Goal: Task Accomplishment & Management: Manage account settings

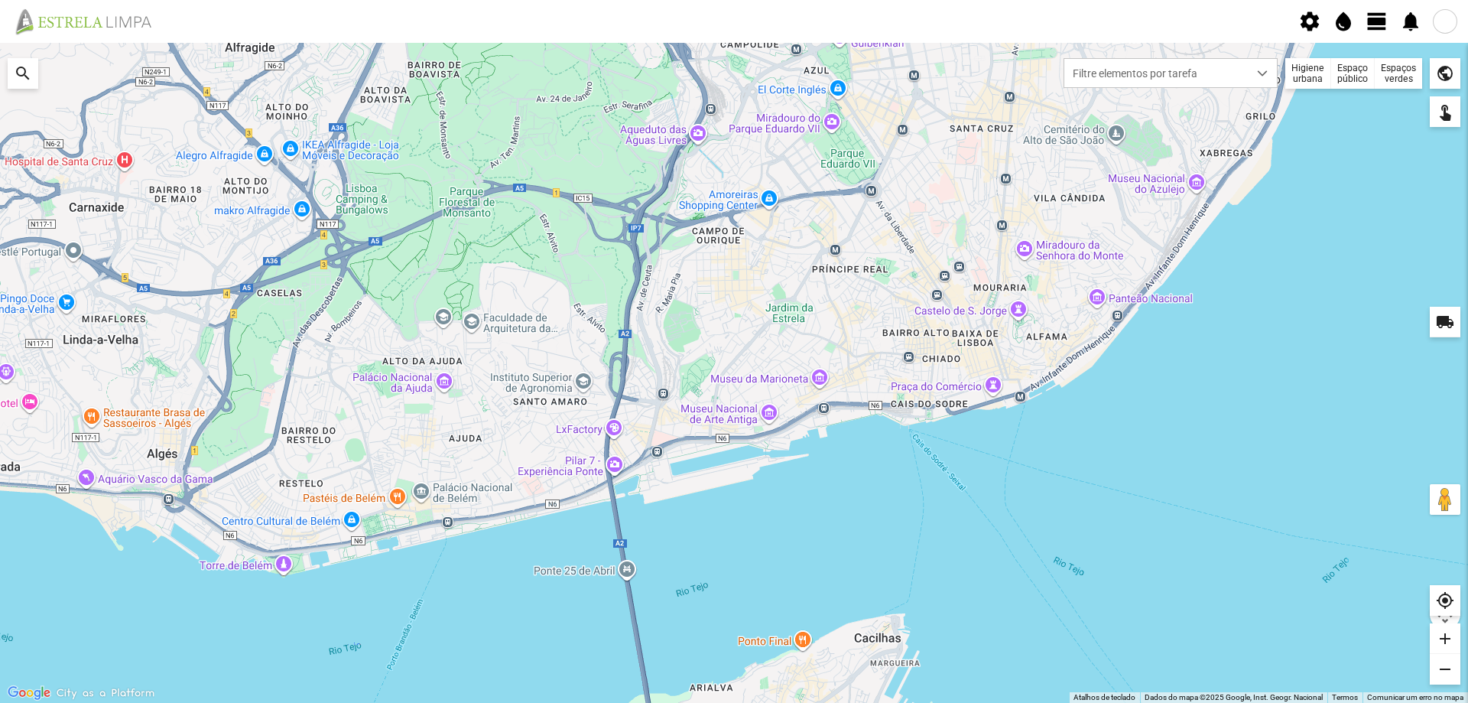
drag, startPoint x: 1383, startPoint y: 18, endPoint x: 1381, endPoint y: 31, distance: 12.4
click at [1383, 19] on span "view_day" at bounding box center [1377, 21] width 23 height 23
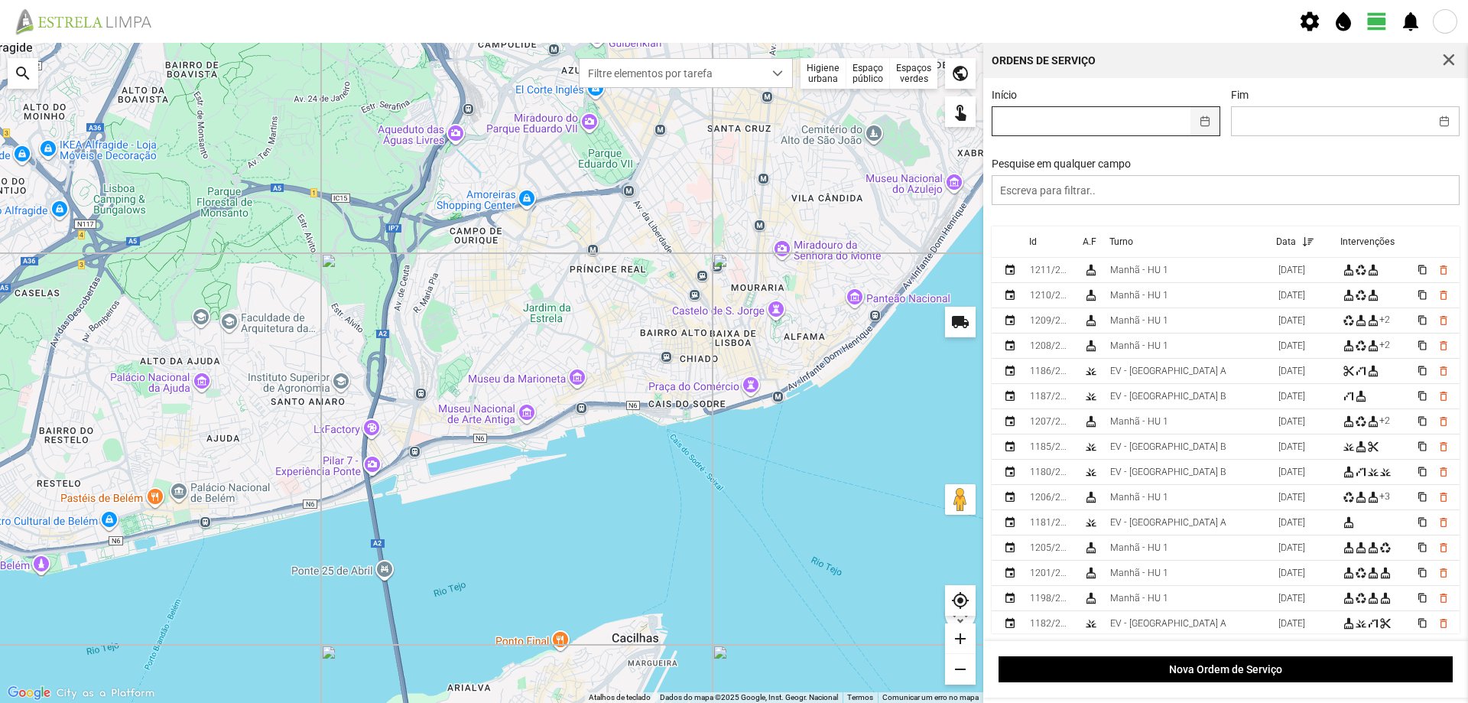
click at [1204, 121] on button "button" at bounding box center [1206, 121] width 30 height 28
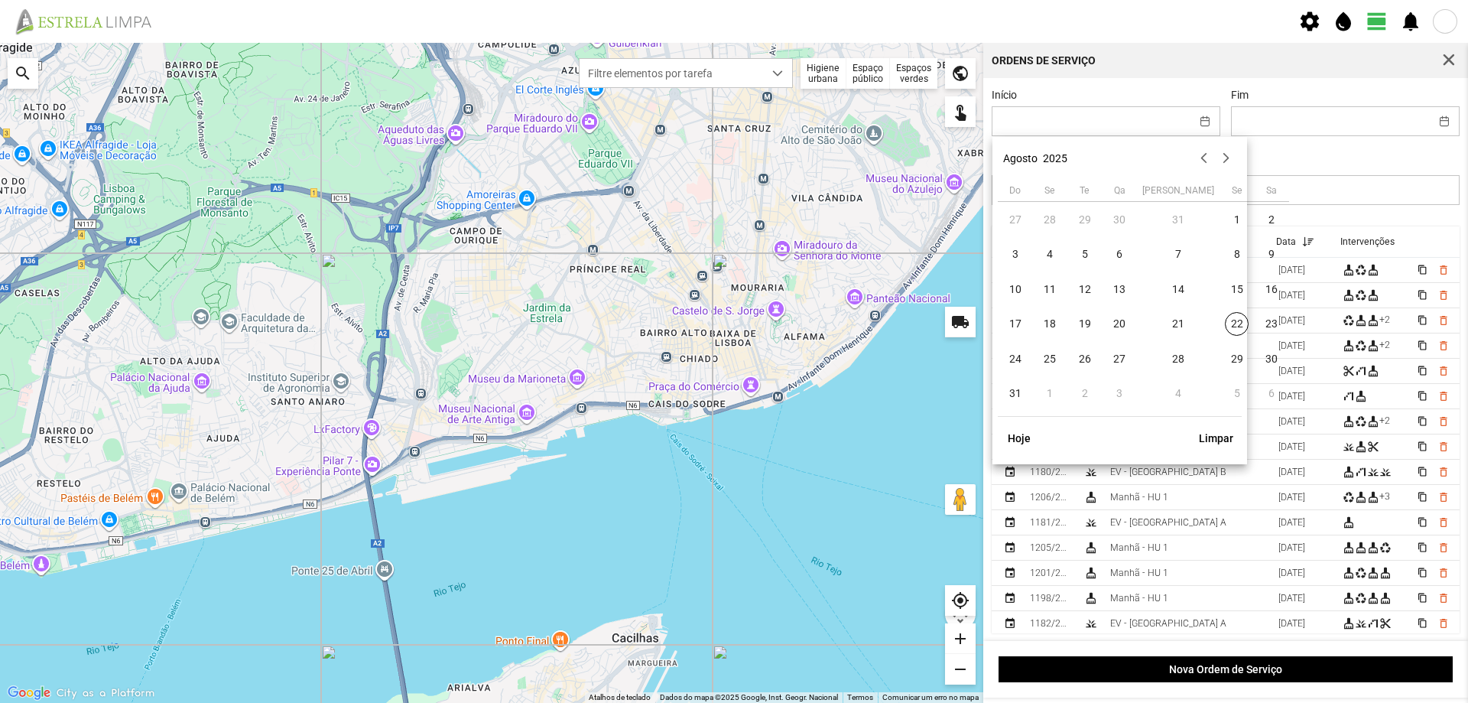
drag, startPoint x: 1186, startPoint y: 321, endPoint x: 1221, endPoint y: 305, distance: 38.0
click at [1225, 321] on span "22" at bounding box center [1237, 324] width 24 height 24
type input "[DATE]"
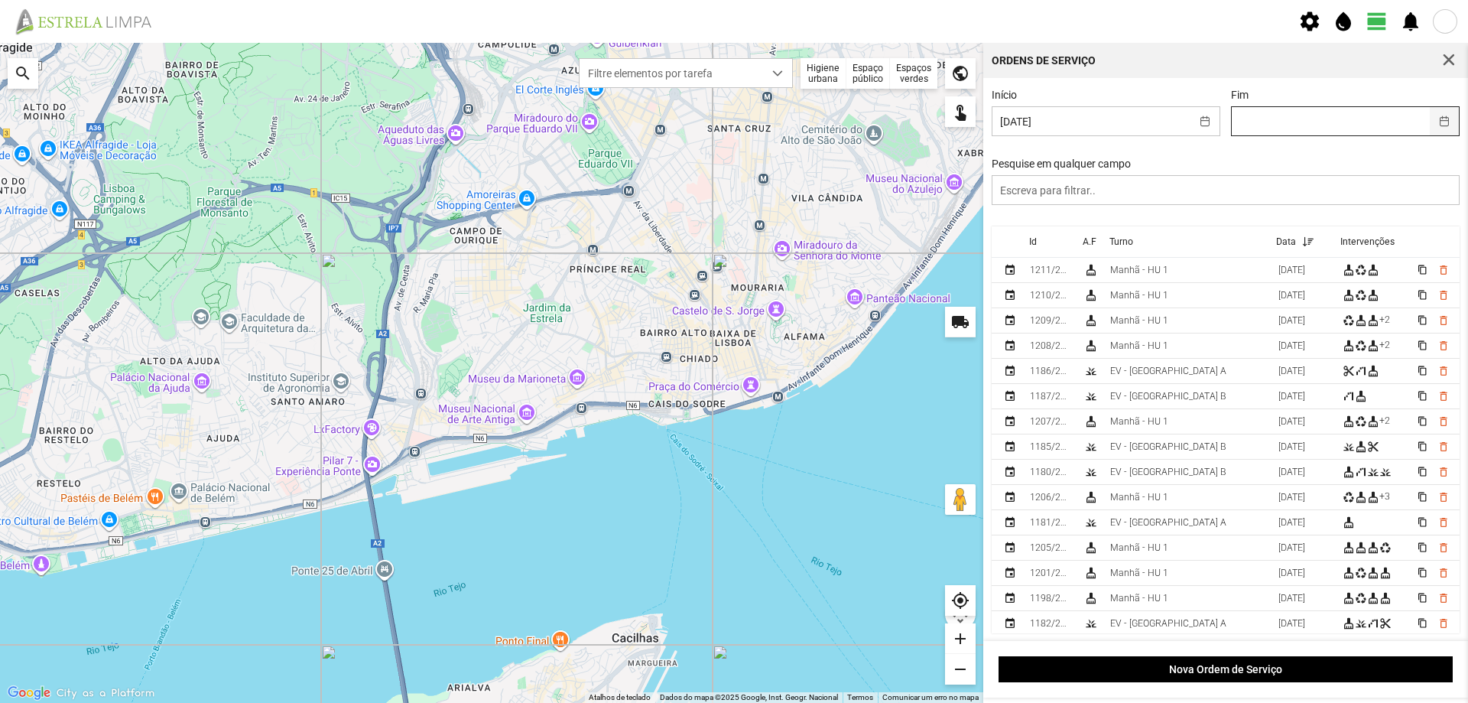
click at [1432, 121] on button "button" at bounding box center [1445, 121] width 30 height 28
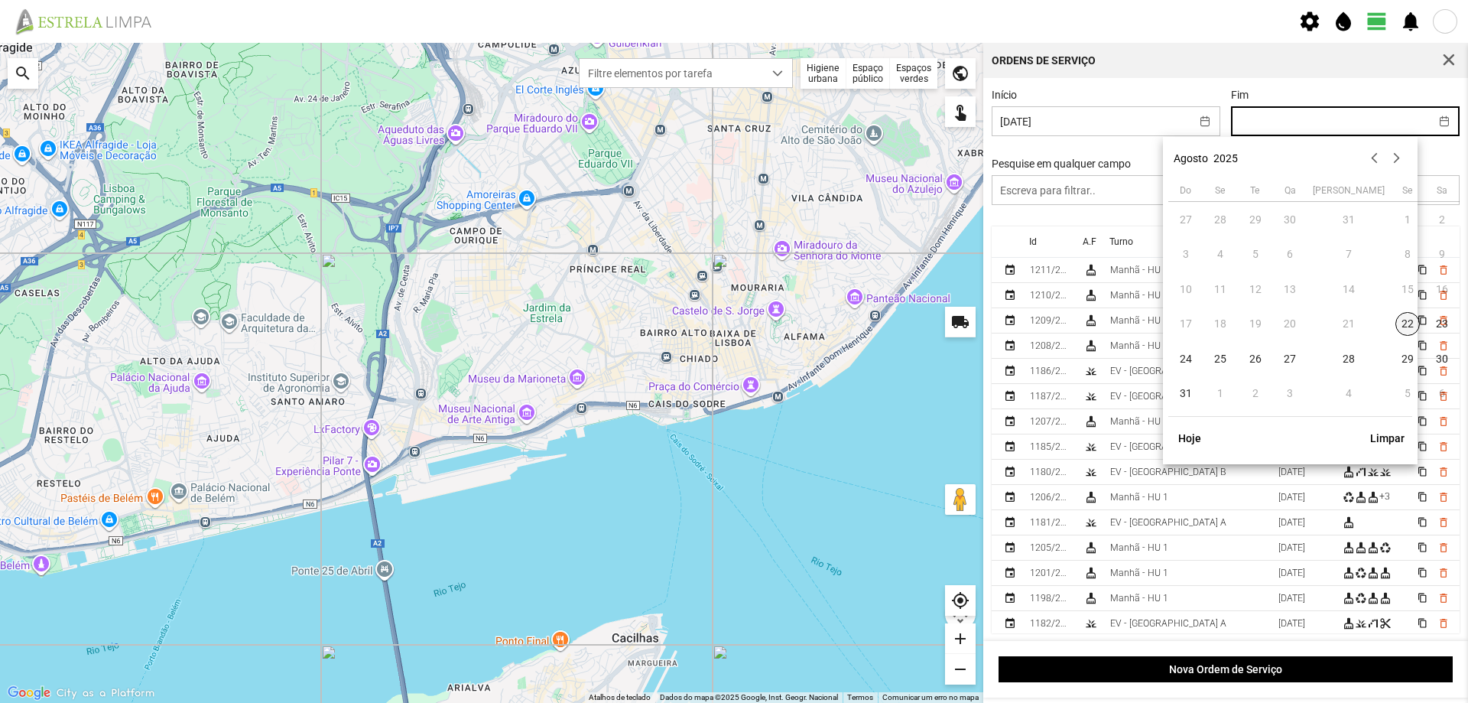
click at [1396, 320] on span "22" at bounding box center [1408, 324] width 24 height 24
type input "[DATE]"
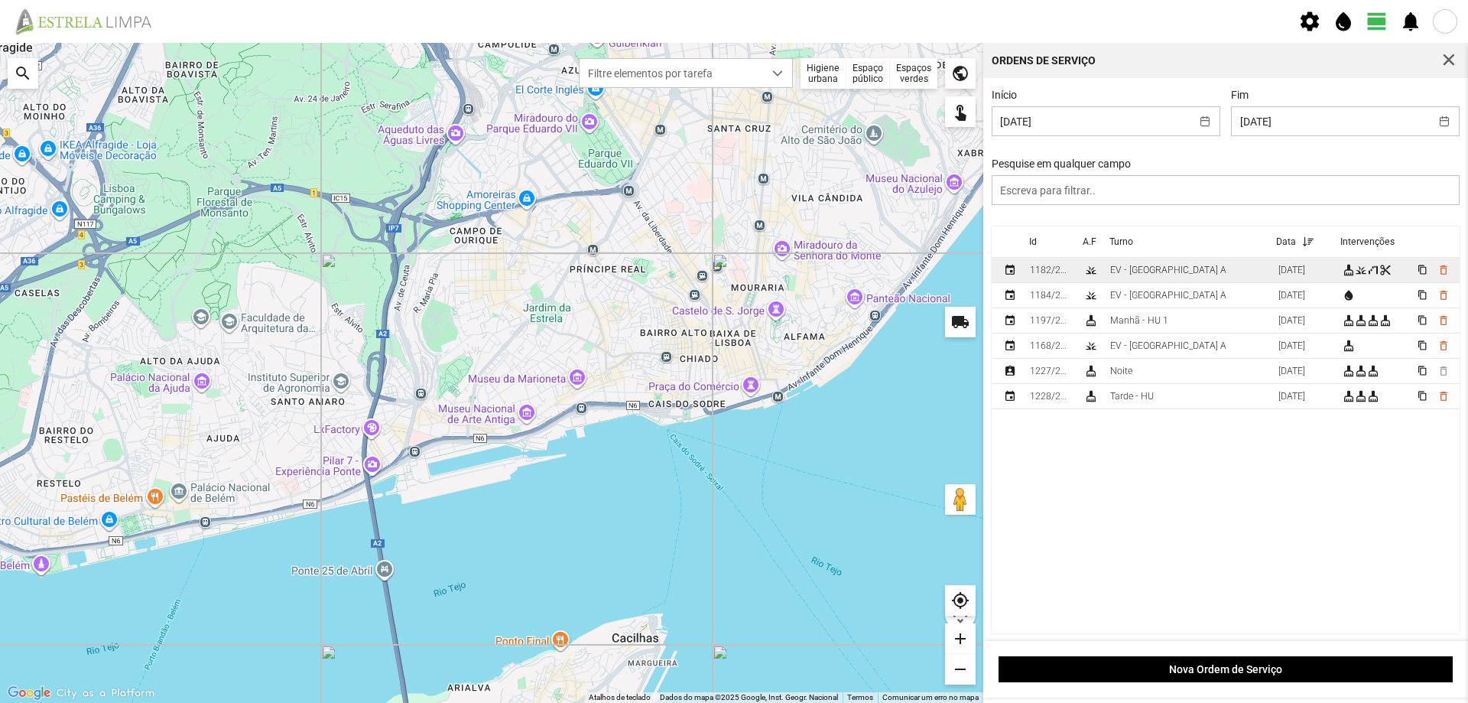
click at [1200, 275] on td "EV - [GEOGRAPHIC_DATA] A" at bounding box center [1188, 270] width 168 height 25
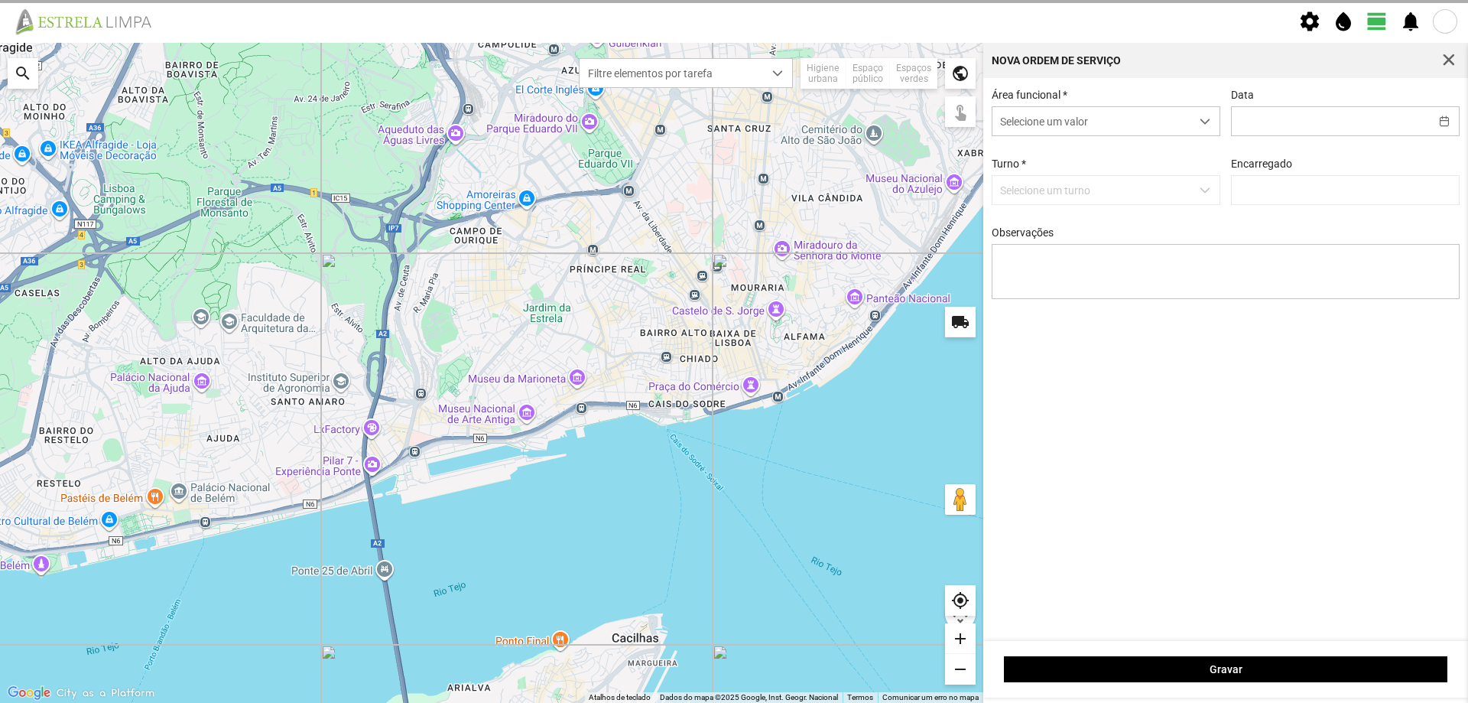
type input "[DATE]"
type input "[PERSON_NAME]"
type textarea "[PERSON_NAME]"
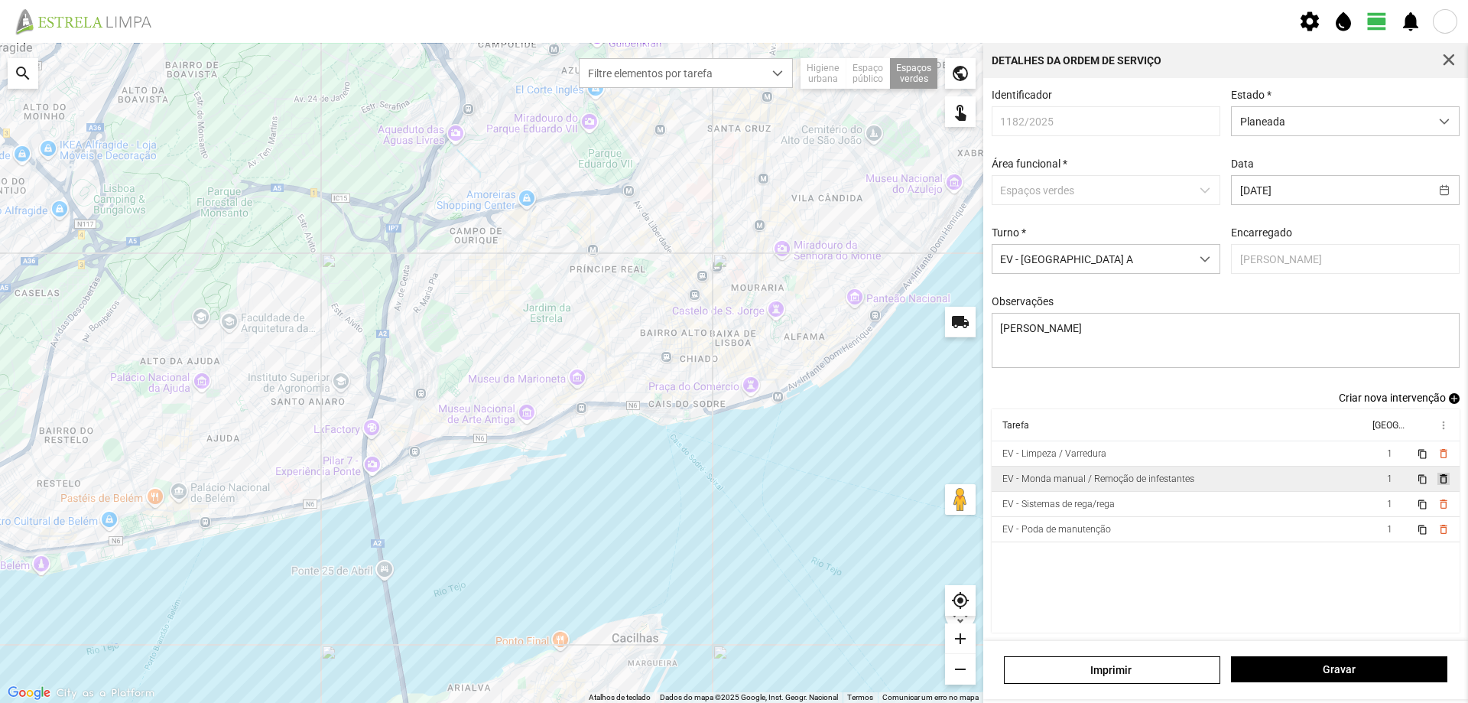
click at [1437, 485] on span "delete_outline" at bounding box center [1443, 479] width 12 height 12
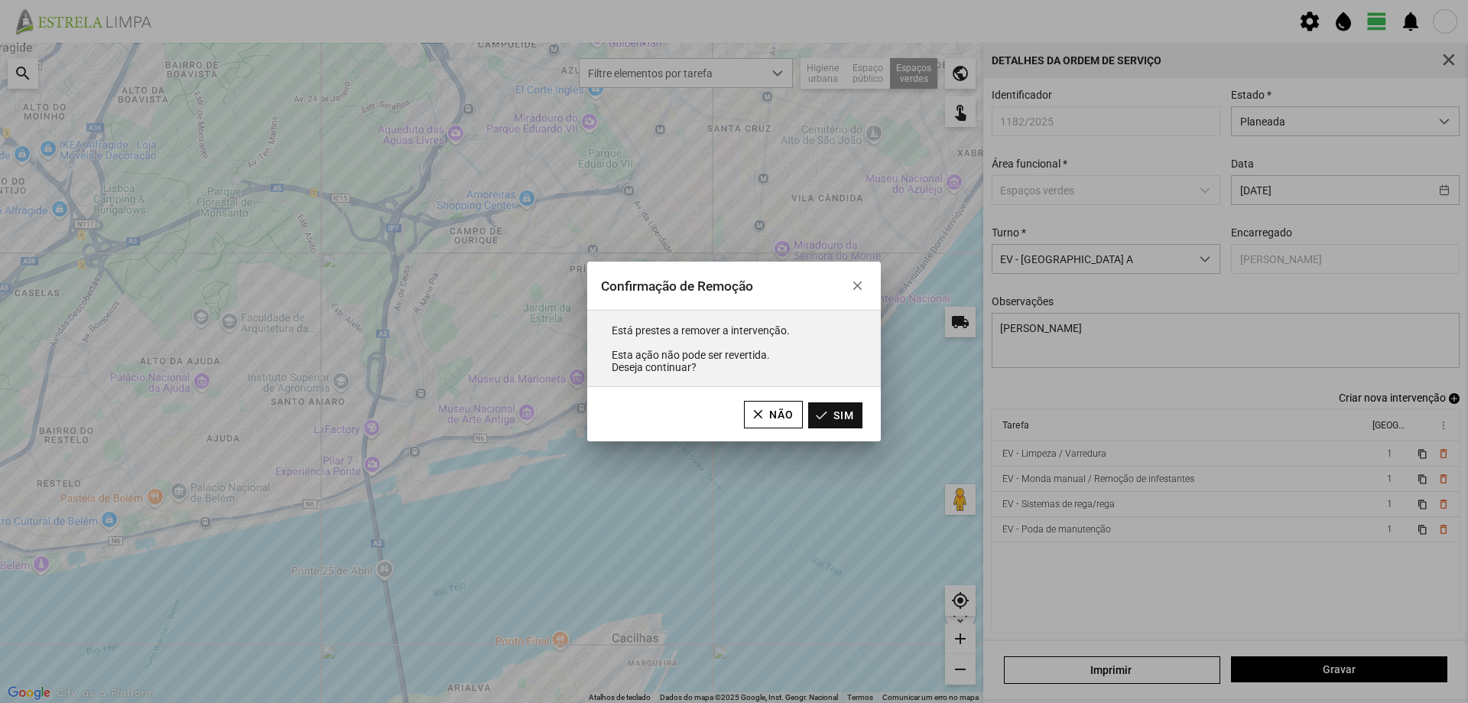
click at [851, 411] on button "Sim" at bounding box center [835, 415] width 54 height 26
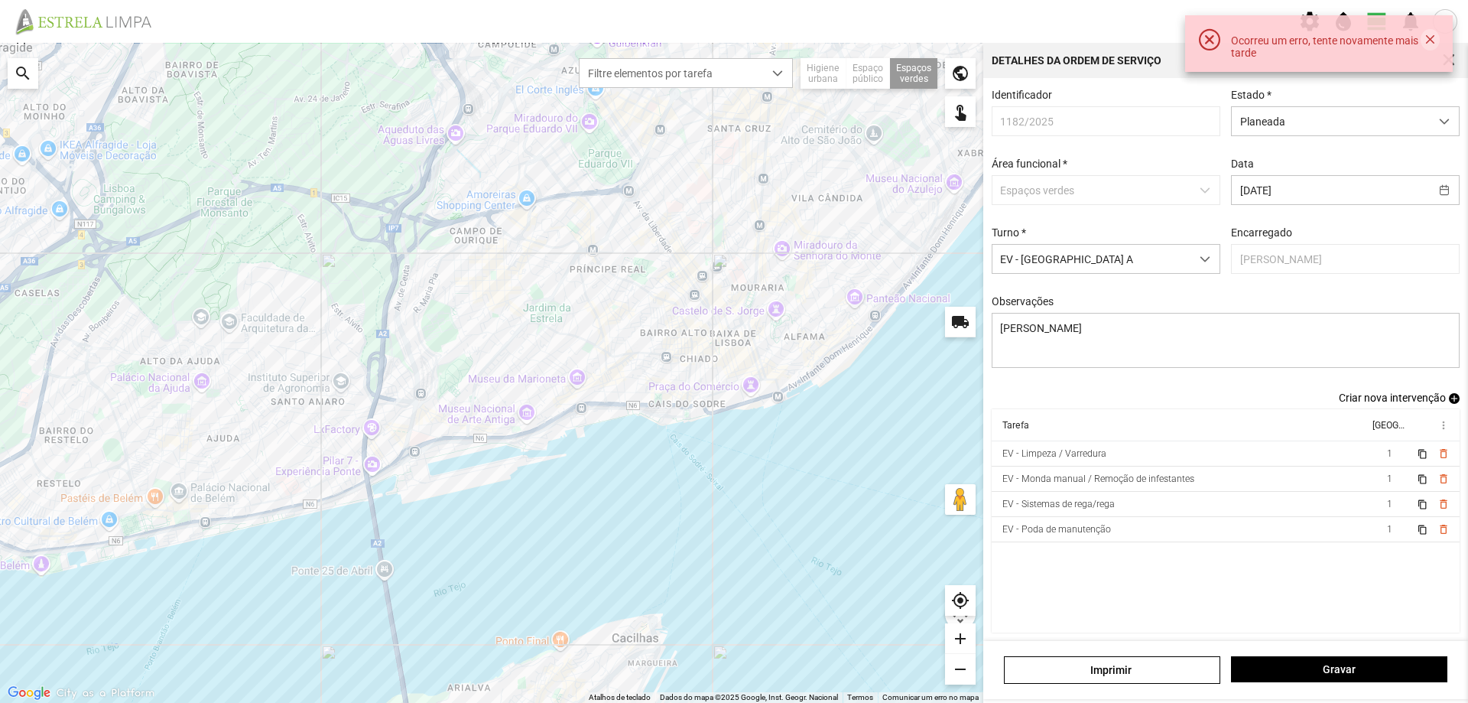
click at [1435, 38] on button "button" at bounding box center [1430, 39] width 19 height 21
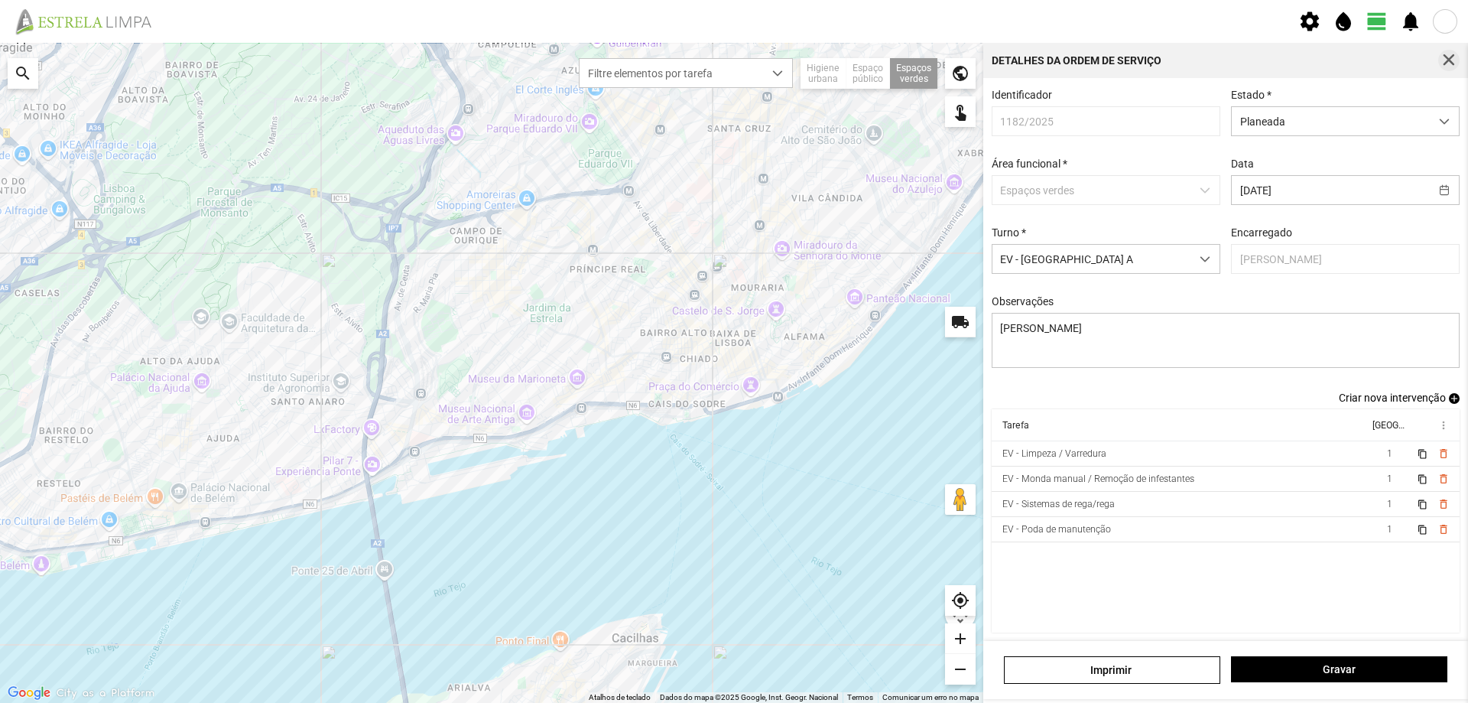
click at [1447, 61] on span "button" at bounding box center [1449, 61] width 14 height 14
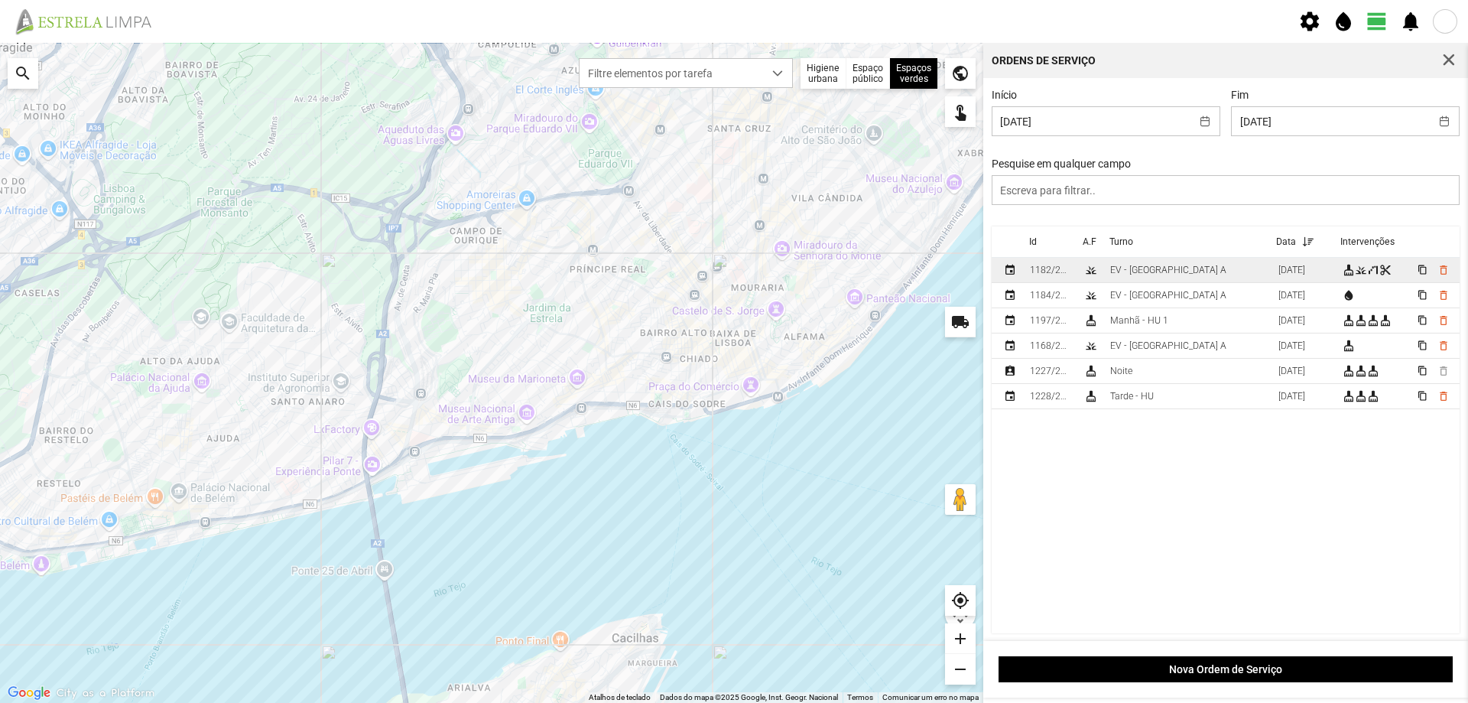
click at [1175, 278] on td "EV - [GEOGRAPHIC_DATA] A" at bounding box center [1188, 270] width 168 height 25
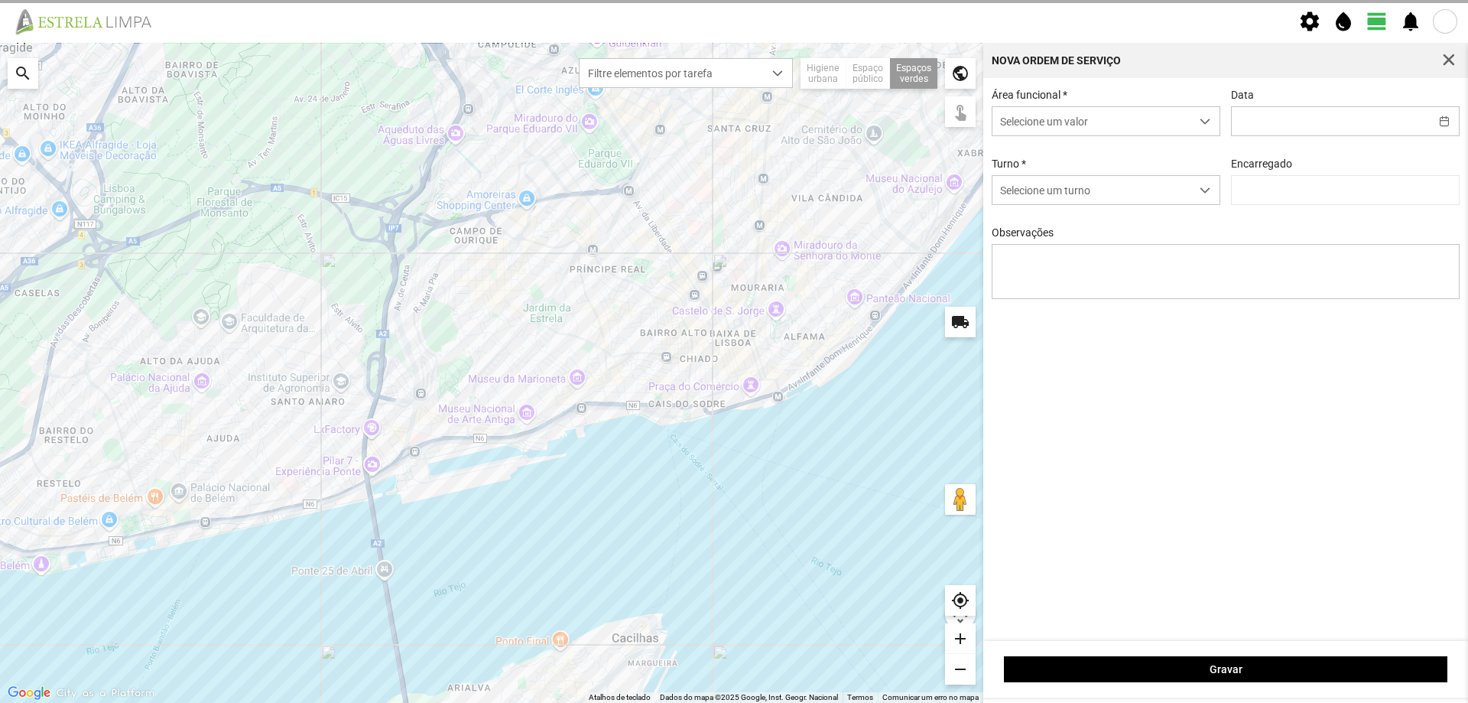
type input "[DATE]"
type textarea "[PERSON_NAME]"
type input "[PERSON_NAME]"
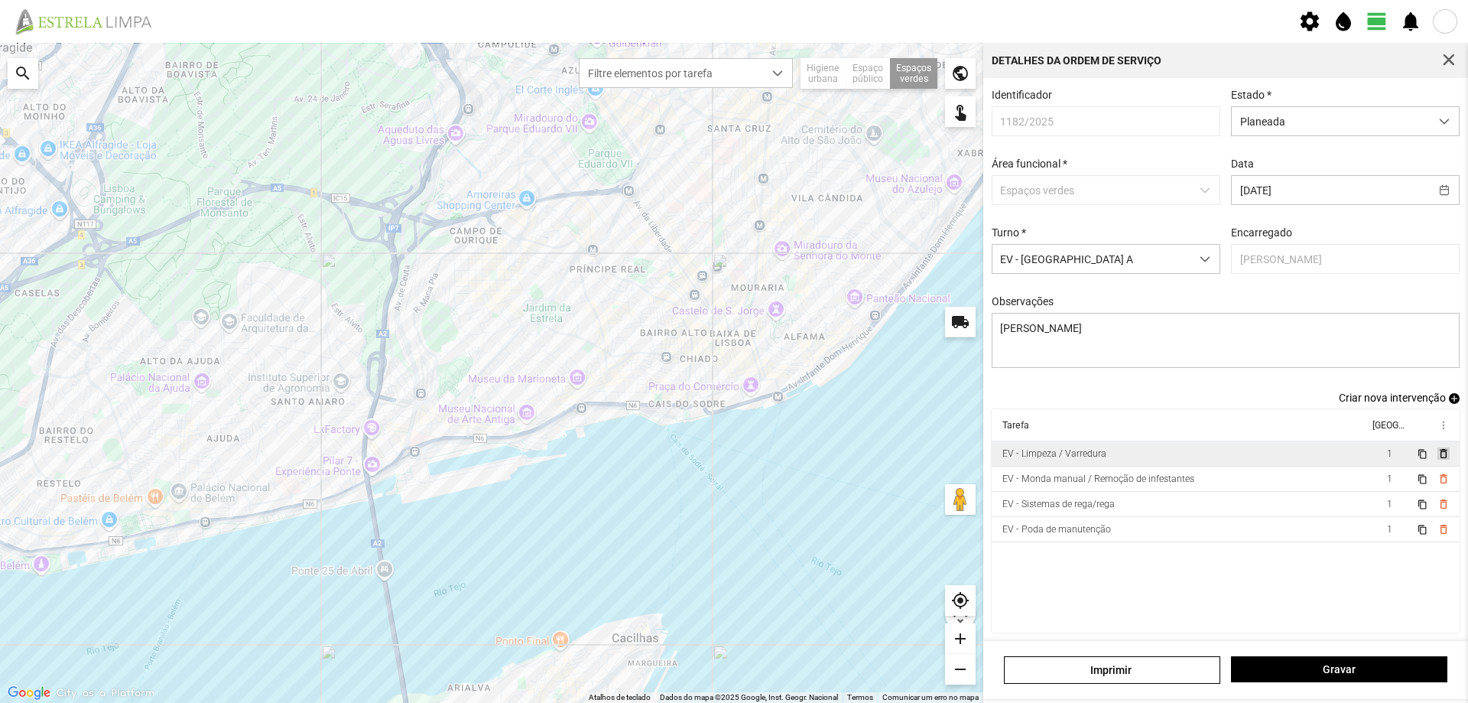
click at [1437, 460] on span "delete_outline" at bounding box center [1443, 453] width 12 height 12
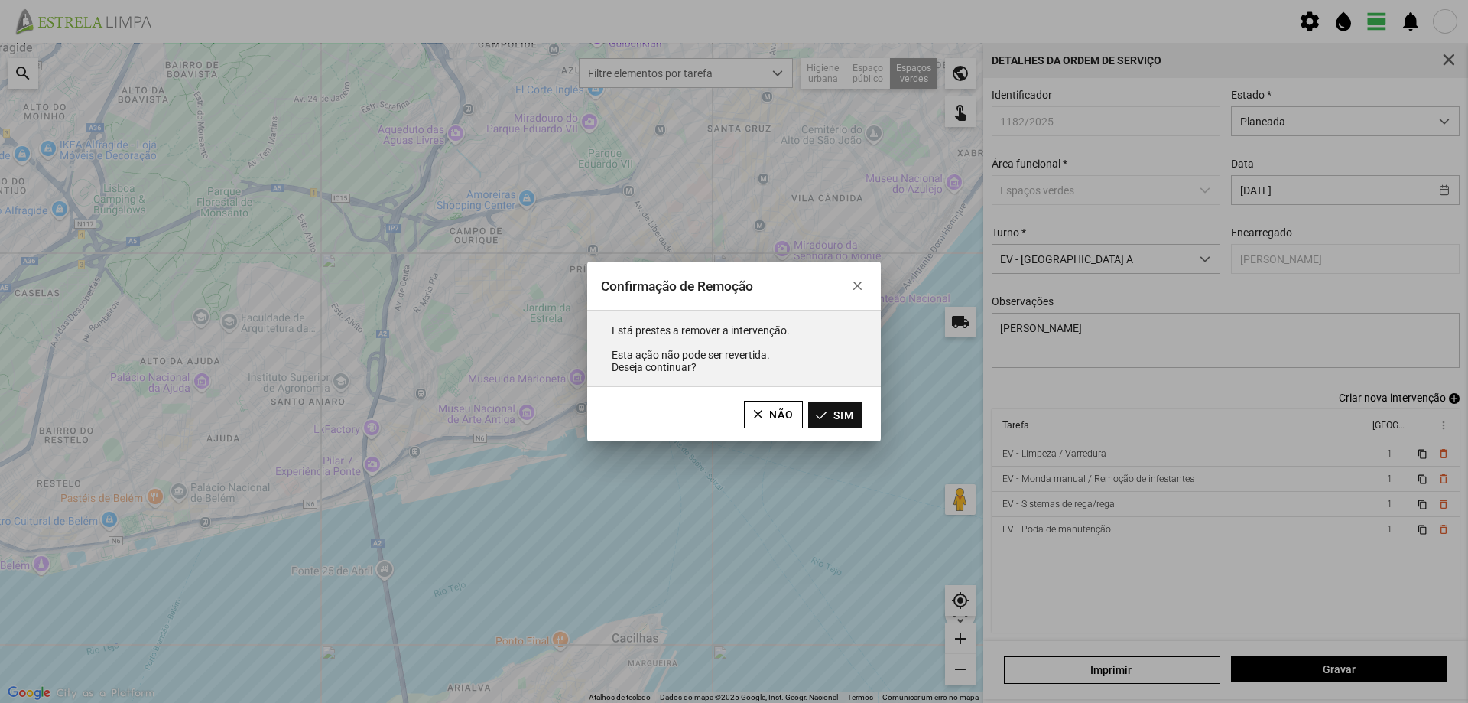
click at [850, 415] on button "Sim" at bounding box center [835, 415] width 54 height 26
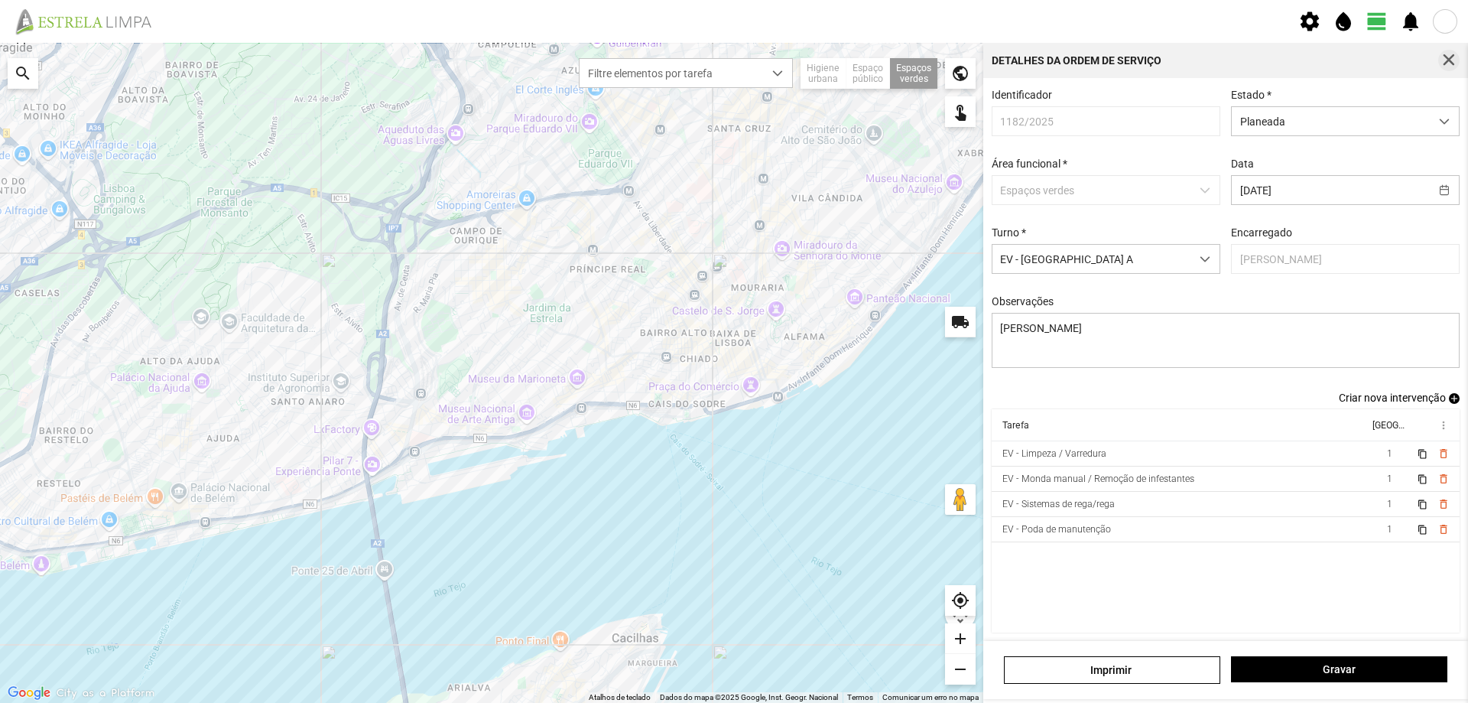
click at [1449, 60] on span "button" at bounding box center [1449, 61] width 14 height 14
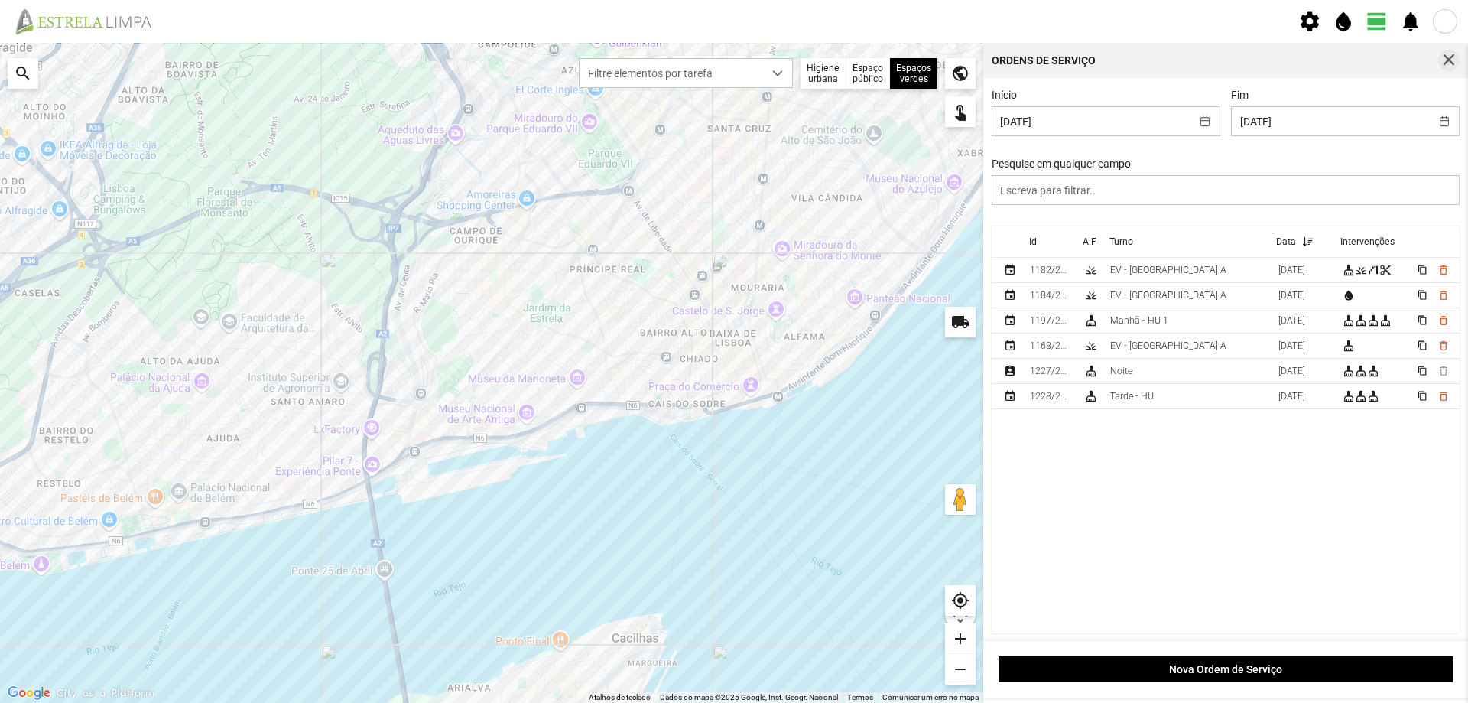
click at [1446, 57] on span "button" at bounding box center [1449, 61] width 14 height 14
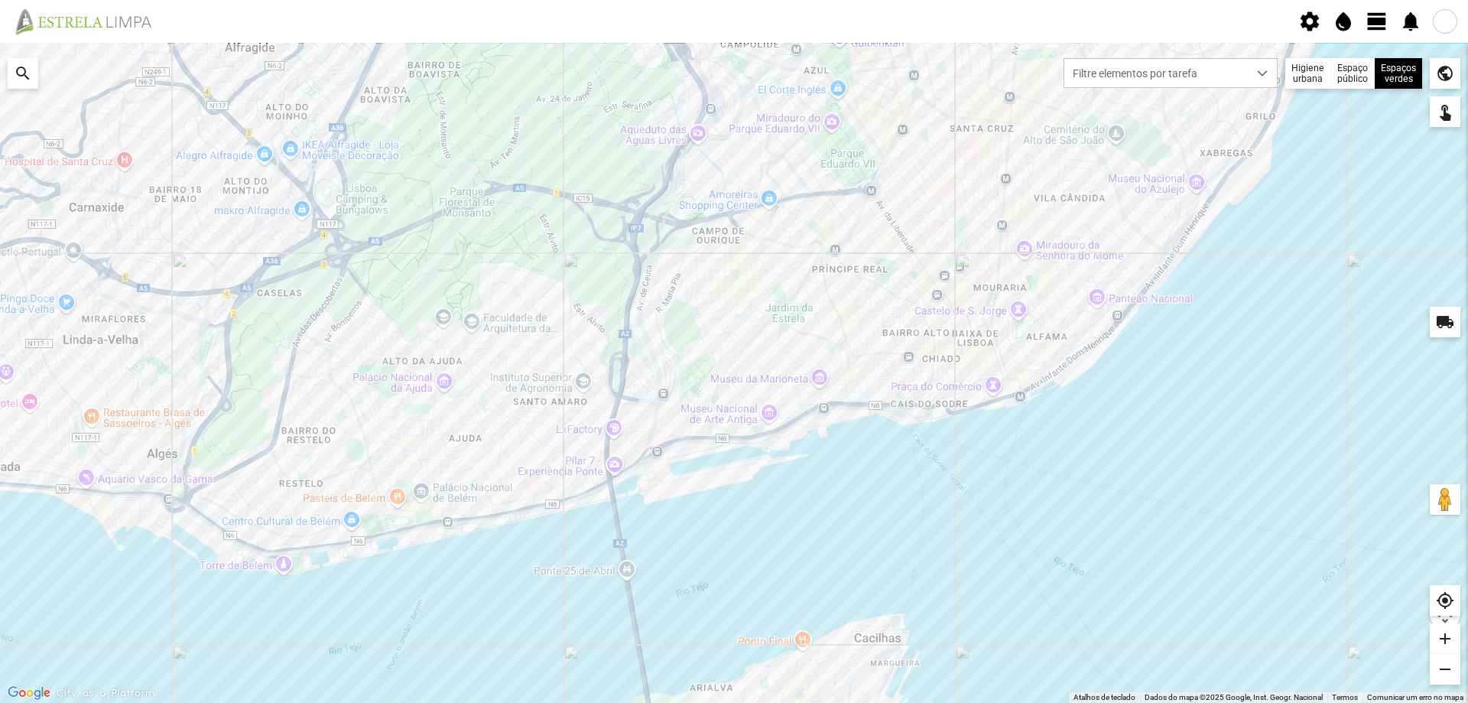
click at [1377, 17] on span "view_day" at bounding box center [1377, 21] width 23 height 23
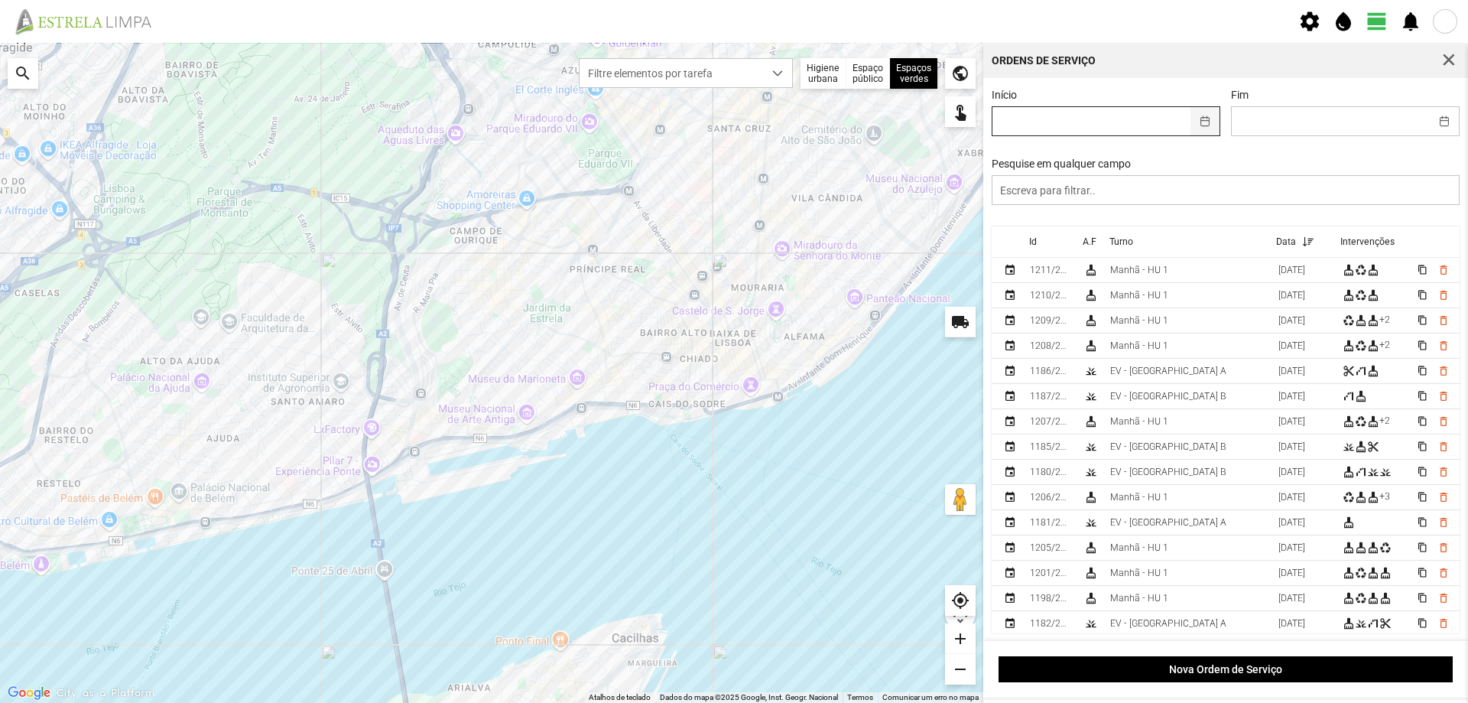
click at [1208, 115] on button "button" at bounding box center [1206, 121] width 30 height 28
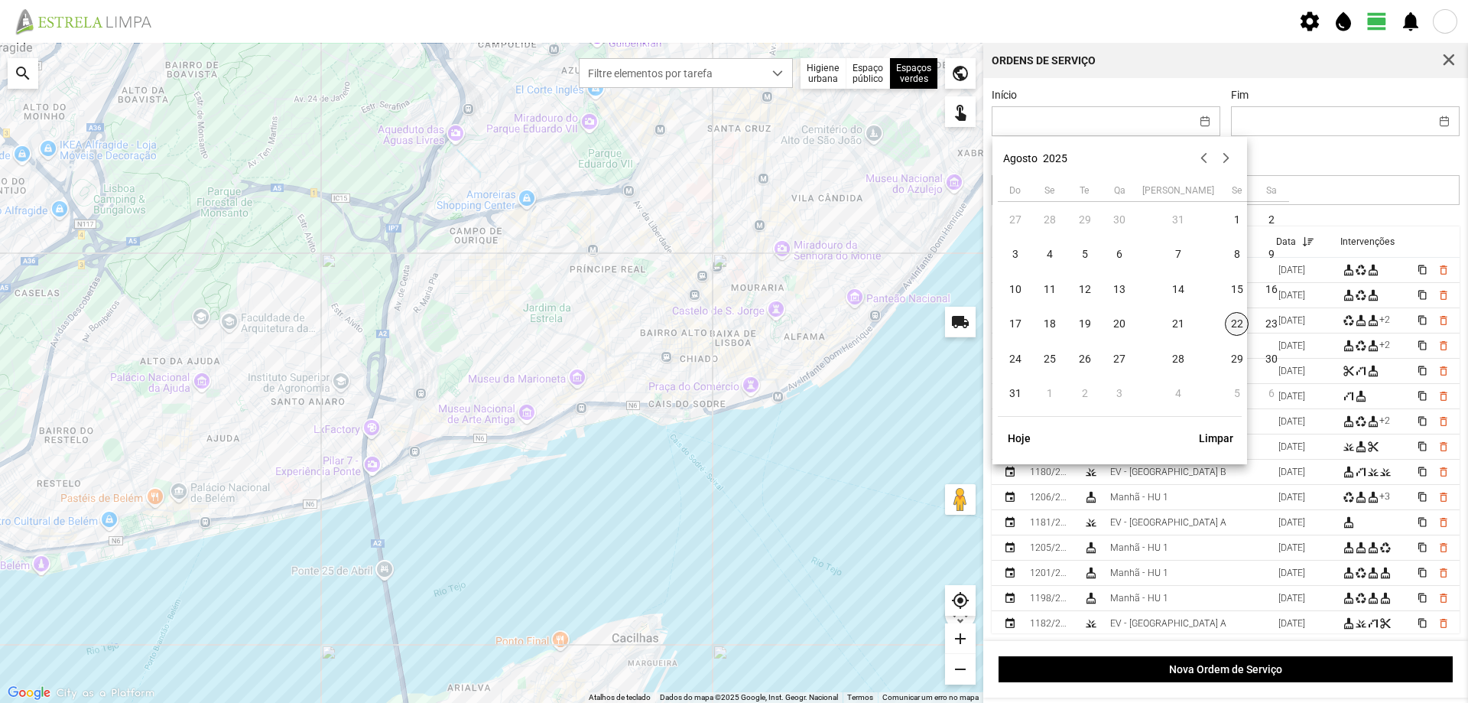
click at [1225, 328] on span "22" at bounding box center [1237, 324] width 24 height 24
type input "[DATE]"
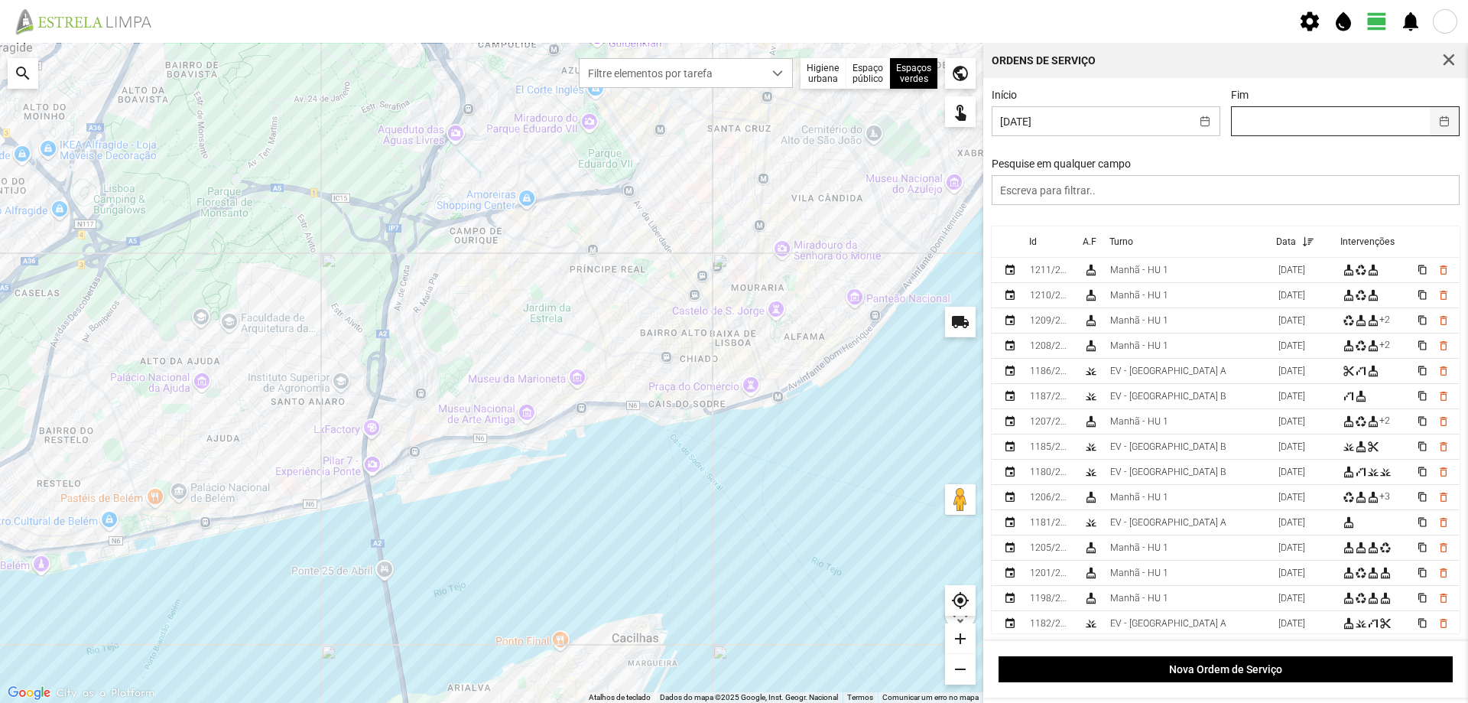
click at [1430, 120] on button "button" at bounding box center [1445, 121] width 30 height 28
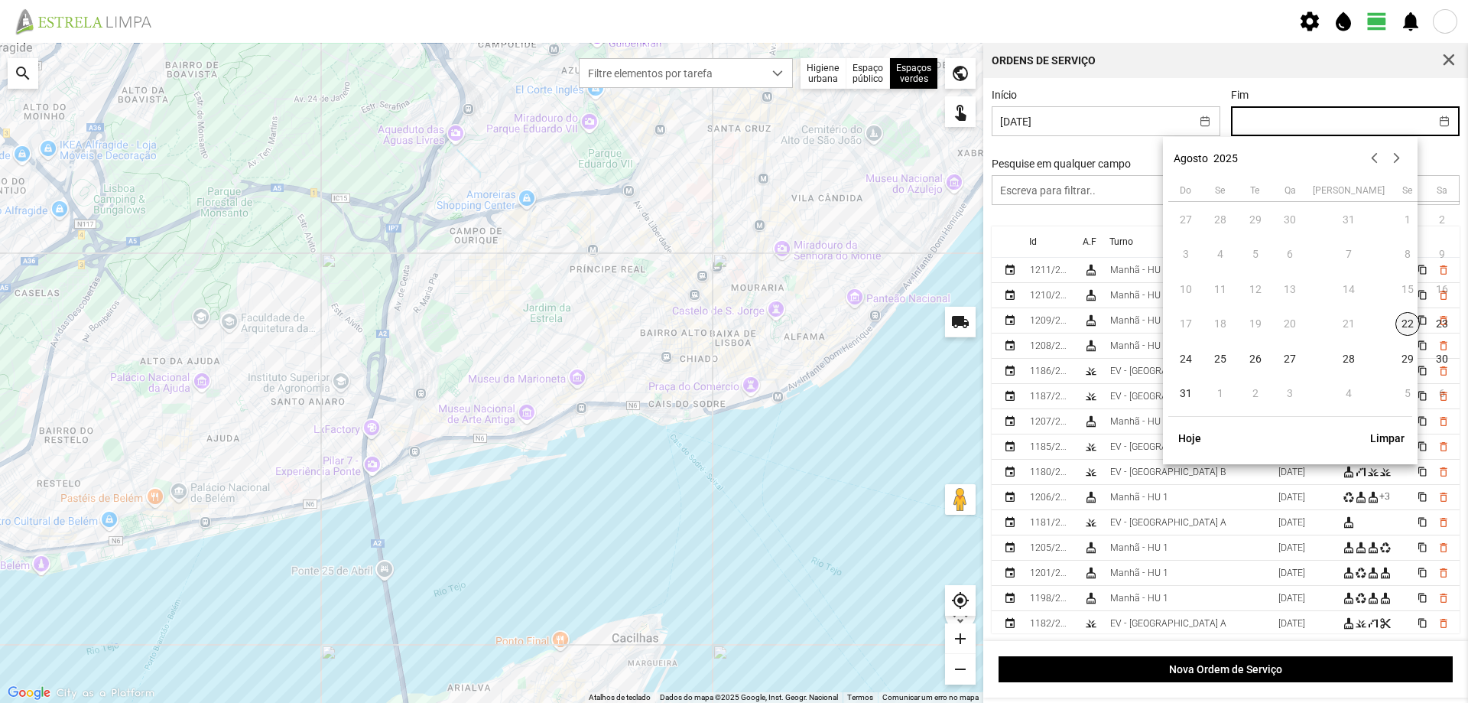
click at [1396, 318] on span "22" at bounding box center [1408, 324] width 24 height 24
type input "[DATE]"
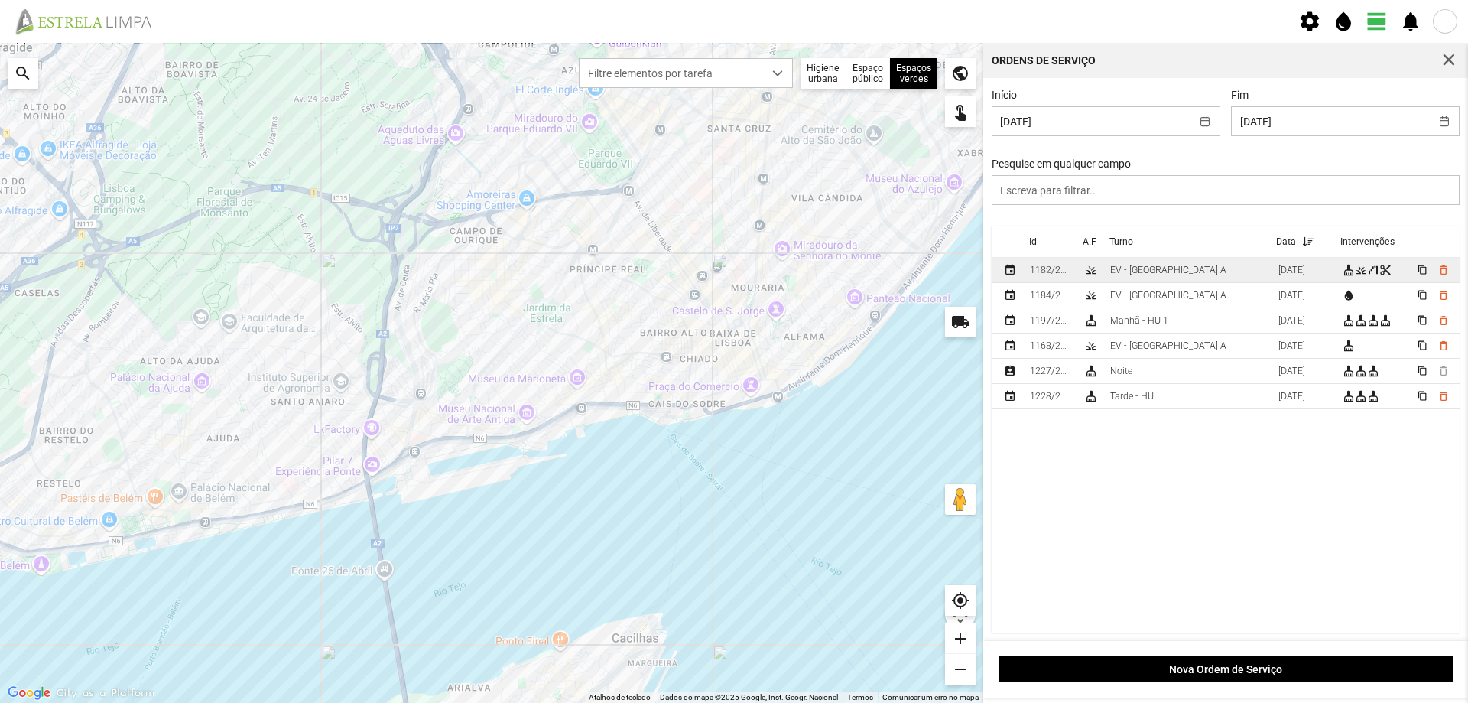
click at [1205, 275] on td "EV - [GEOGRAPHIC_DATA] A" at bounding box center [1188, 270] width 168 height 25
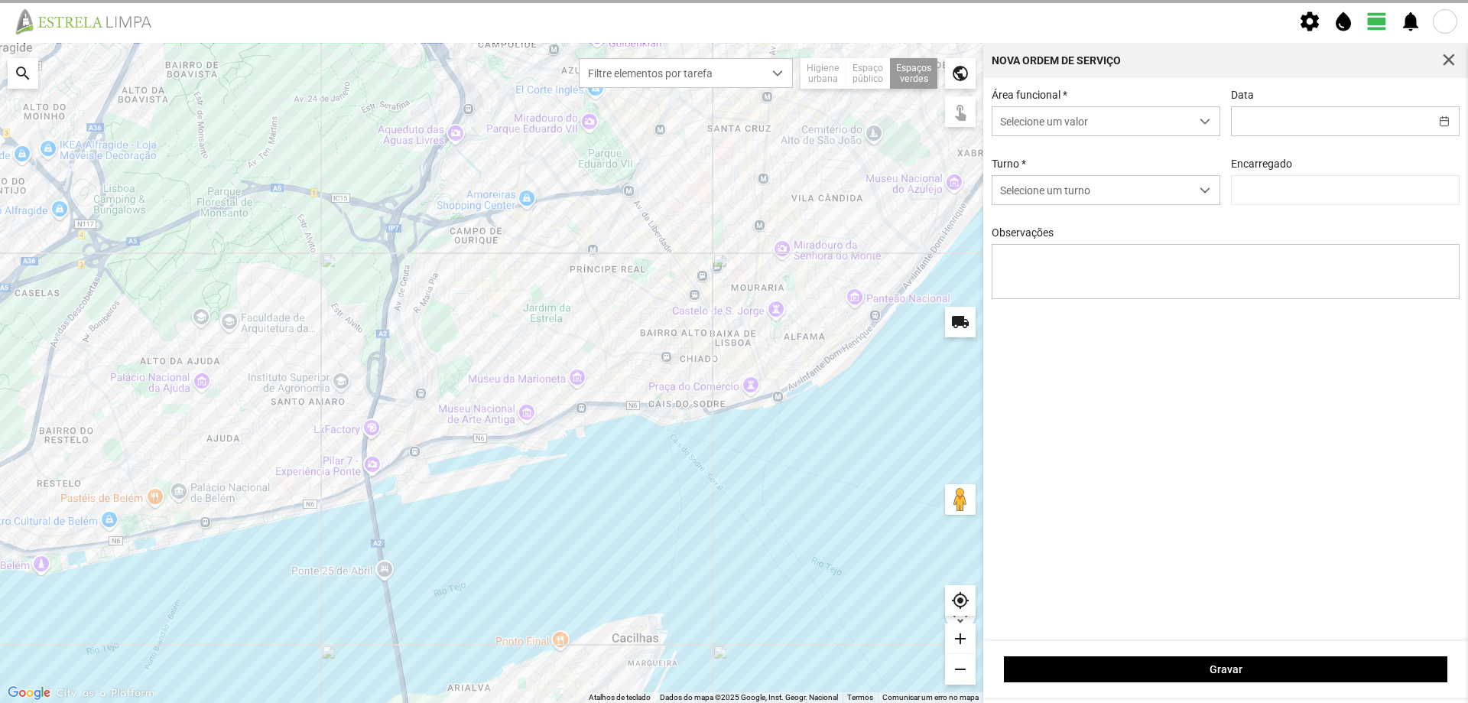
type input "[DATE]"
type textarea "[PERSON_NAME]"
type input "[PERSON_NAME]"
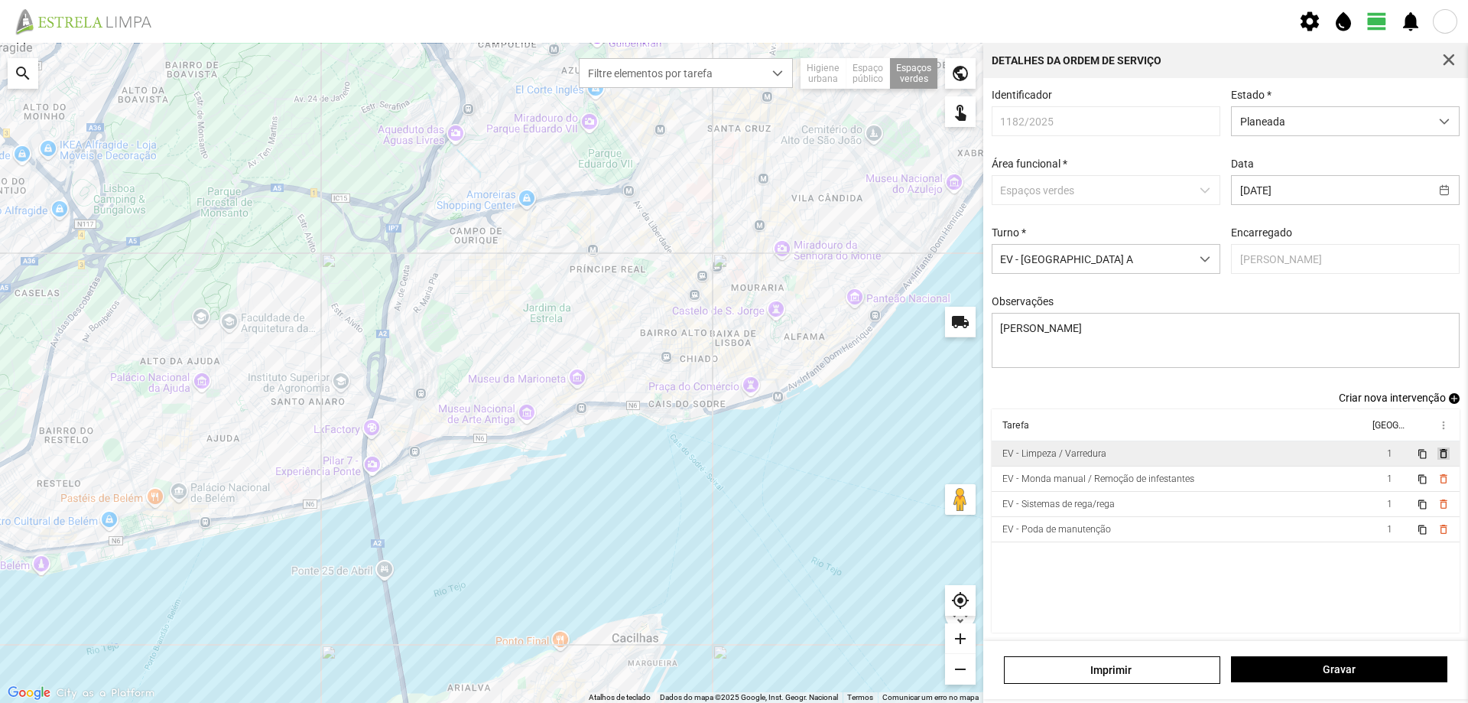
click at [1437, 460] on span "delete_outline" at bounding box center [1443, 453] width 12 height 12
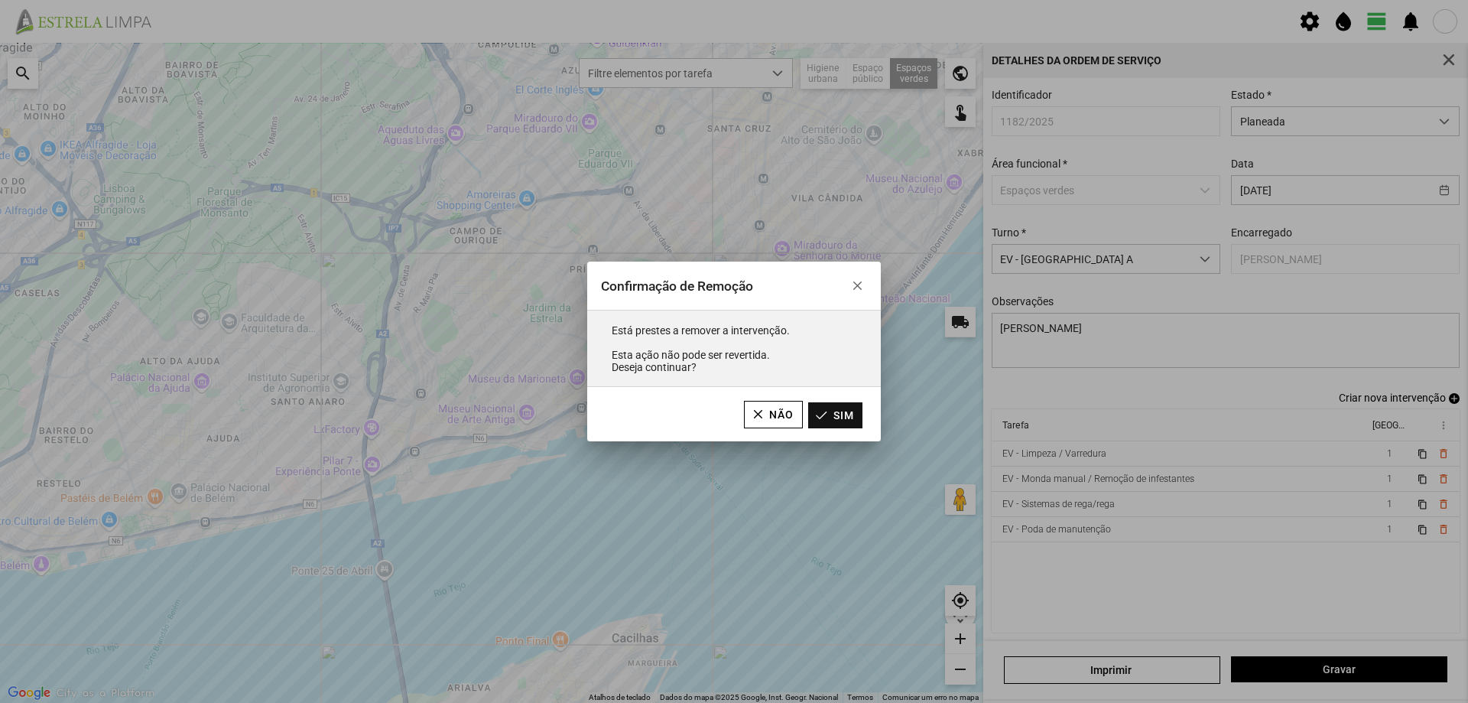
click at [848, 417] on button "Sim" at bounding box center [835, 415] width 54 height 26
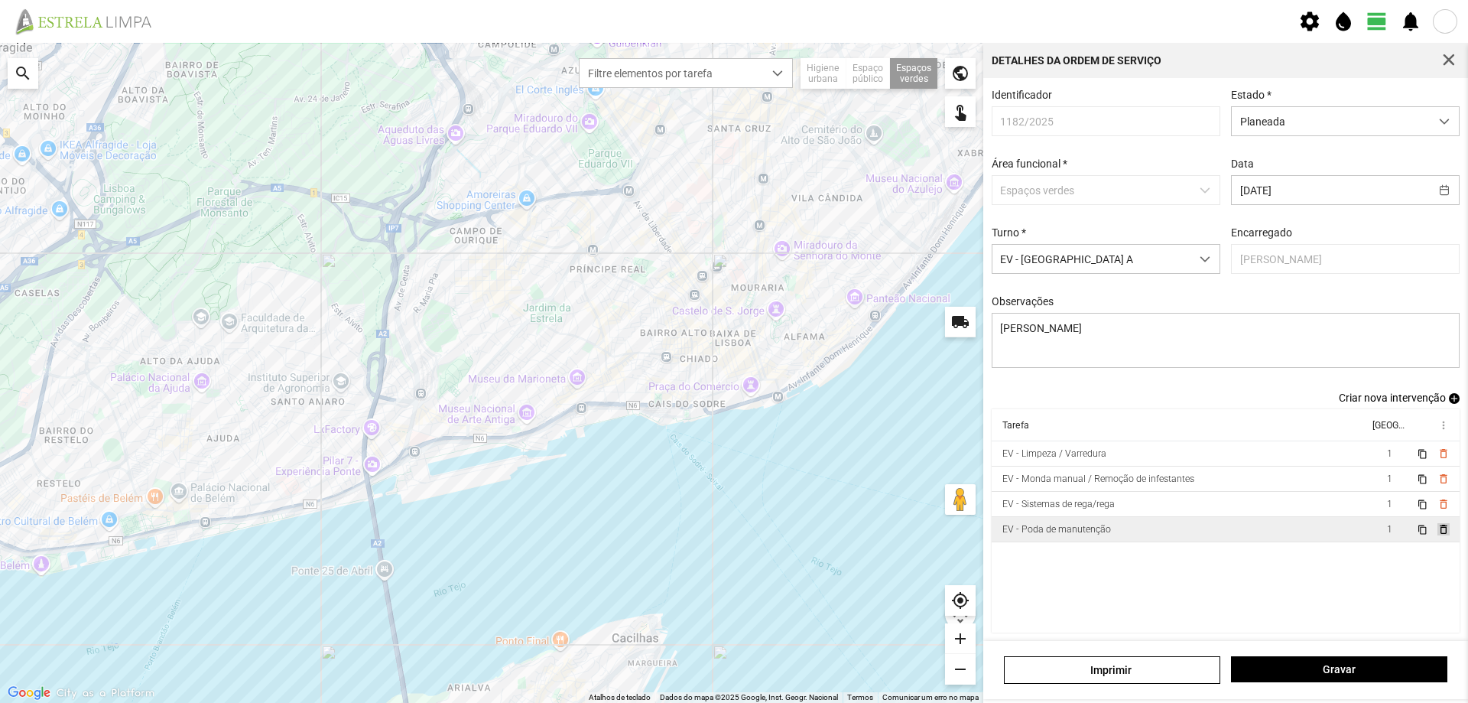
click at [1437, 535] on span "delete_outline" at bounding box center [1443, 529] width 12 height 12
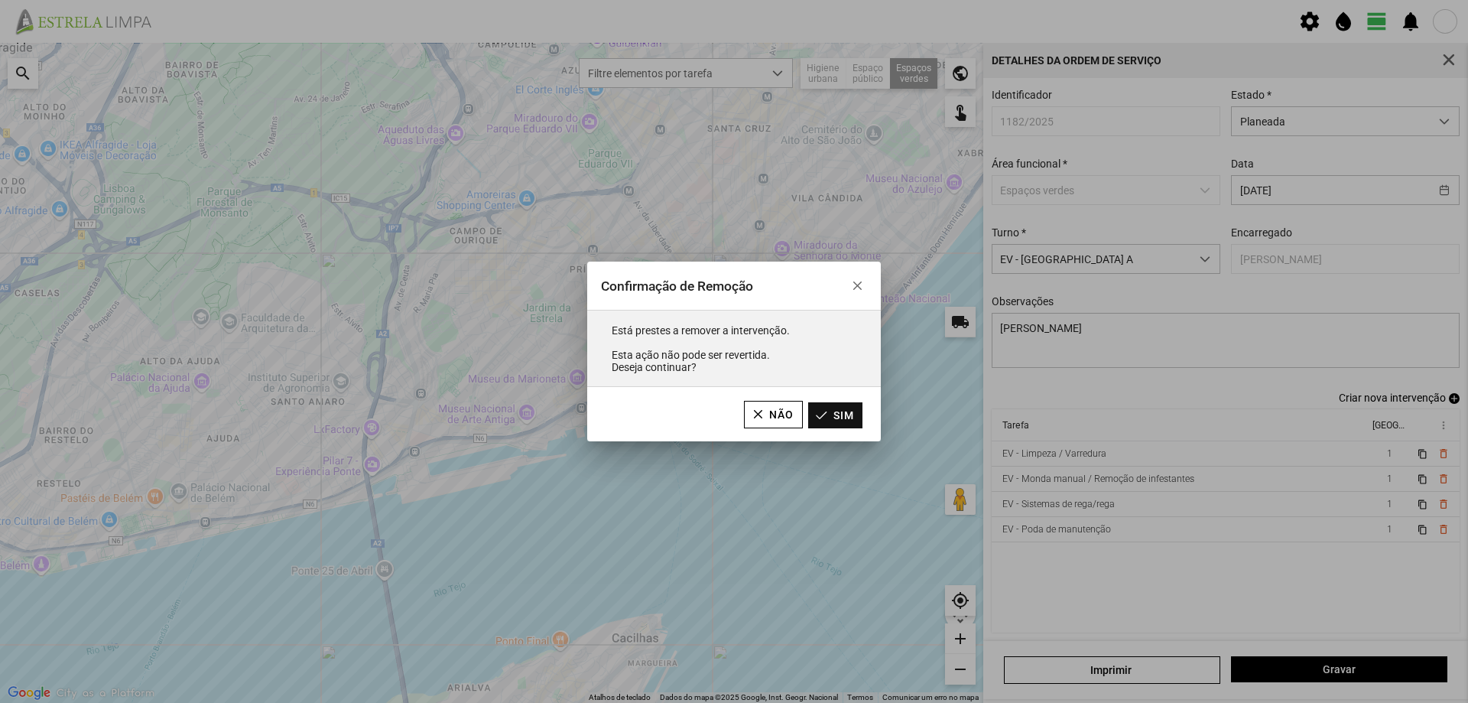
click at [844, 418] on button "Sim" at bounding box center [835, 415] width 54 height 26
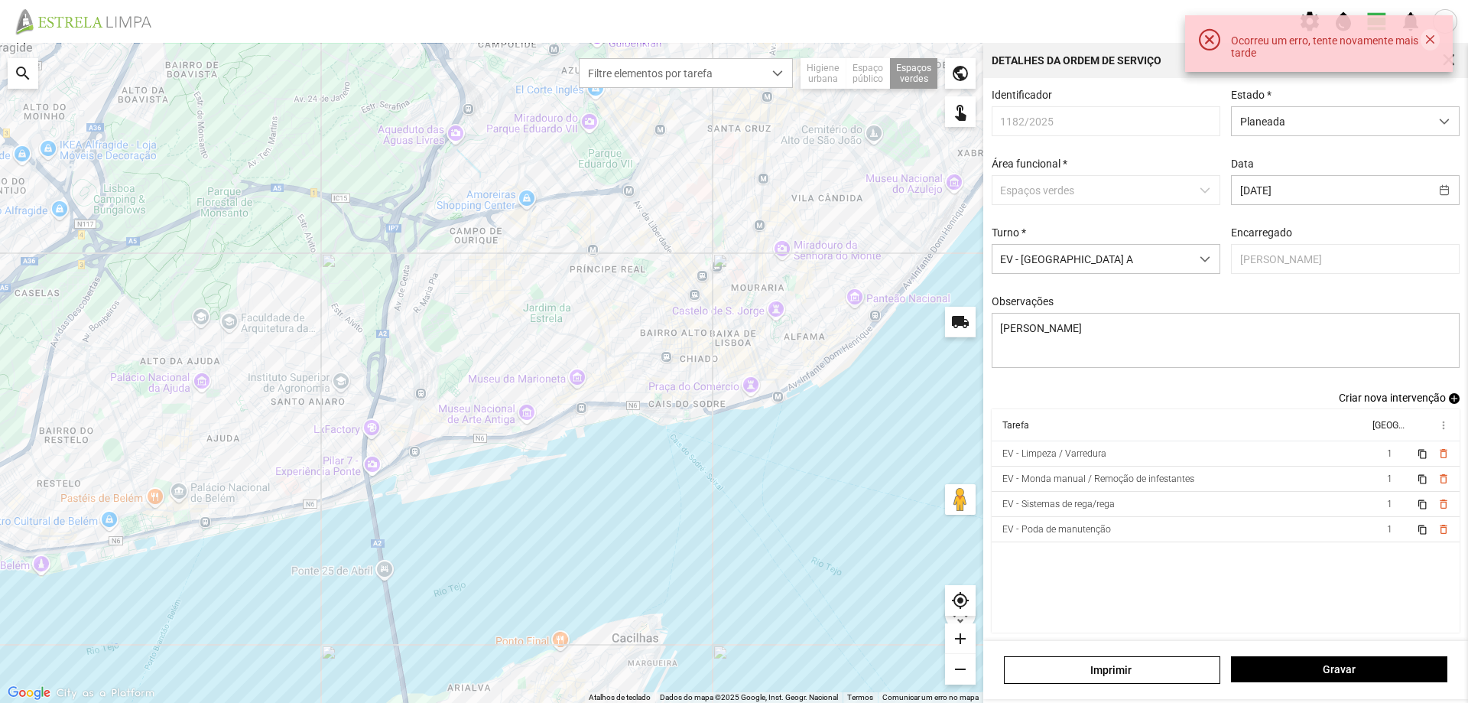
click at [1431, 40] on button "button" at bounding box center [1430, 39] width 19 height 21
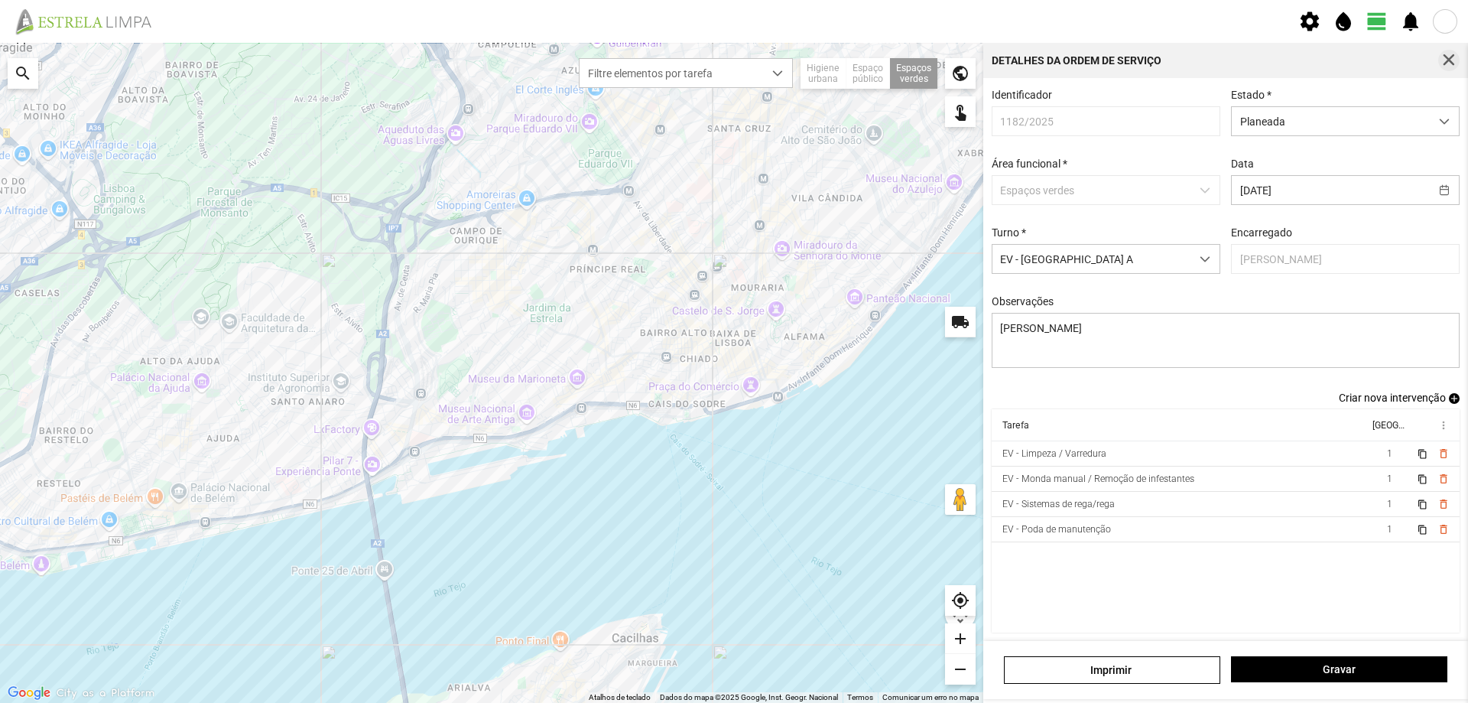
click at [1450, 63] on span "button" at bounding box center [1449, 61] width 14 height 14
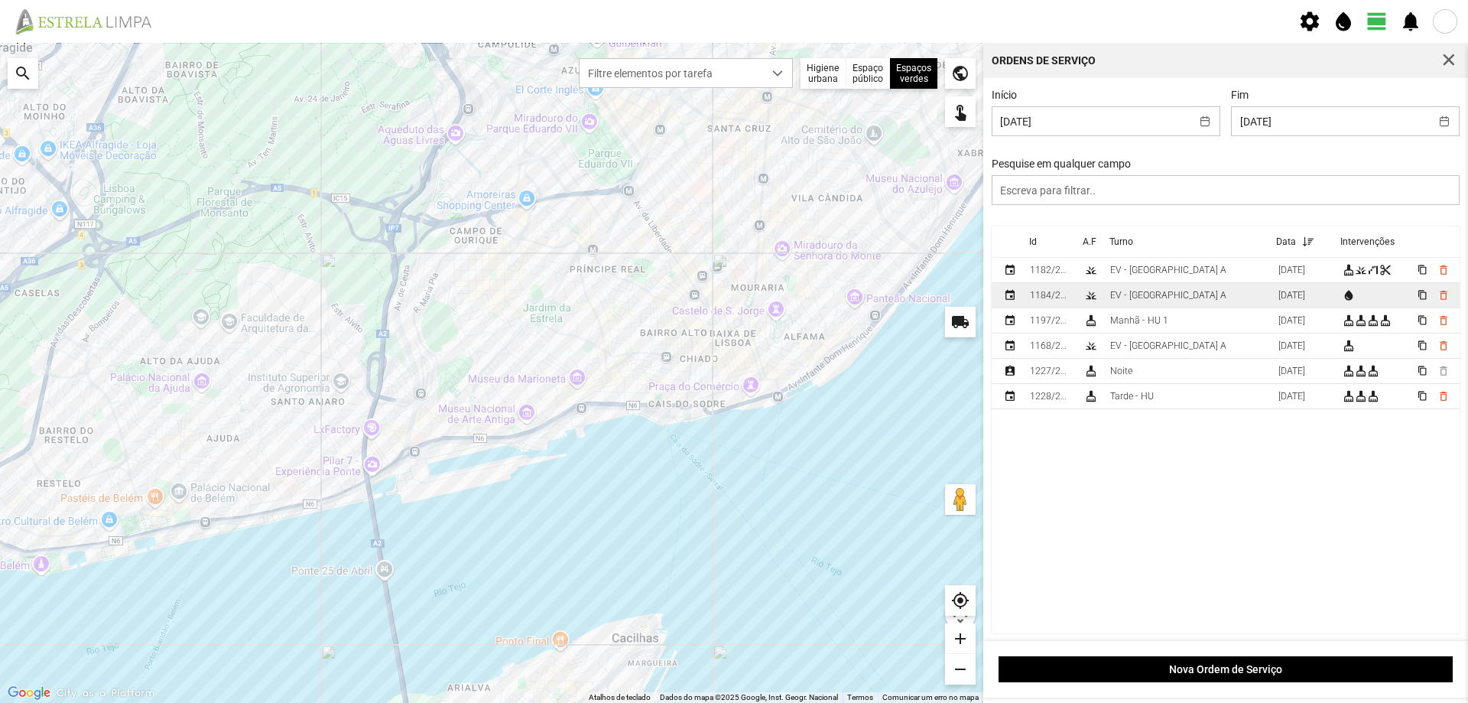
click at [1192, 301] on td "EV - [GEOGRAPHIC_DATA] A" at bounding box center [1188, 295] width 168 height 25
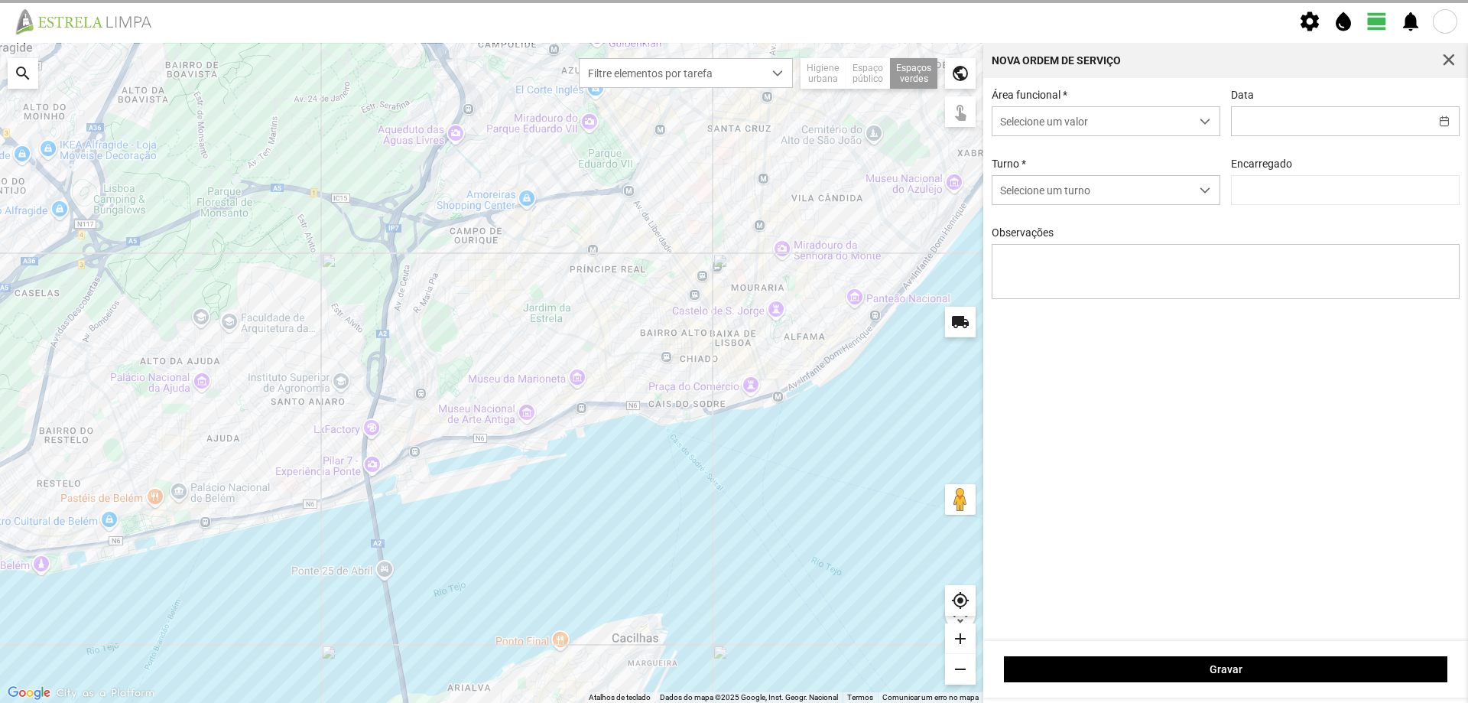
type input "[DATE]"
type textarea "Sede e Viveiro, [GEOGRAPHIC_DATA] Antiga e Condomínio do Quelhas e Av. [PERSON_…"
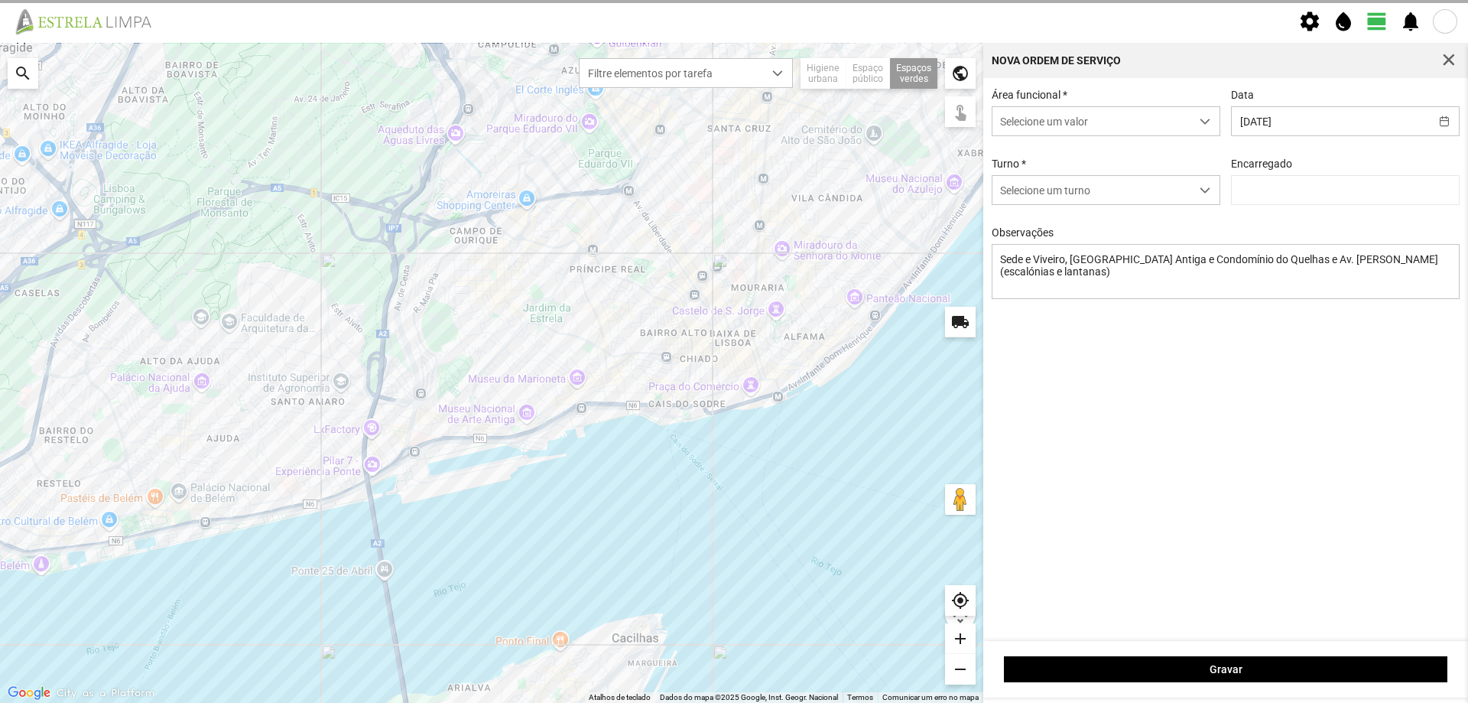
type input "[PERSON_NAME]"
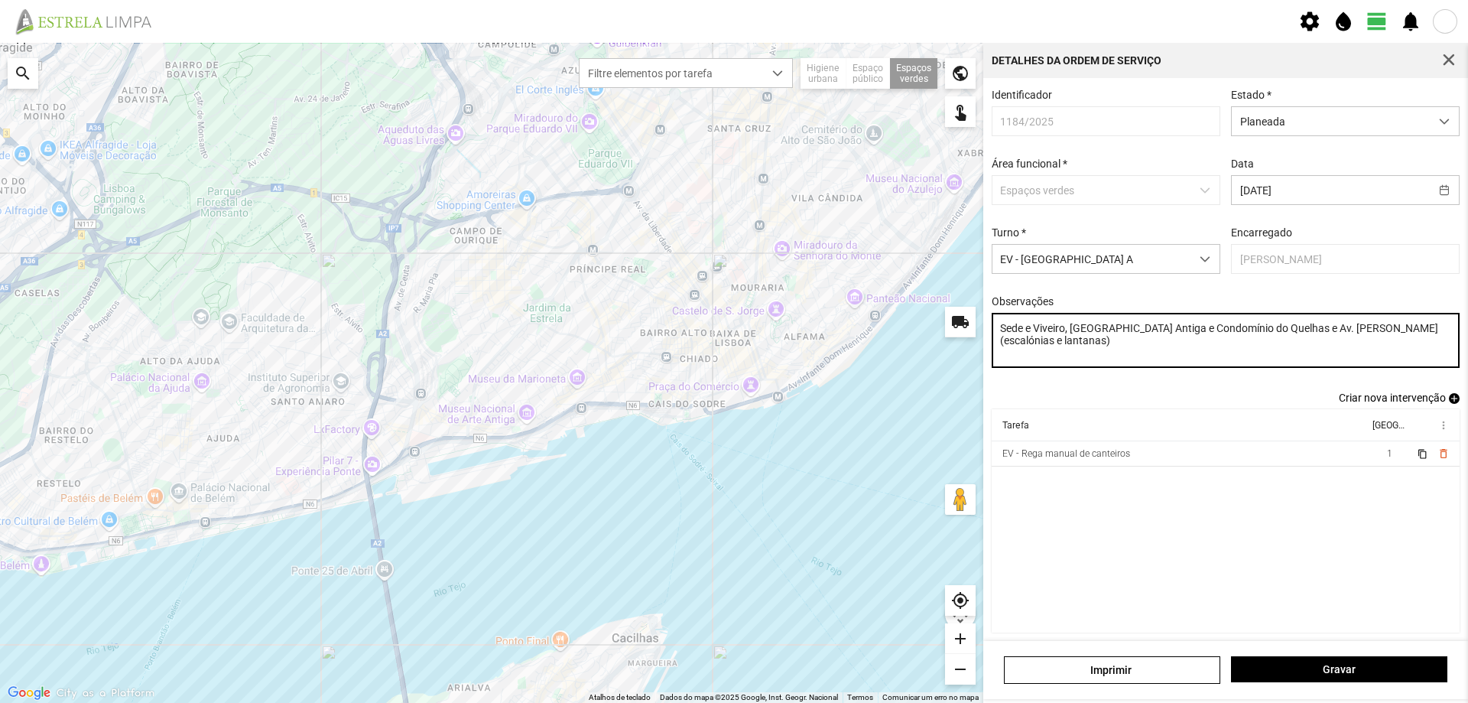
click at [1050, 346] on textarea "Sede e Viveiro, [GEOGRAPHIC_DATA] Antiga e Condomínio do Quelhas e Av. [PERSON_…" at bounding box center [1226, 340] width 469 height 55
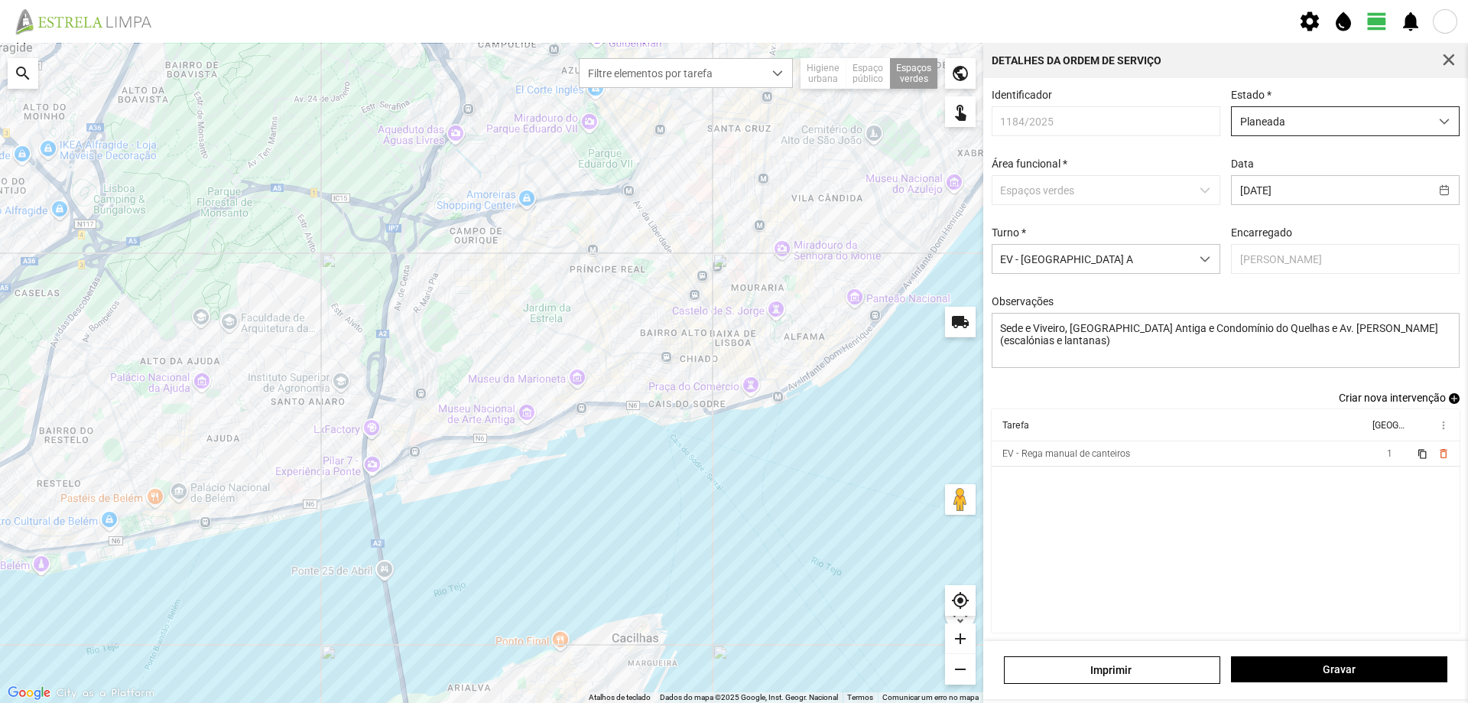
click at [1322, 123] on span "Planeada" at bounding box center [1331, 121] width 198 height 28
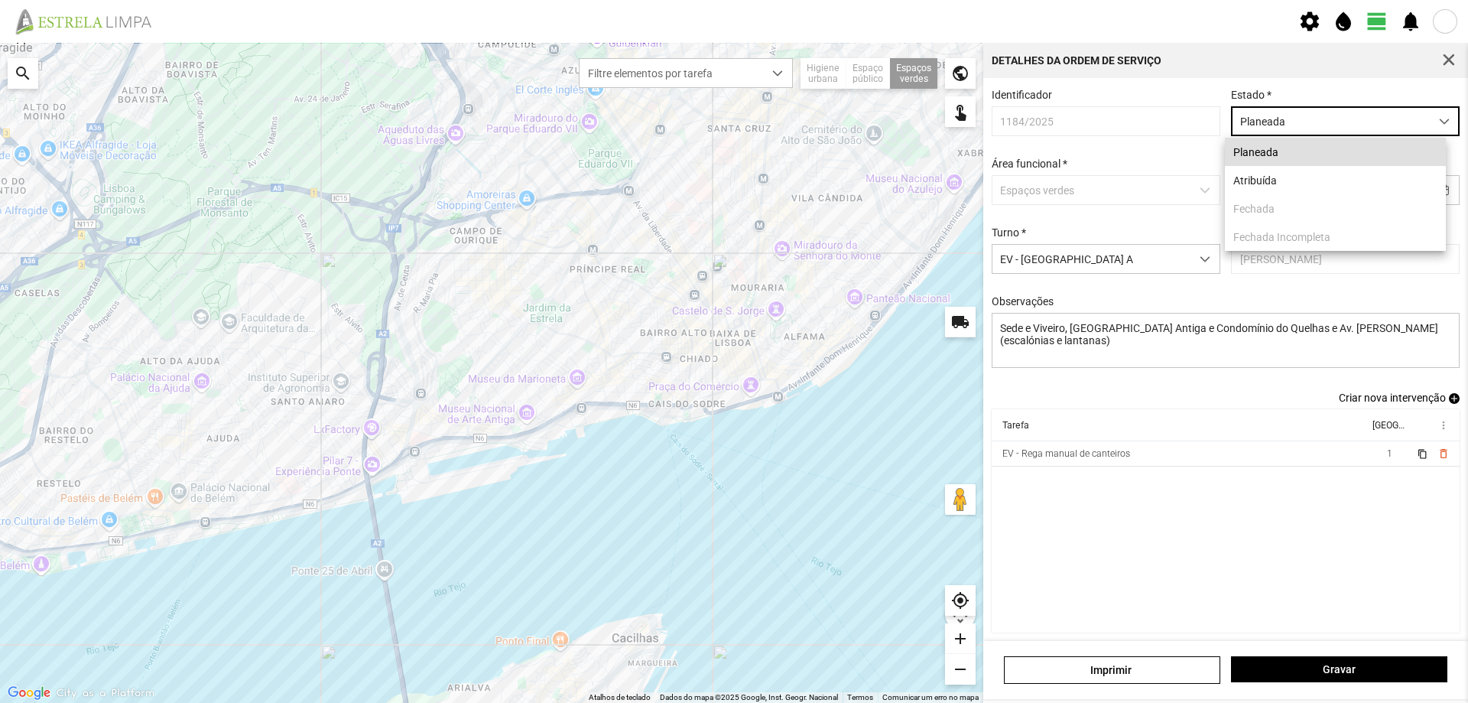
scroll to position [8, 68]
click at [1290, 176] on li "Atribuída" at bounding box center [1335, 180] width 221 height 28
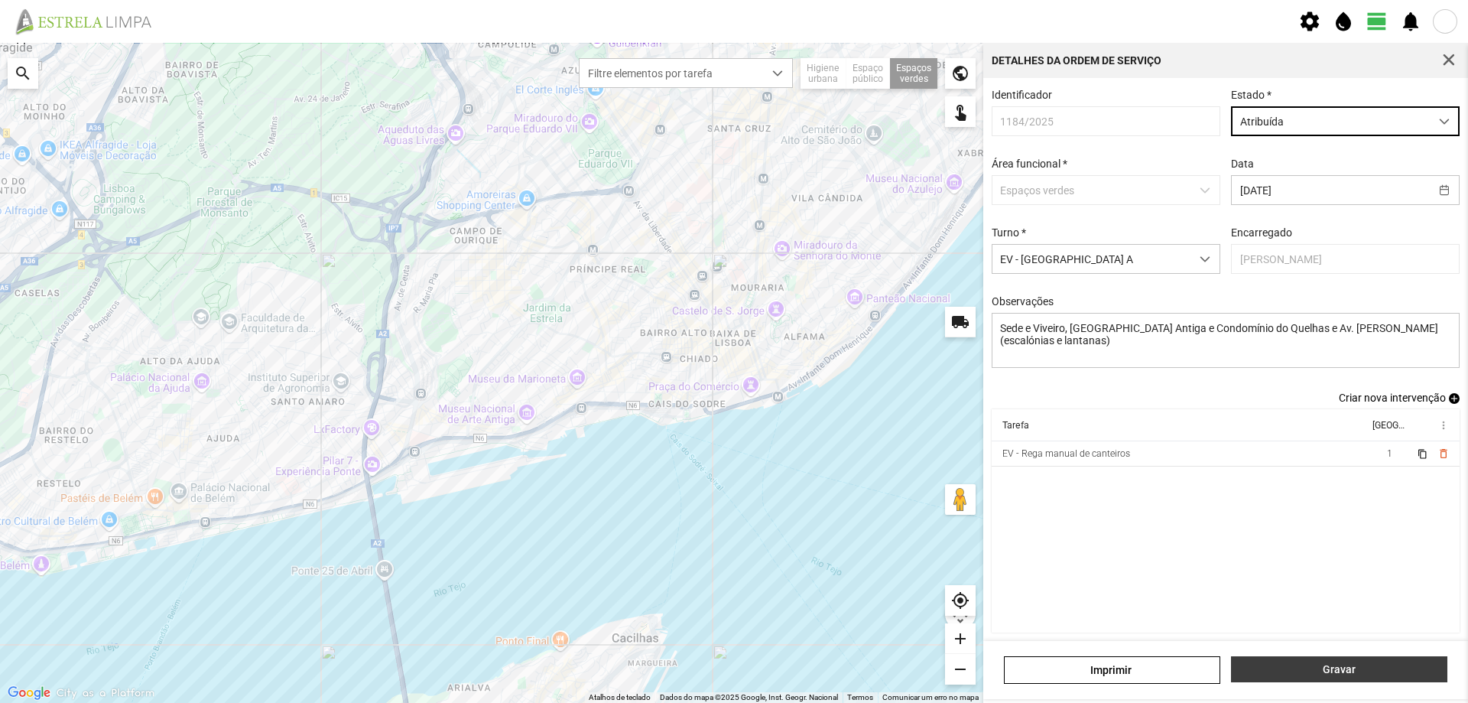
click at [1334, 670] on span "Gravar" at bounding box center [1340, 669] width 200 height 12
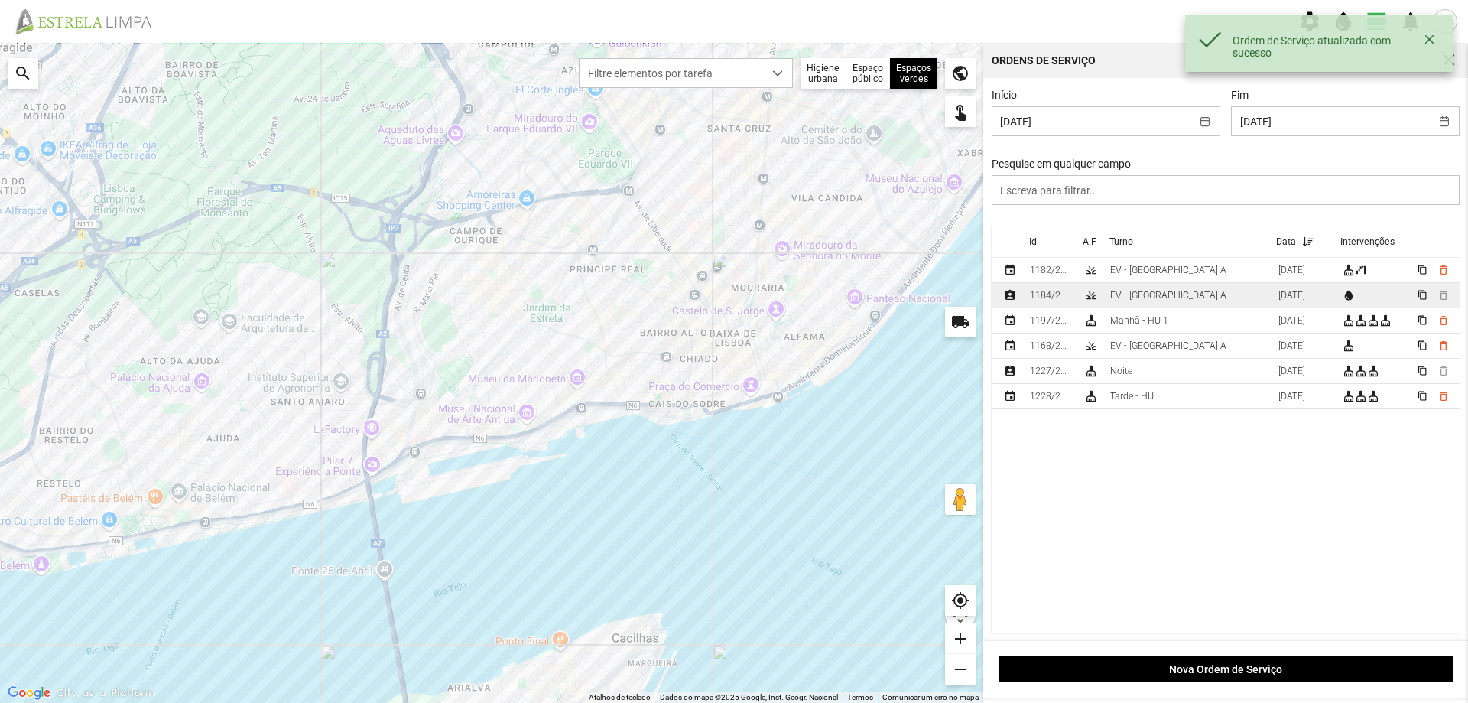
click at [1154, 297] on div "EV - [GEOGRAPHIC_DATA] A" at bounding box center [1168, 295] width 116 height 11
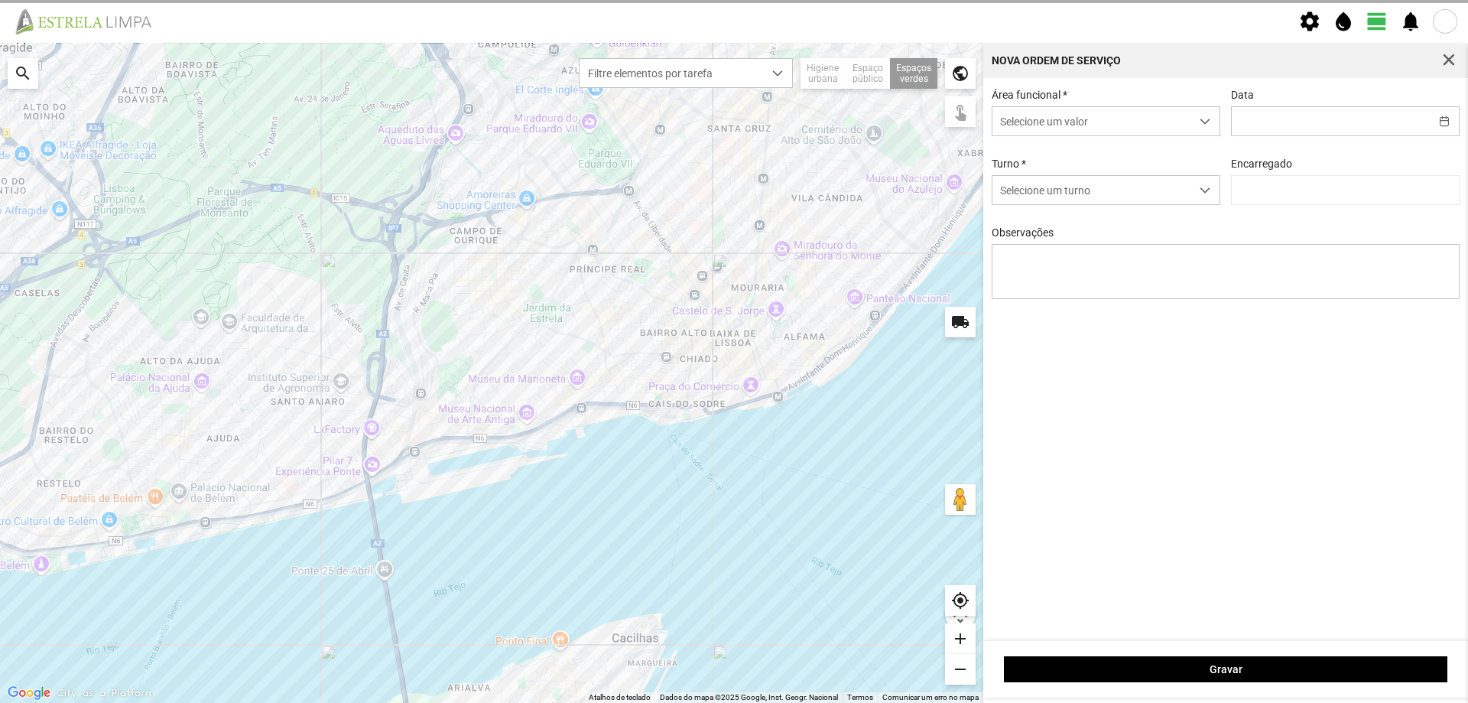
type input "[DATE]"
type textarea "Sede e Viveiro, [GEOGRAPHIC_DATA] Antiga e Condomínio do Quelhas e Av. [PERSON_…"
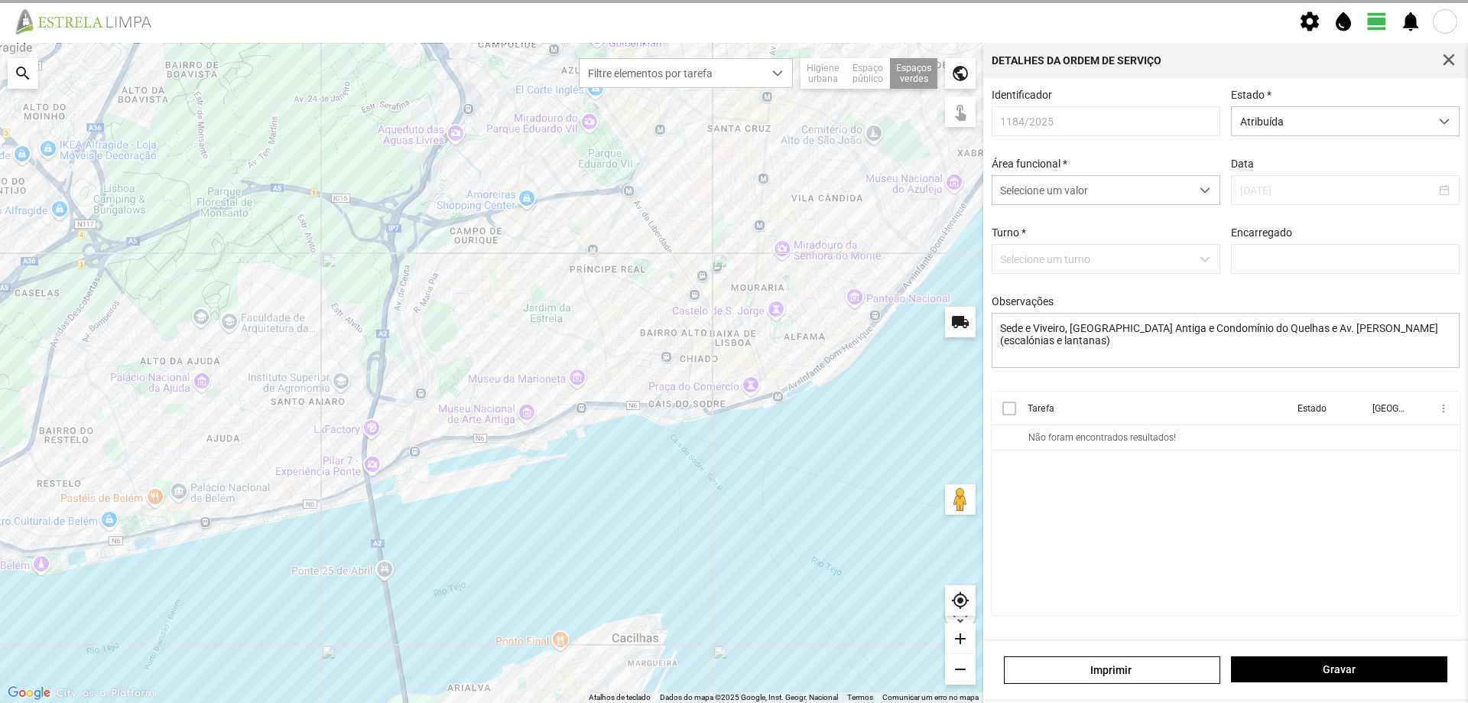
type input "[PERSON_NAME]"
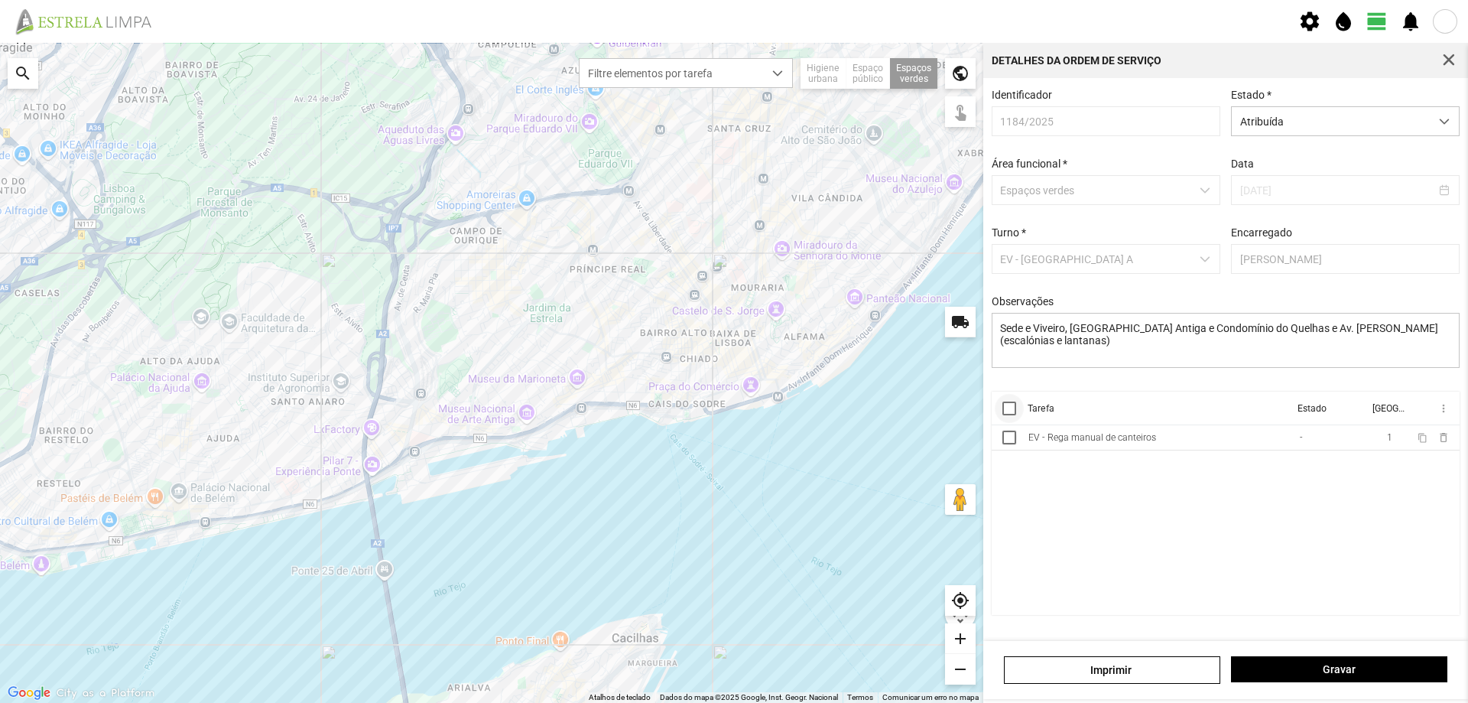
click at [1008, 415] on div at bounding box center [1010, 409] width 14 height 14
click at [1439, 408] on span "more_vert" at bounding box center [1443, 408] width 12 height 12
click at [1373, 435] on span "Marcar como Concluída" at bounding box center [1361, 439] width 113 height 11
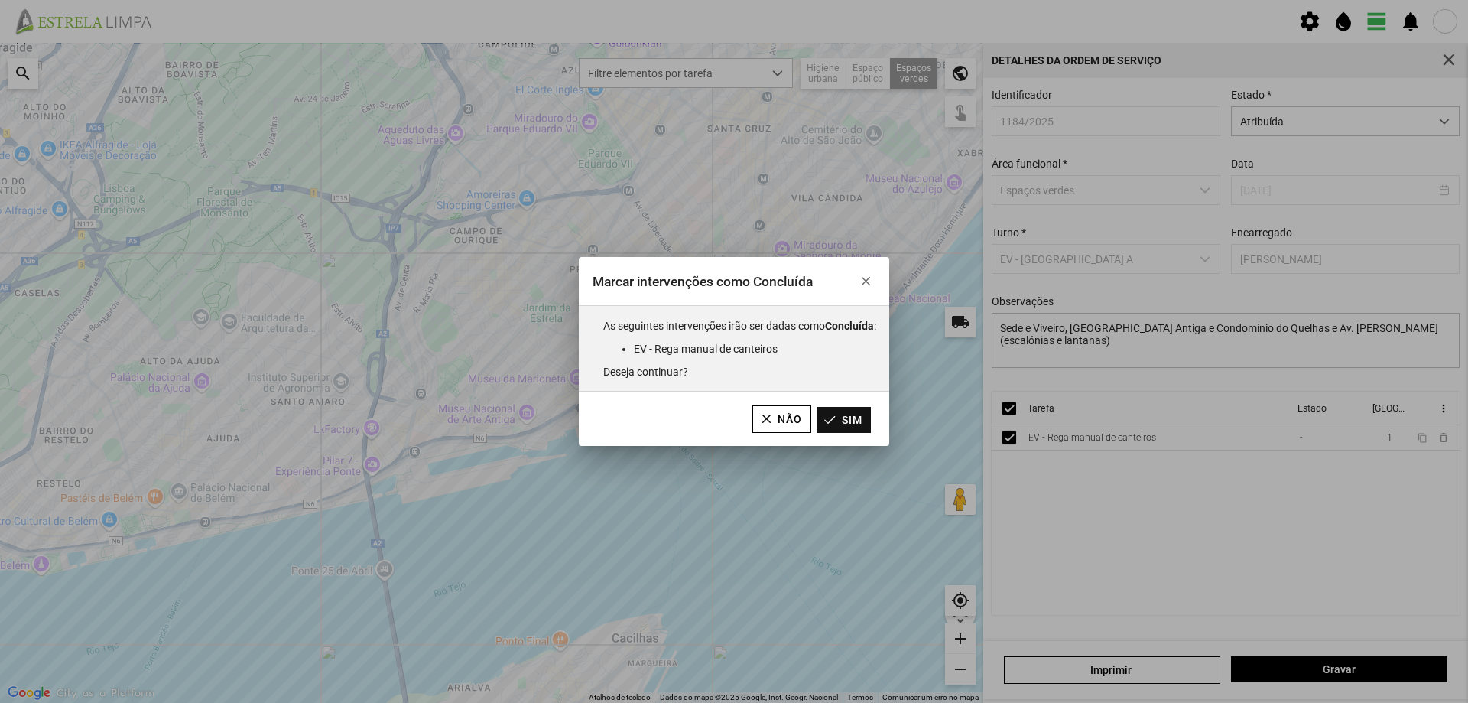
click at [850, 422] on button "Sim" at bounding box center [844, 420] width 54 height 26
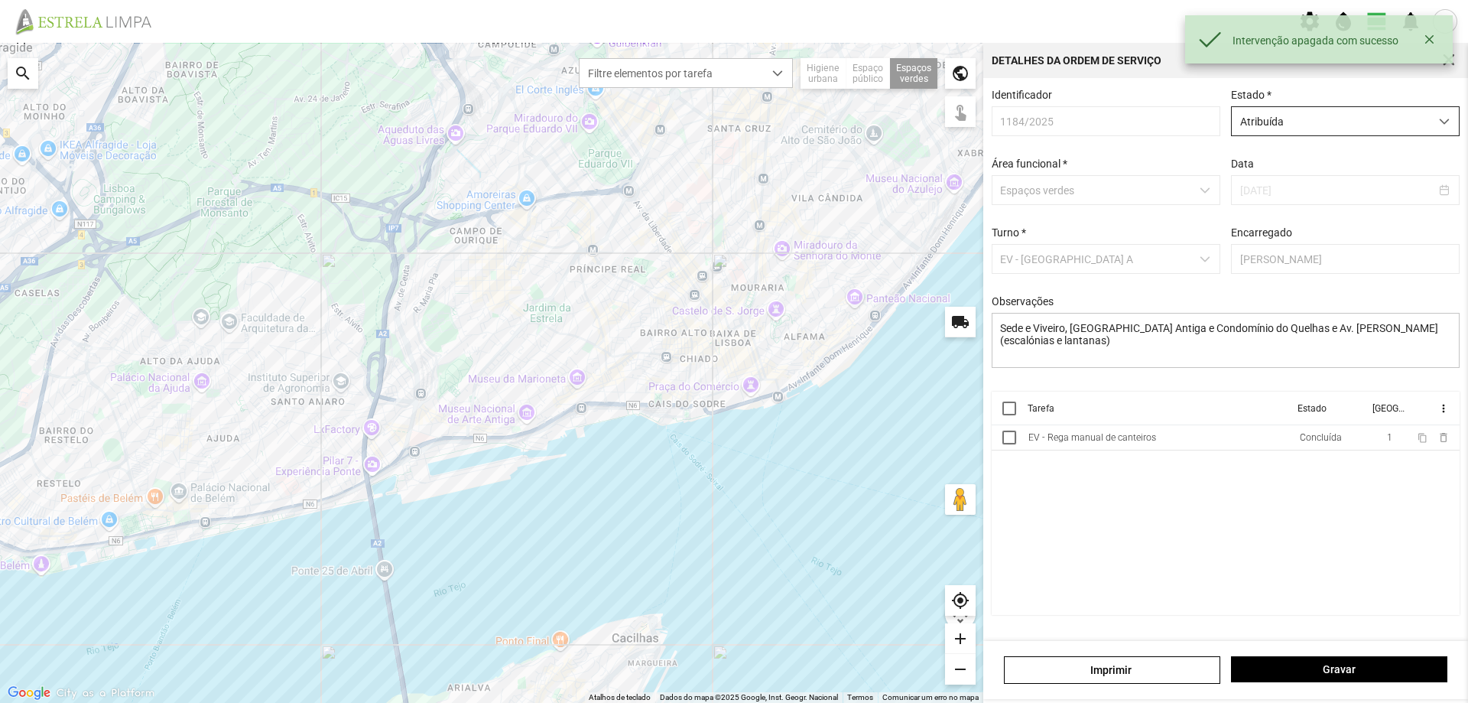
click at [1343, 123] on span "Atribuída" at bounding box center [1331, 121] width 198 height 28
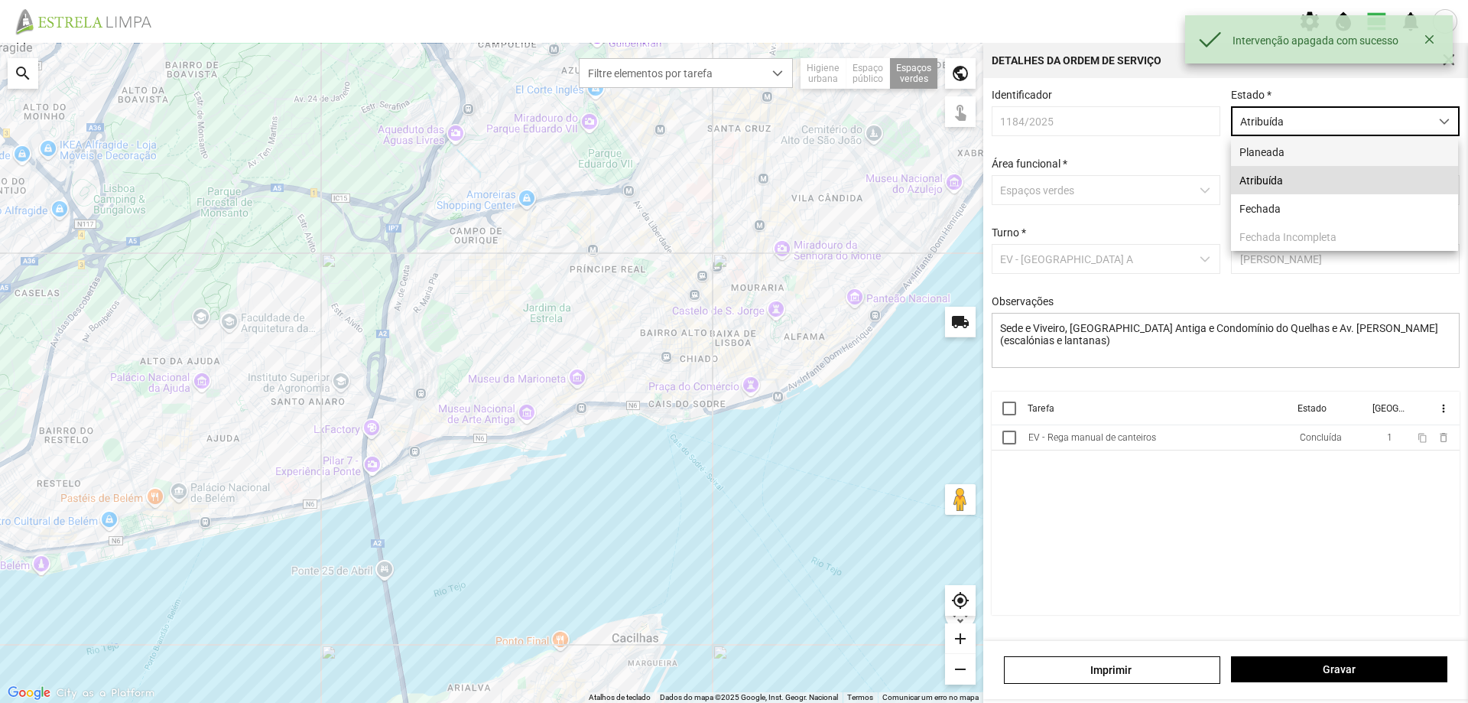
scroll to position [8, 68]
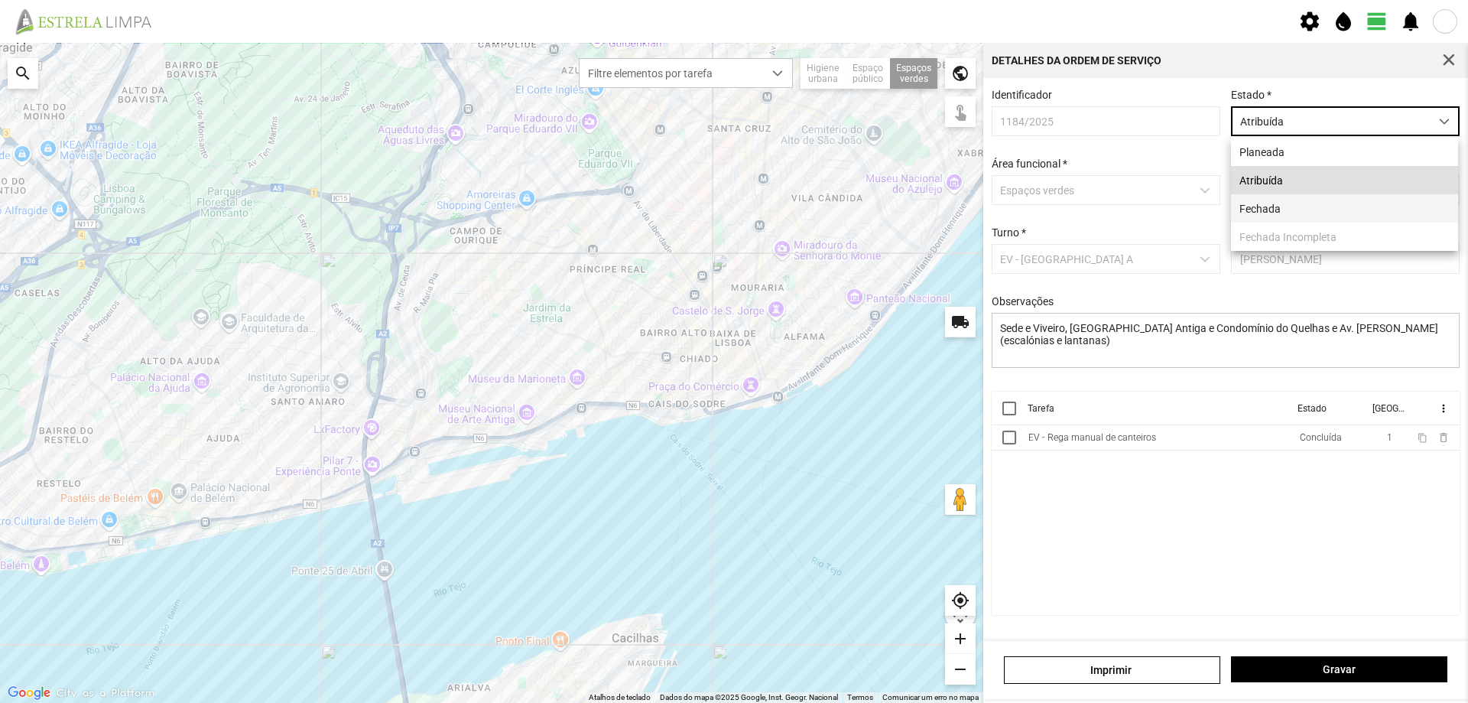
click at [1270, 207] on li "Fechada" at bounding box center [1344, 208] width 227 height 28
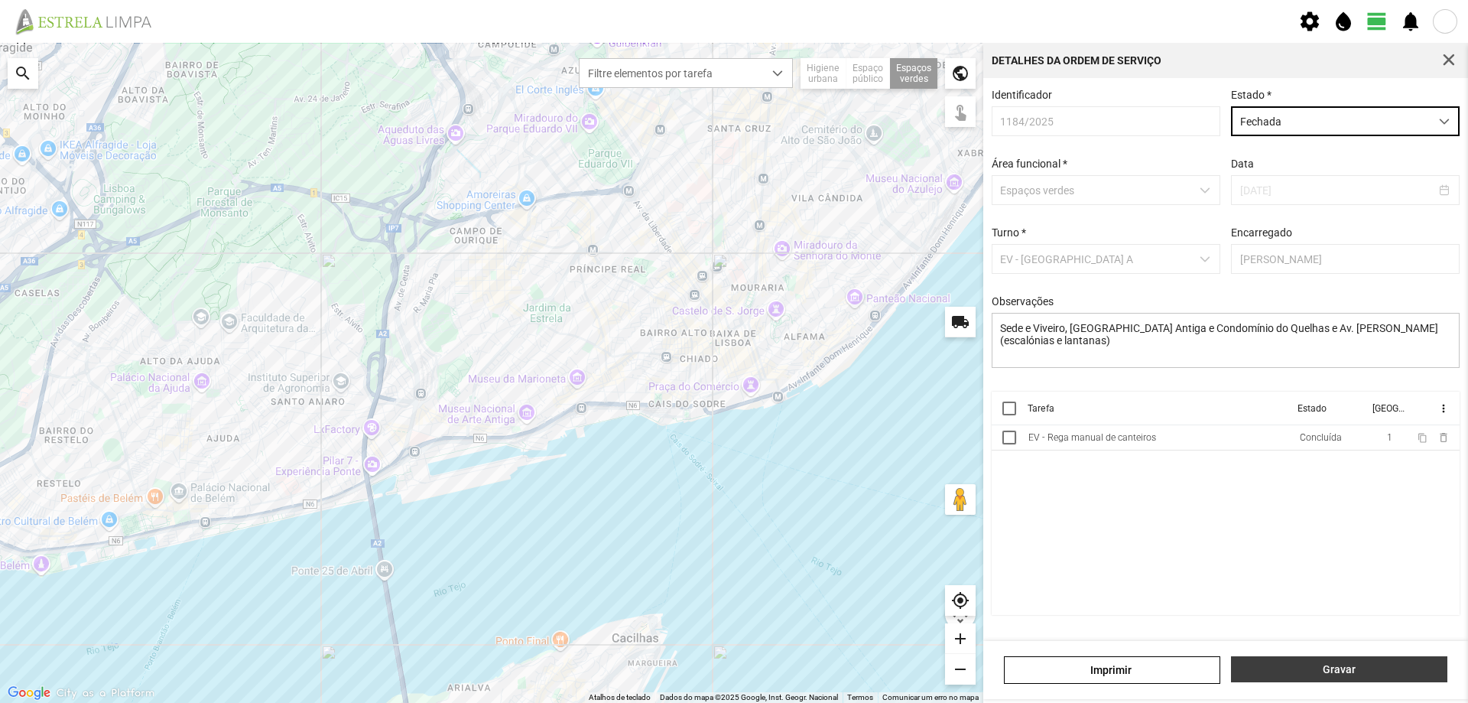
click at [1330, 676] on button "Gravar" at bounding box center [1339, 669] width 216 height 26
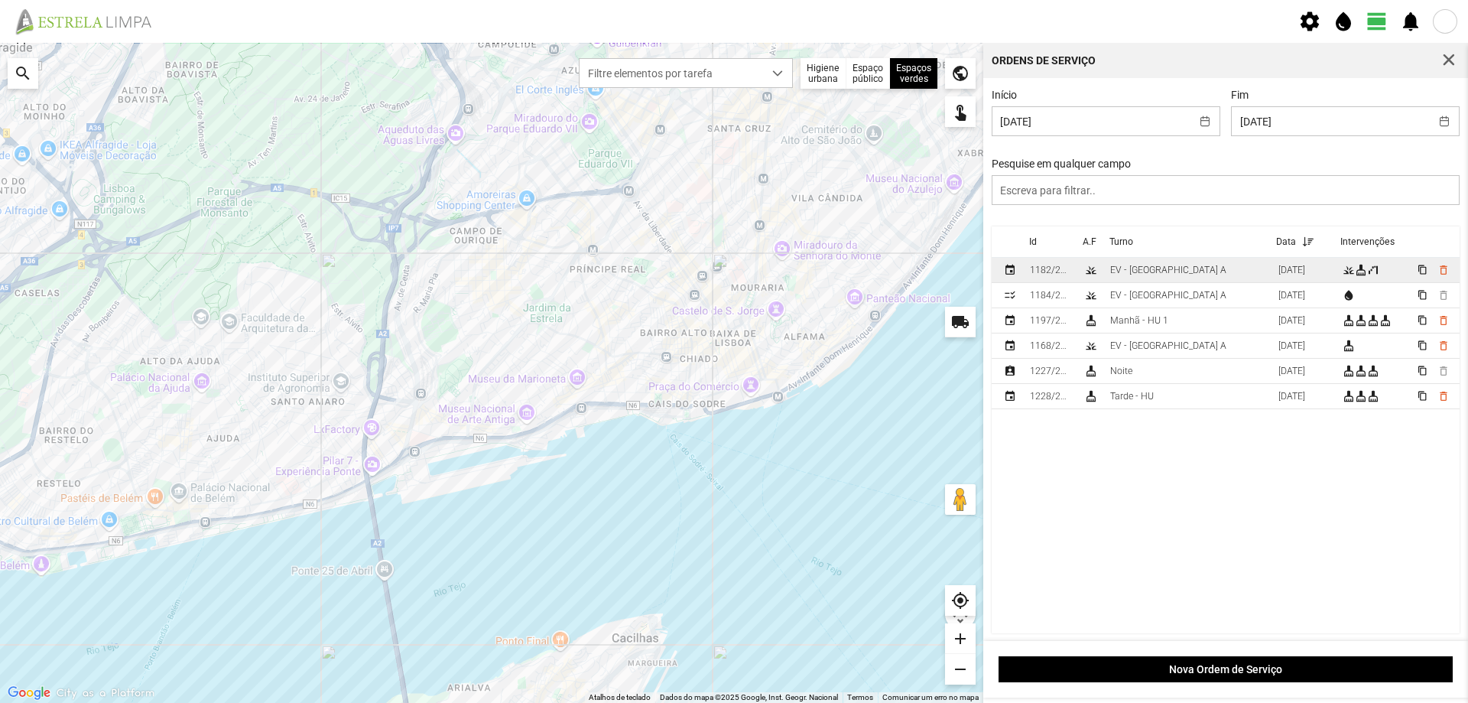
click at [1180, 275] on td "EV - [GEOGRAPHIC_DATA] A" at bounding box center [1188, 270] width 168 height 25
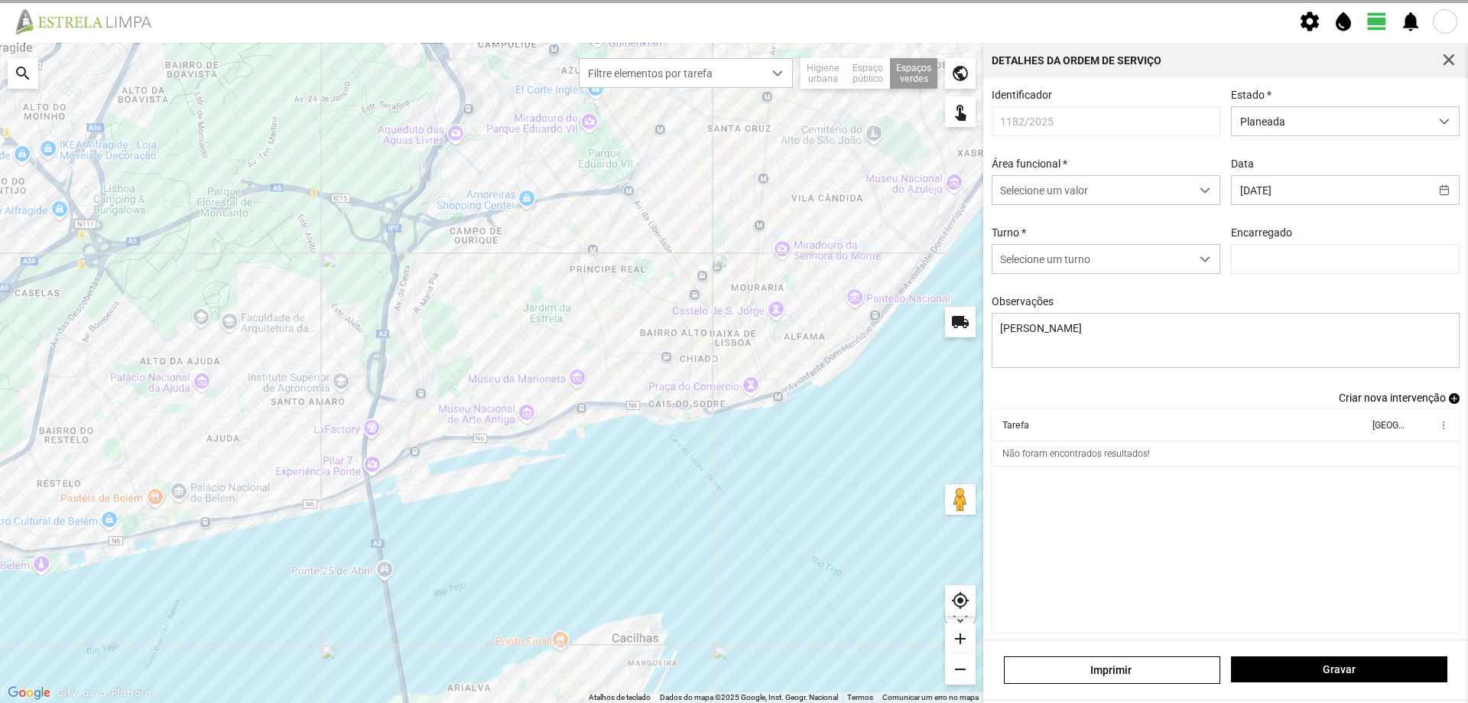
type input "[PERSON_NAME]"
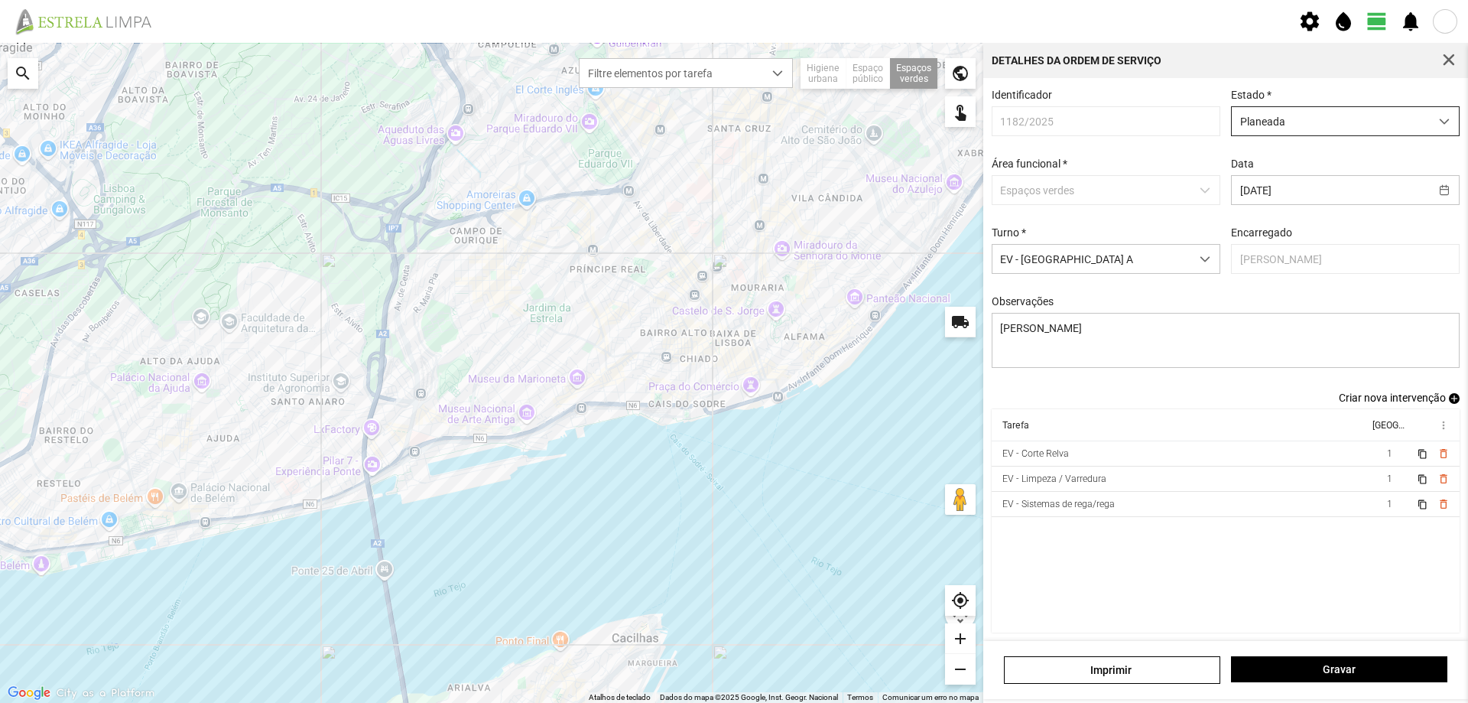
click at [1338, 123] on span "Planeada" at bounding box center [1331, 121] width 198 height 28
click at [1302, 188] on li "Atribuída" at bounding box center [1335, 180] width 221 height 28
click at [1330, 666] on span "Gravar" at bounding box center [1340, 669] width 200 height 12
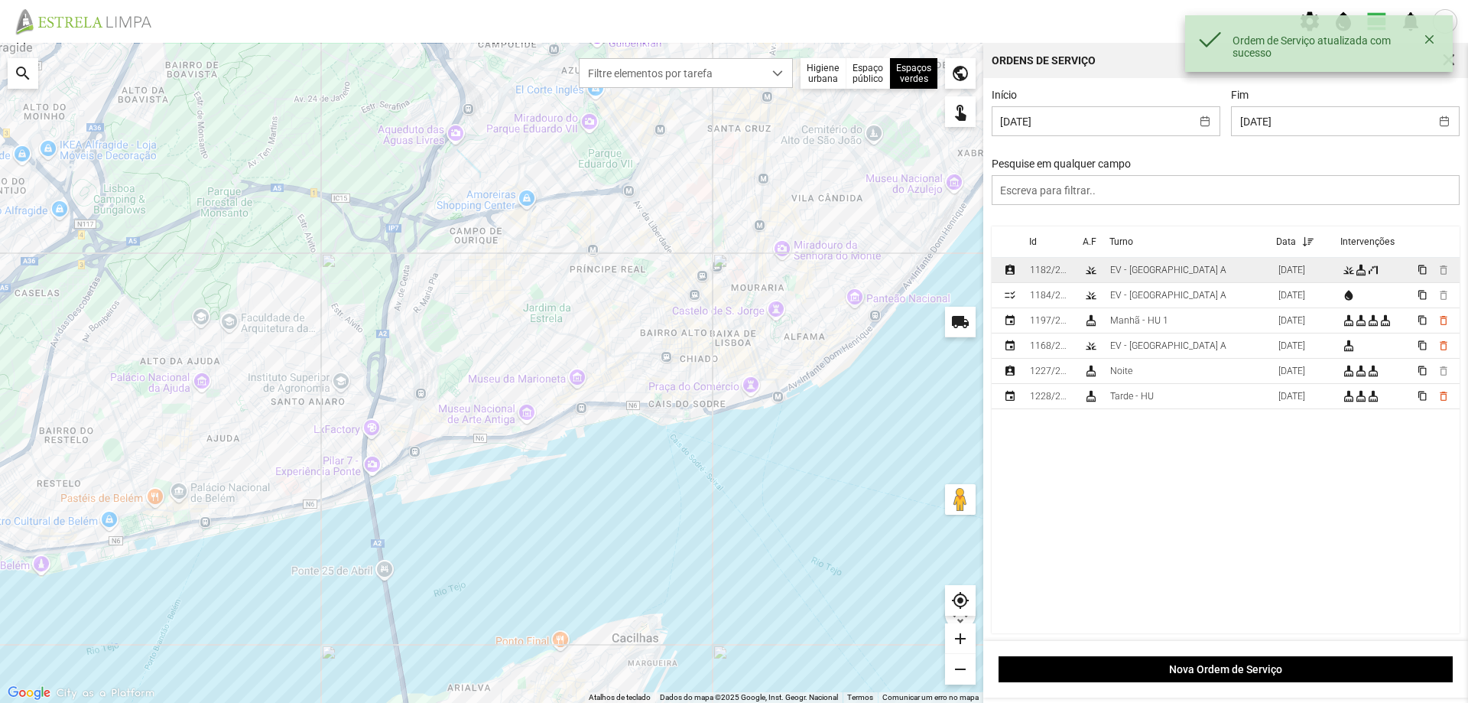
click at [1150, 271] on div "EV - [GEOGRAPHIC_DATA] A" at bounding box center [1168, 270] width 116 height 11
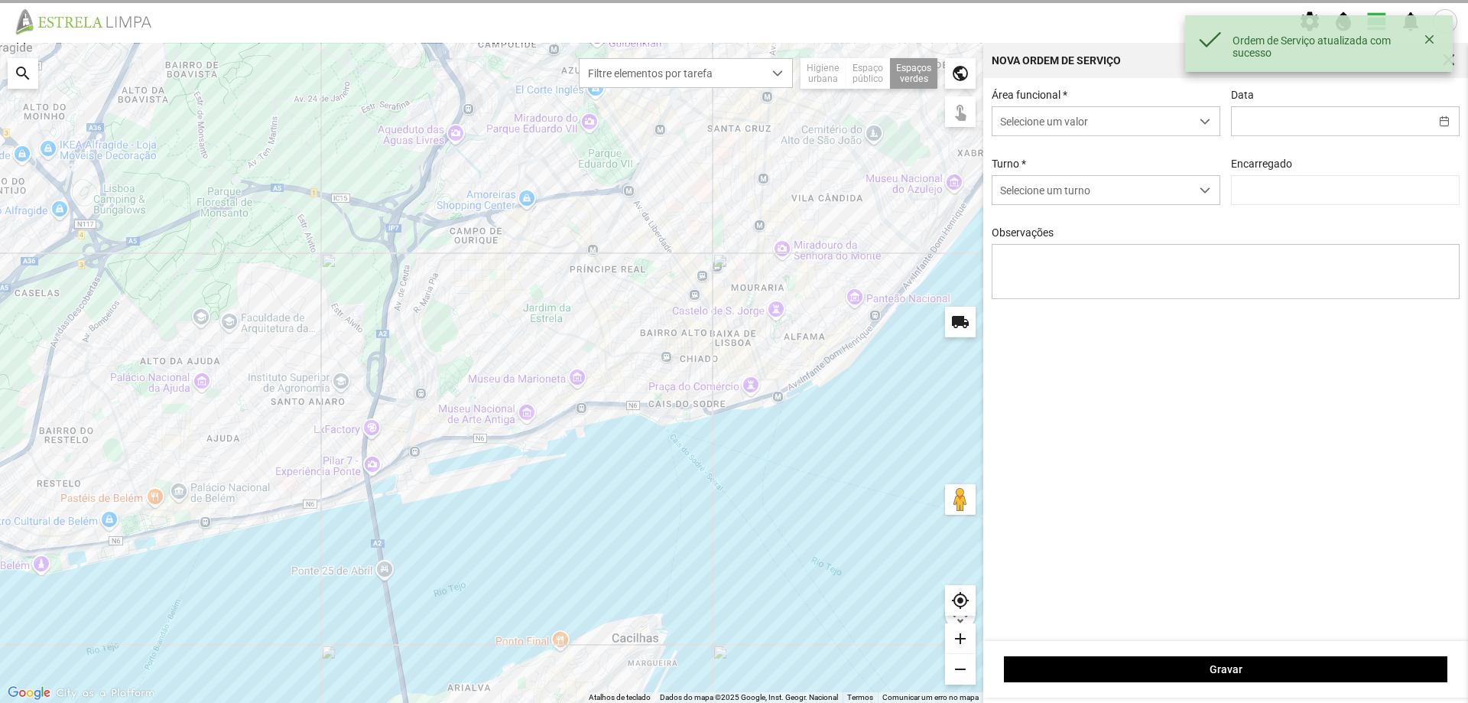
type input "[DATE]"
type textarea "[PERSON_NAME]"
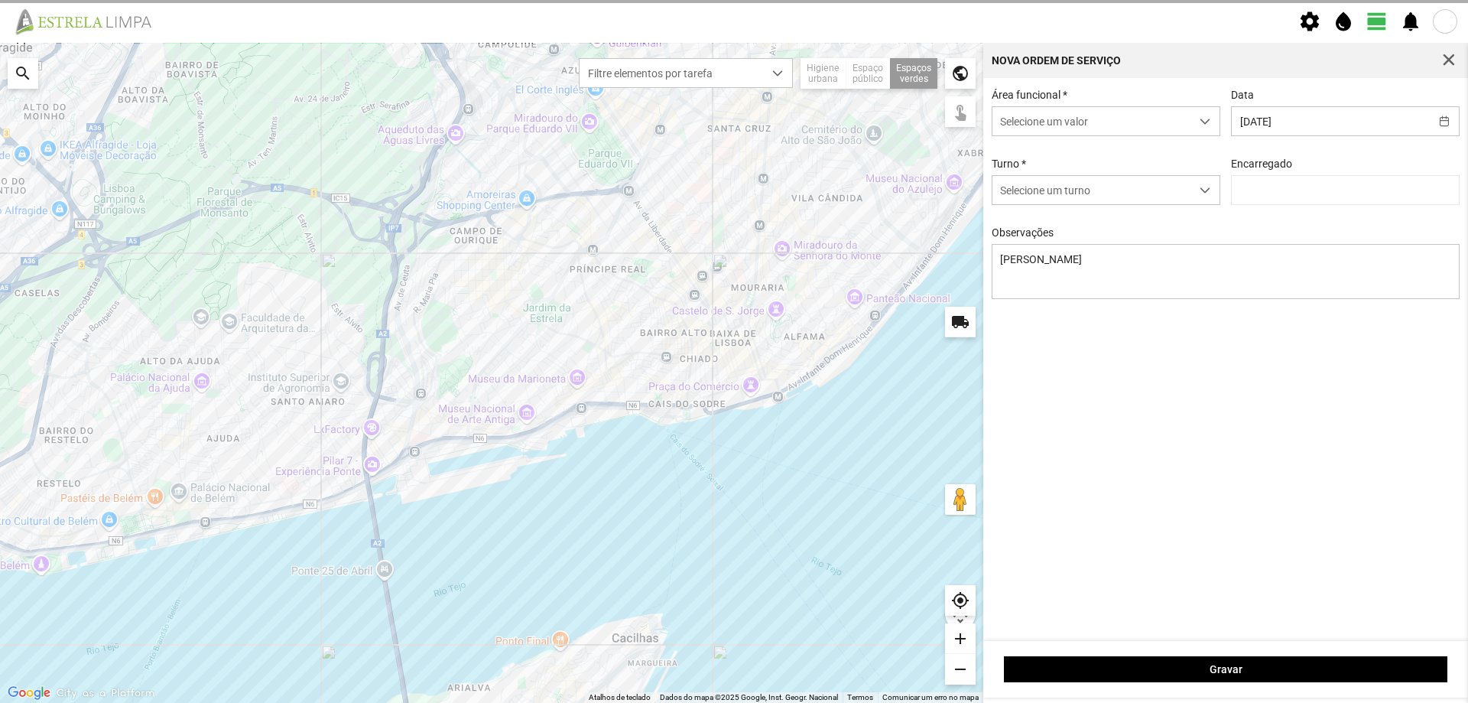
type input "[PERSON_NAME]"
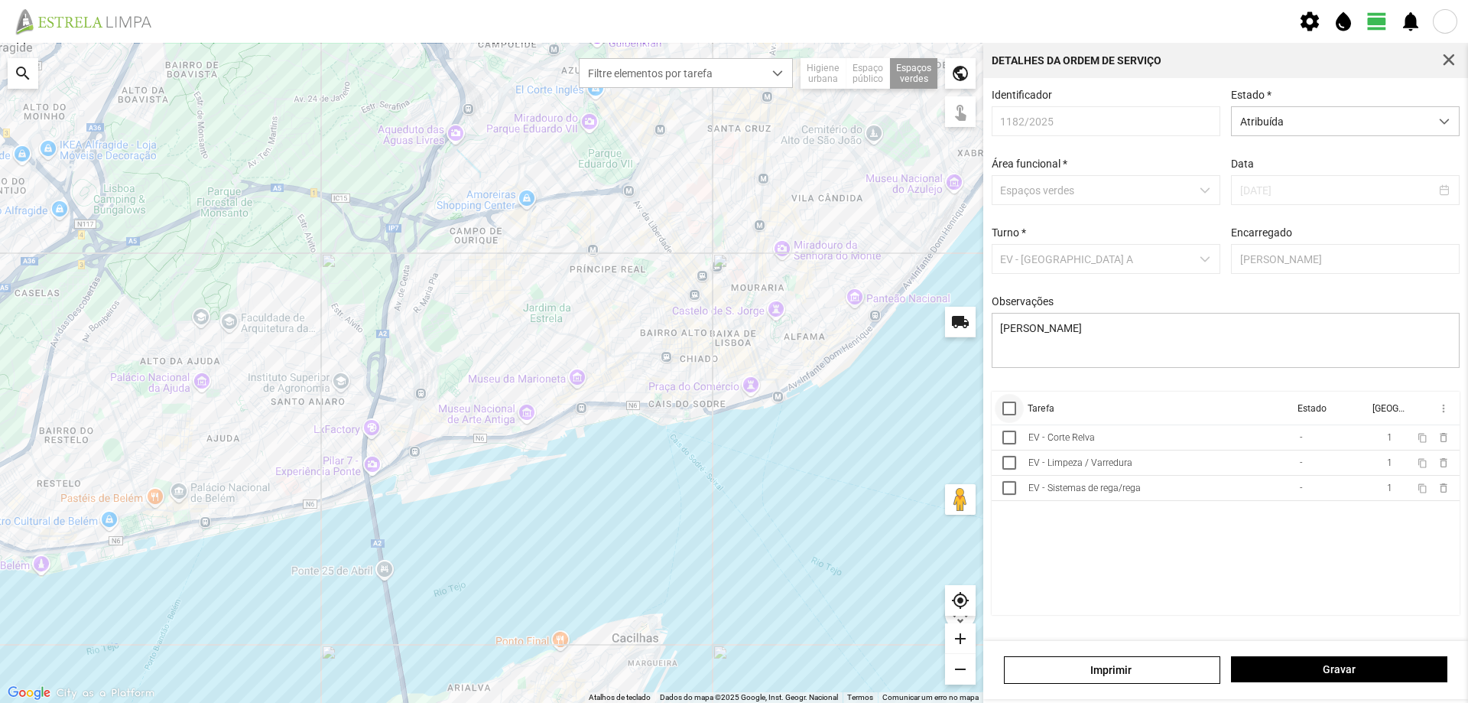
click at [1007, 415] on div at bounding box center [1010, 409] width 14 height 14
click at [1442, 415] on span "more_vert" at bounding box center [1443, 408] width 12 height 12
click at [1363, 436] on span "Marcar como Concluída" at bounding box center [1361, 439] width 113 height 11
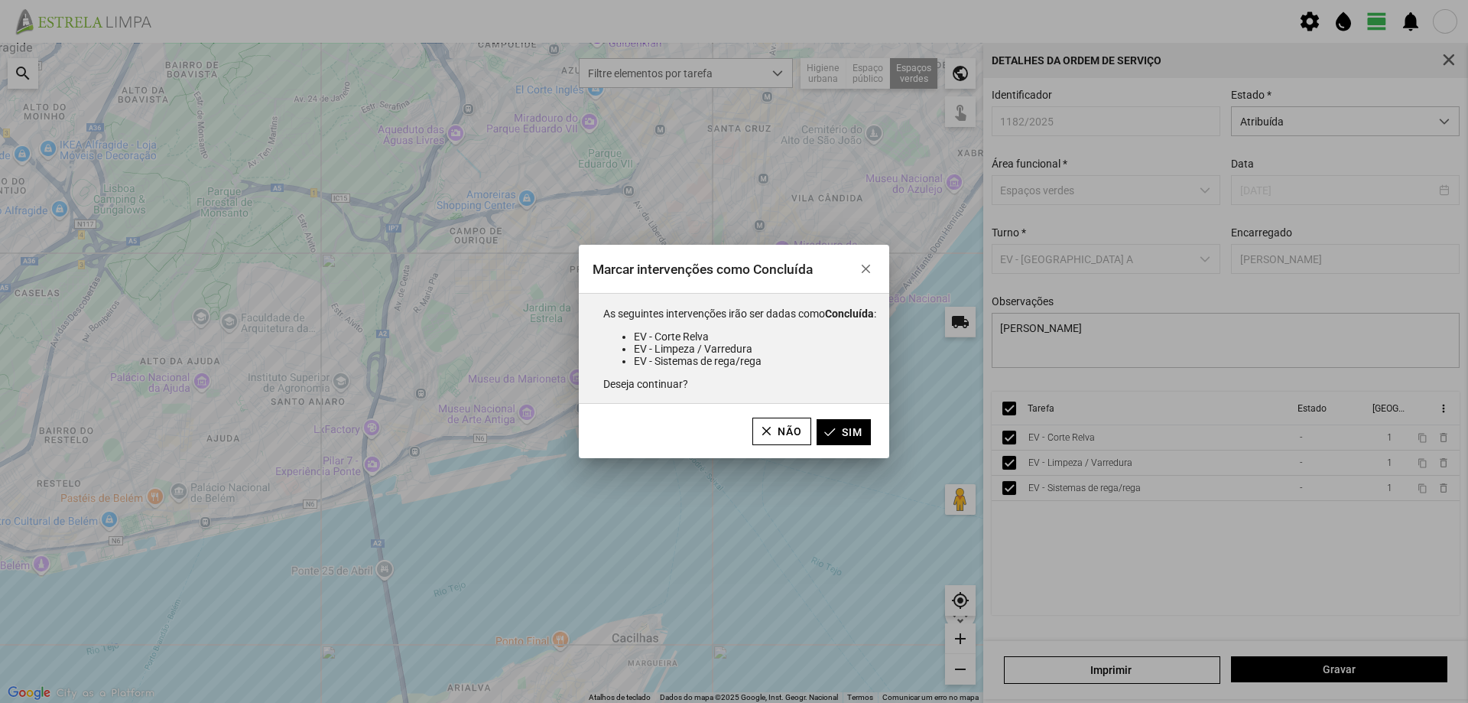
click at [865, 440] on button "Sim" at bounding box center [844, 432] width 54 height 26
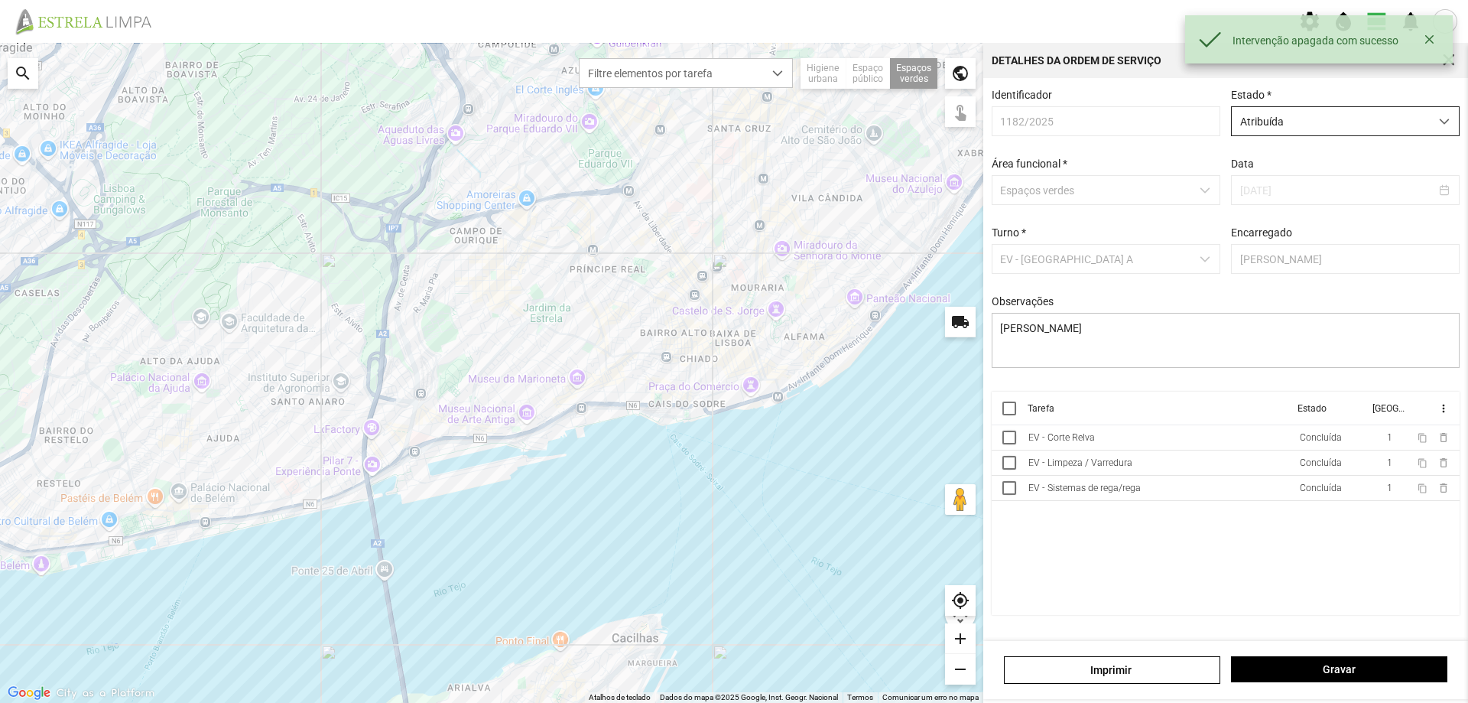
click at [1362, 126] on span "Atribuída" at bounding box center [1331, 121] width 198 height 28
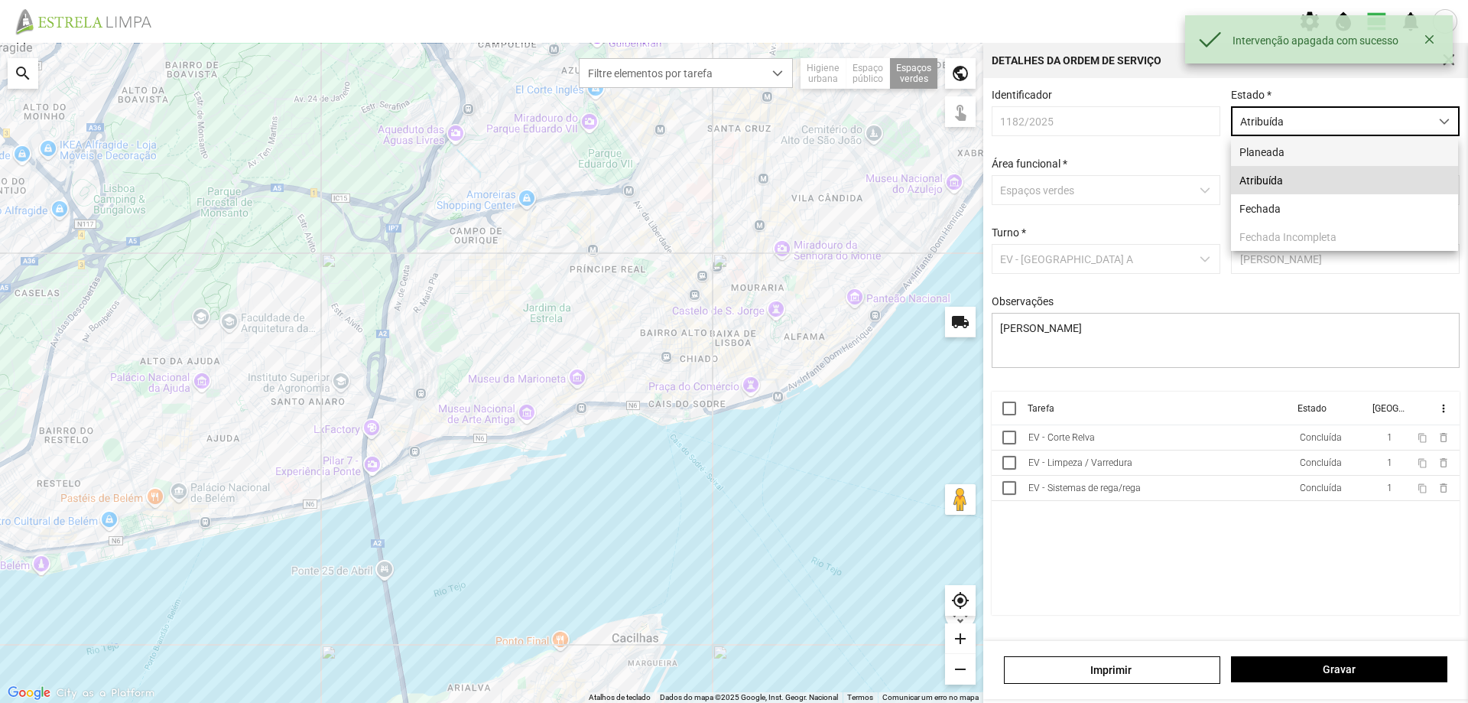
scroll to position [8, 68]
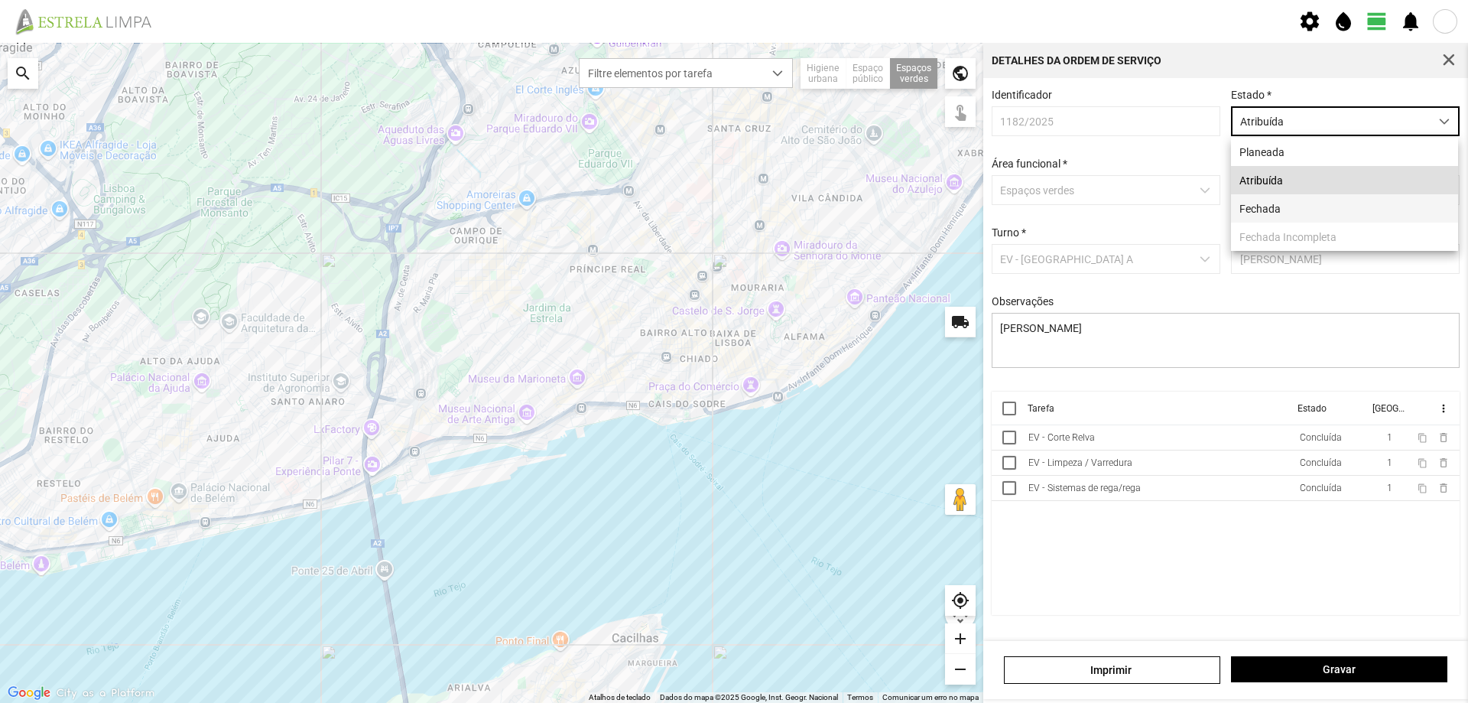
click at [1297, 207] on li "Fechada" at bounding box center [1344, 208] width 227 height 28
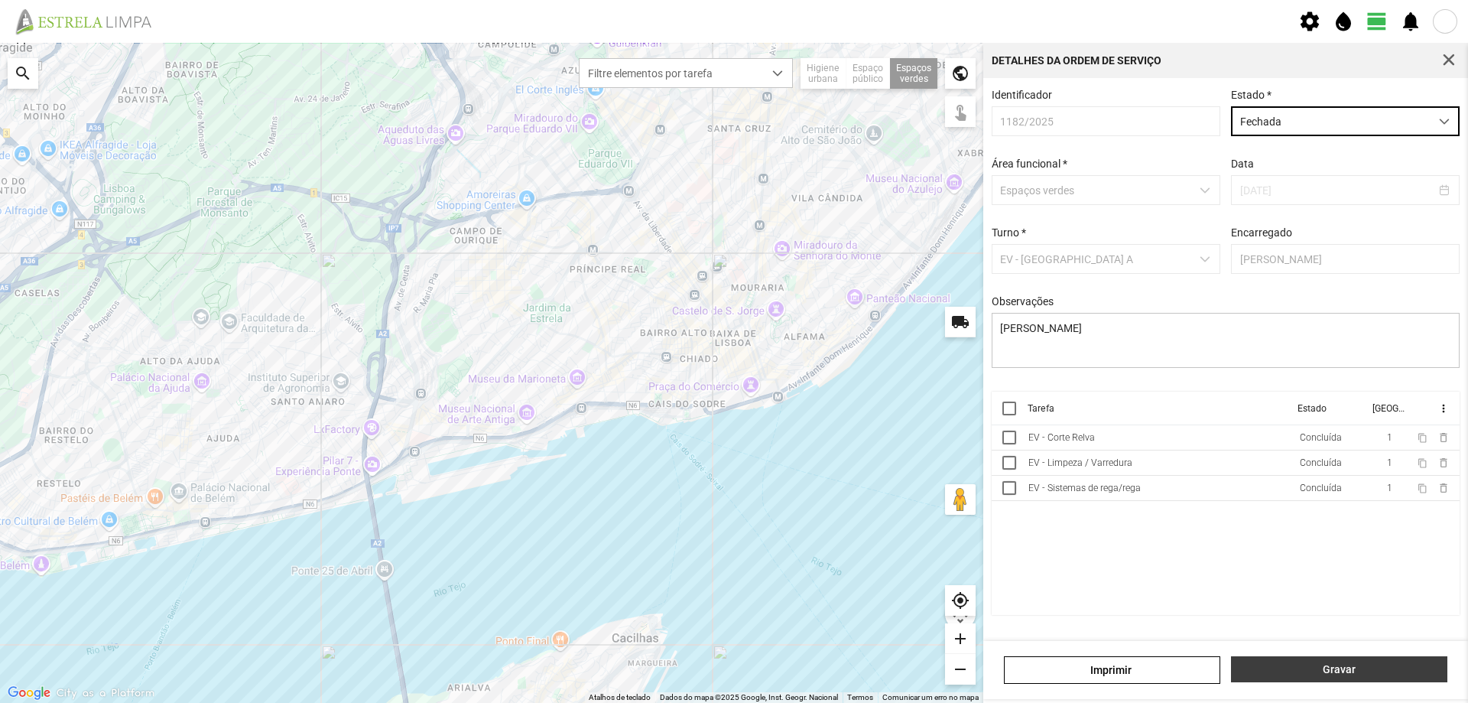
click at [1364, 675] on span "Gravar" at bounding box center [1340, 669] width 200 height 12
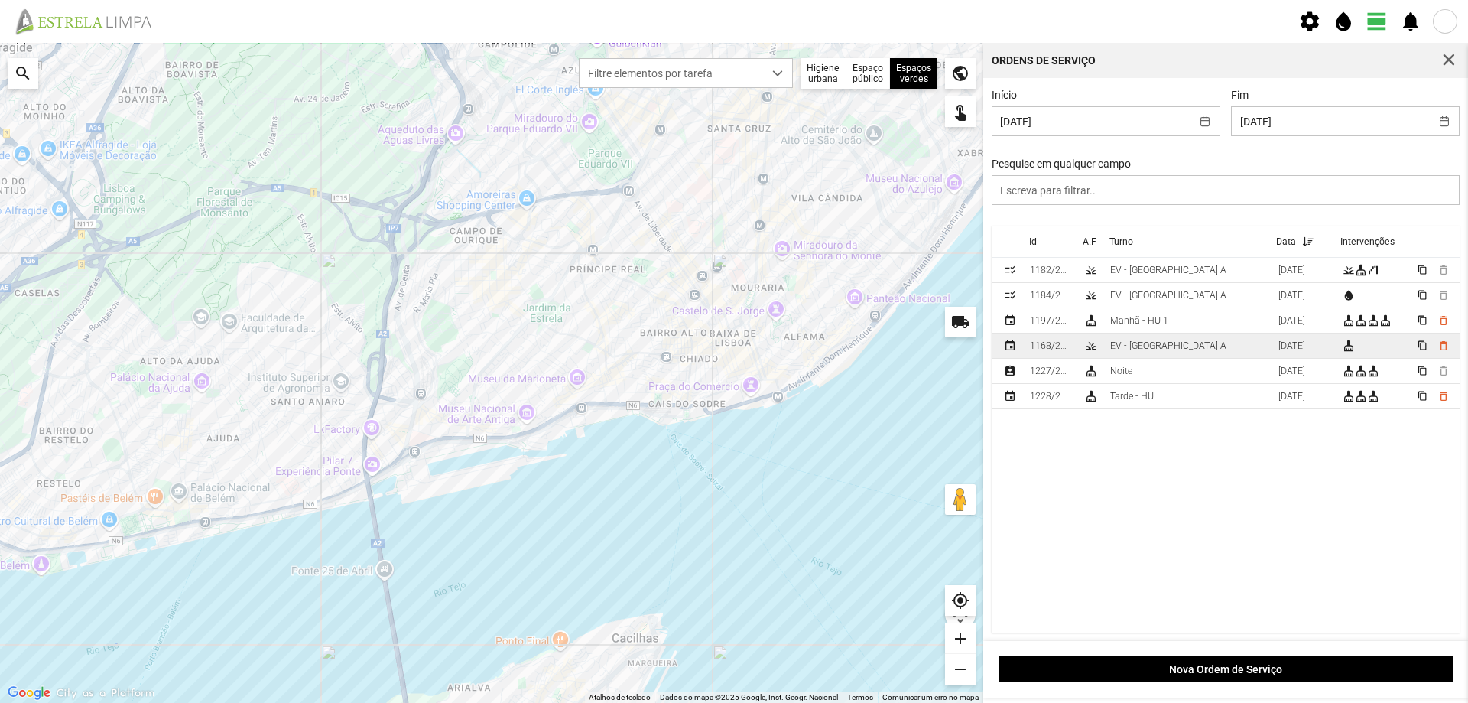
click at [1163, 349] on div "EV - [GEOGRAPHIC_DATA] A" at bounding box center [1168, 345] width 116 height 11
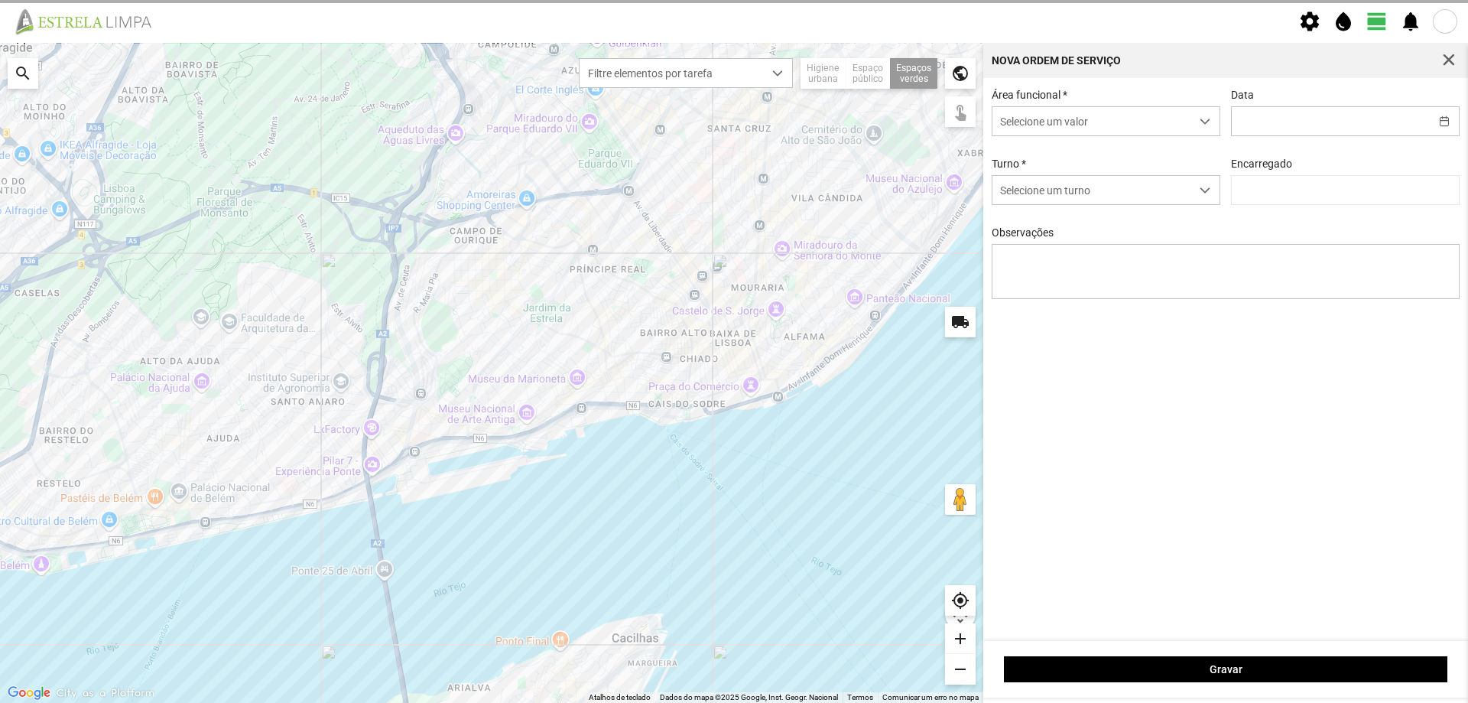
type input "[DATE]"
type input "[PERSON_NAME]"
type textarea "Recolha de papeleiras"
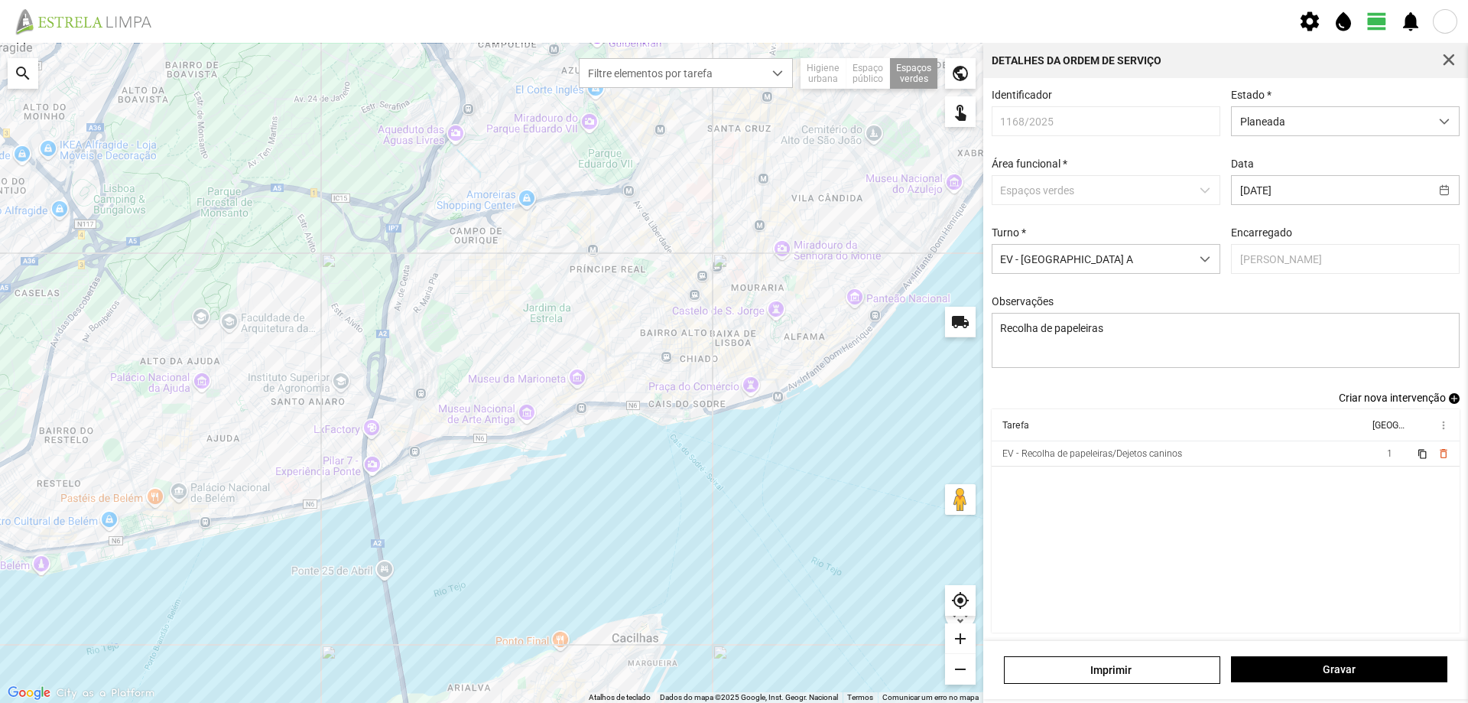
click at [1238, 461] on td "EV - Recolha de papeleiras/Dejetos caninos" at bounding box center [1180, 453] width 377 height 25
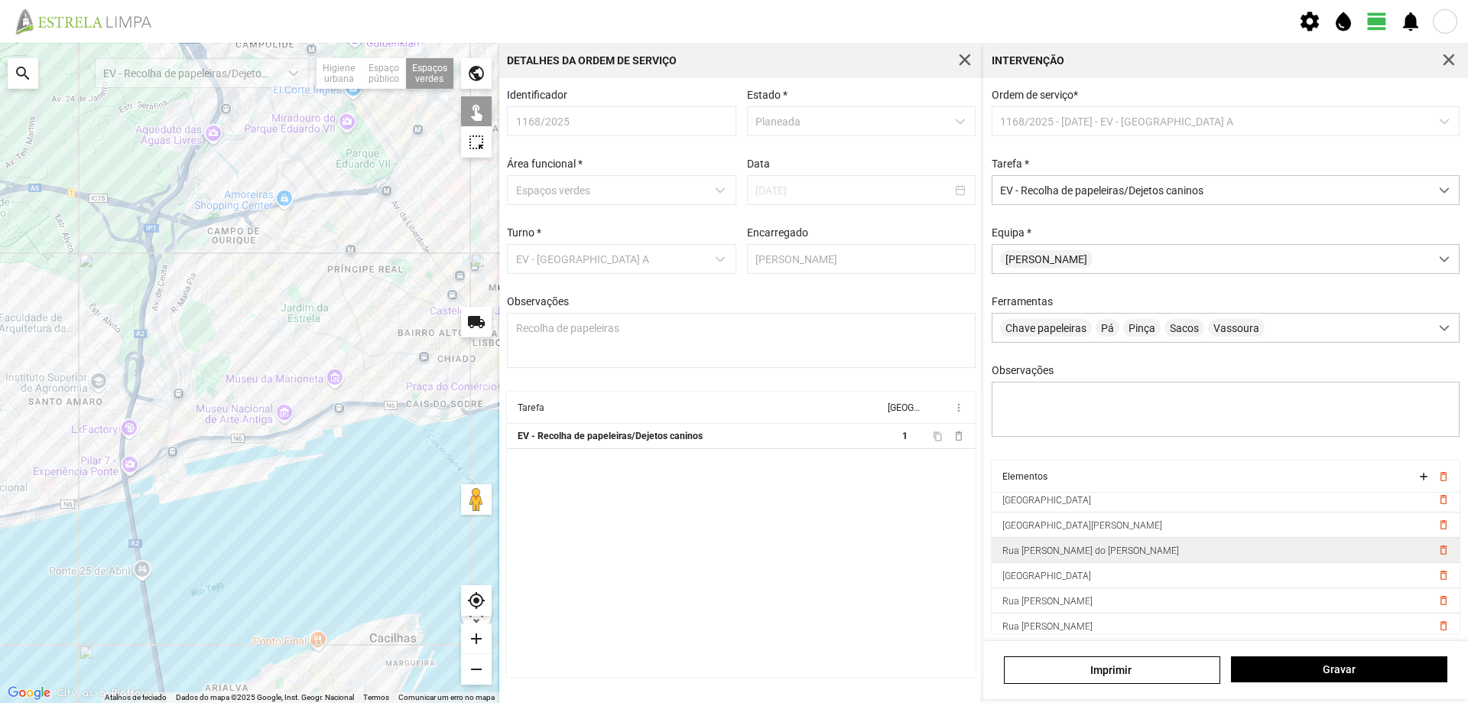
scroll to position [213, 0]
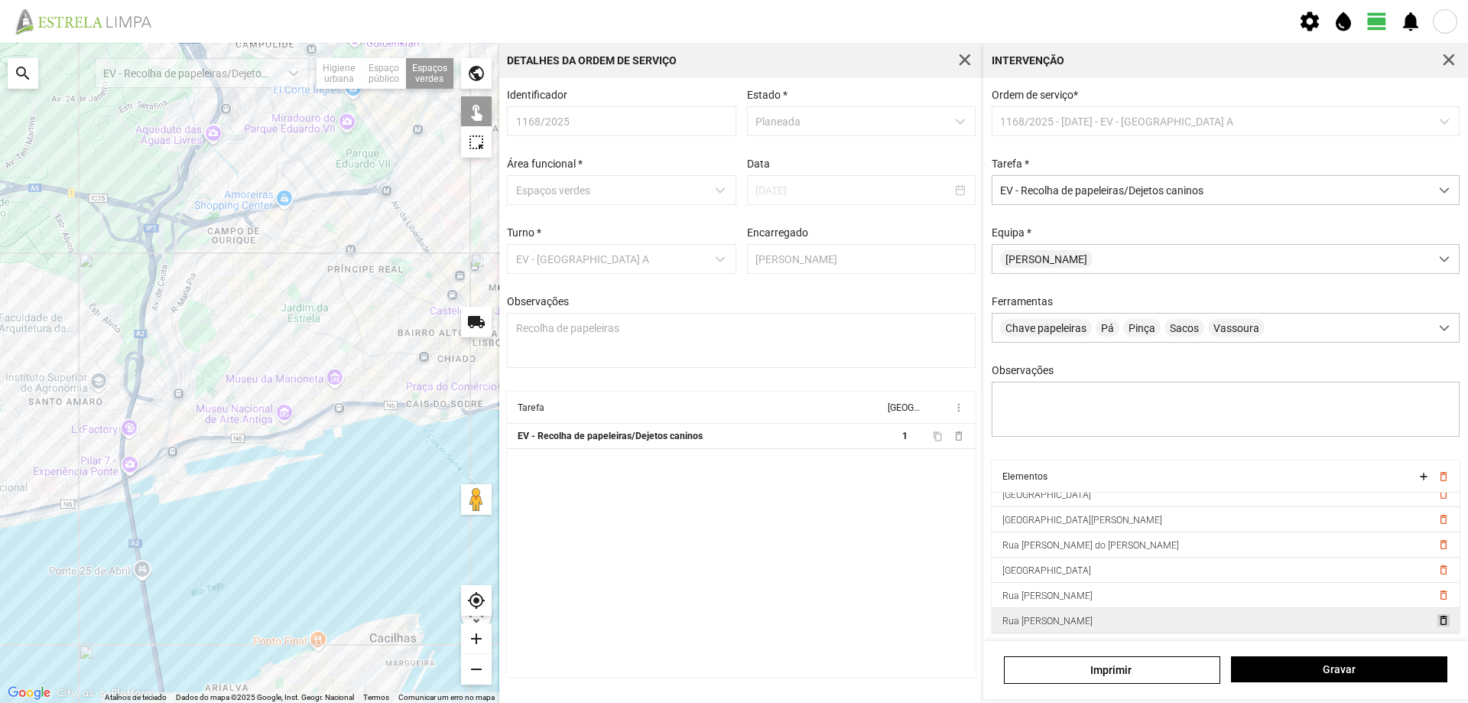
click at [1437, 621] on span "delete_outline" at bounding box center [1443, 620] width 12 height 12
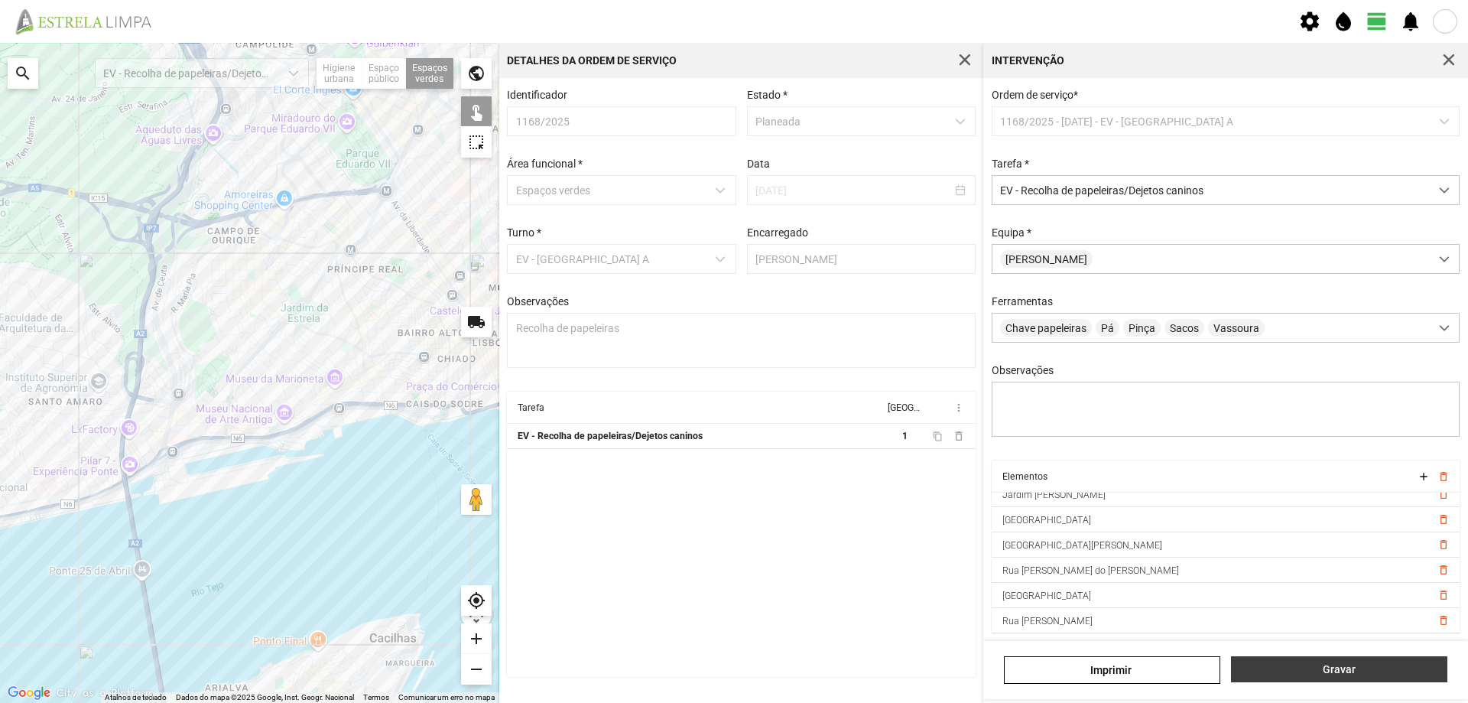
click at [1315, 661] on button "Gravar" at bounding box center [1339, 669] width 216 height 26
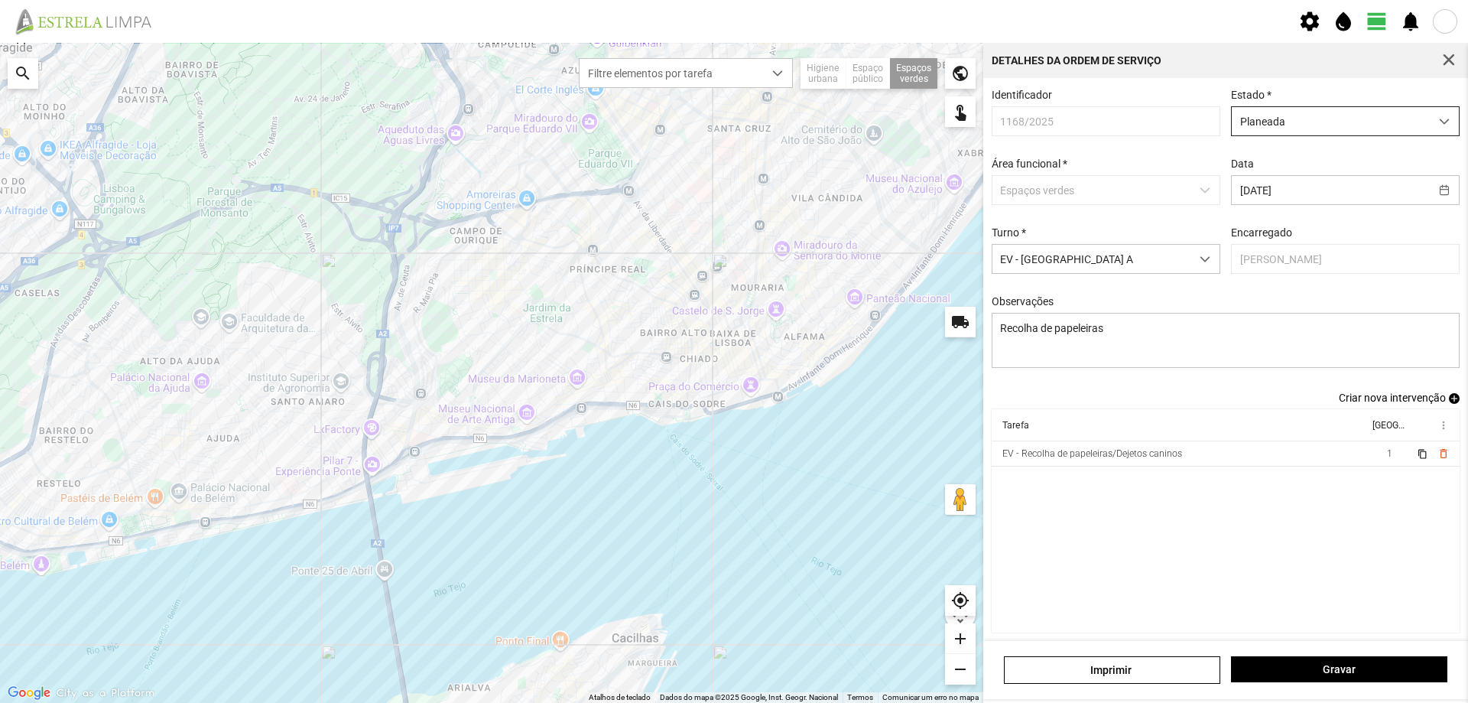
click at [1327, 125] on span "Planeada" at bounding box center [1331, 121] width 198 height 28
click at [1296, 186] on li "Atribuída" at bounding box center [1335, 180] width 221 height 28
click at [1432, 424] on th "more_vert" at bounding box center [1434, 425] width 50 height 32
click at [1356, 668] on span "Gravar" at bounding box center [1340, 669] width 200 height 12
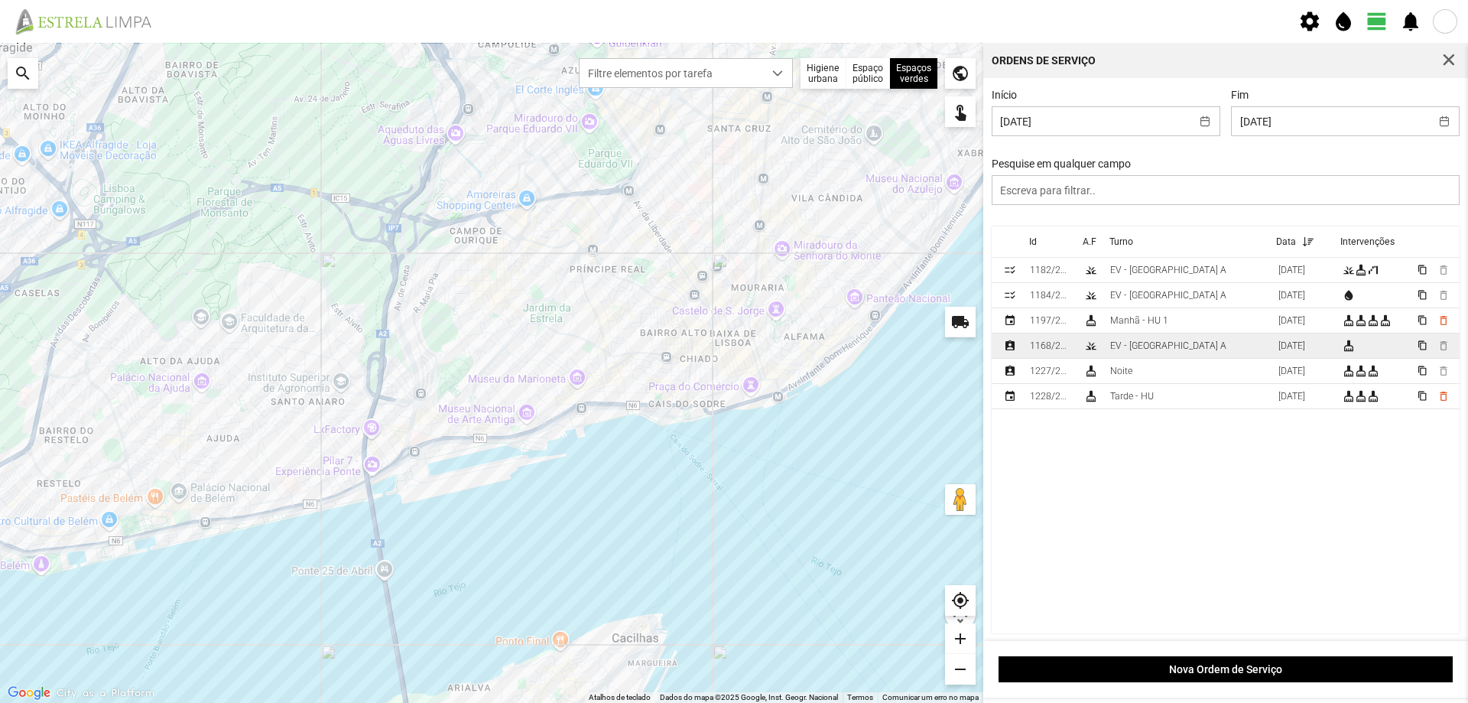
click at [1049, 350] on div "1168/2025" at bounding box center [1050, 345] width 41 height 11
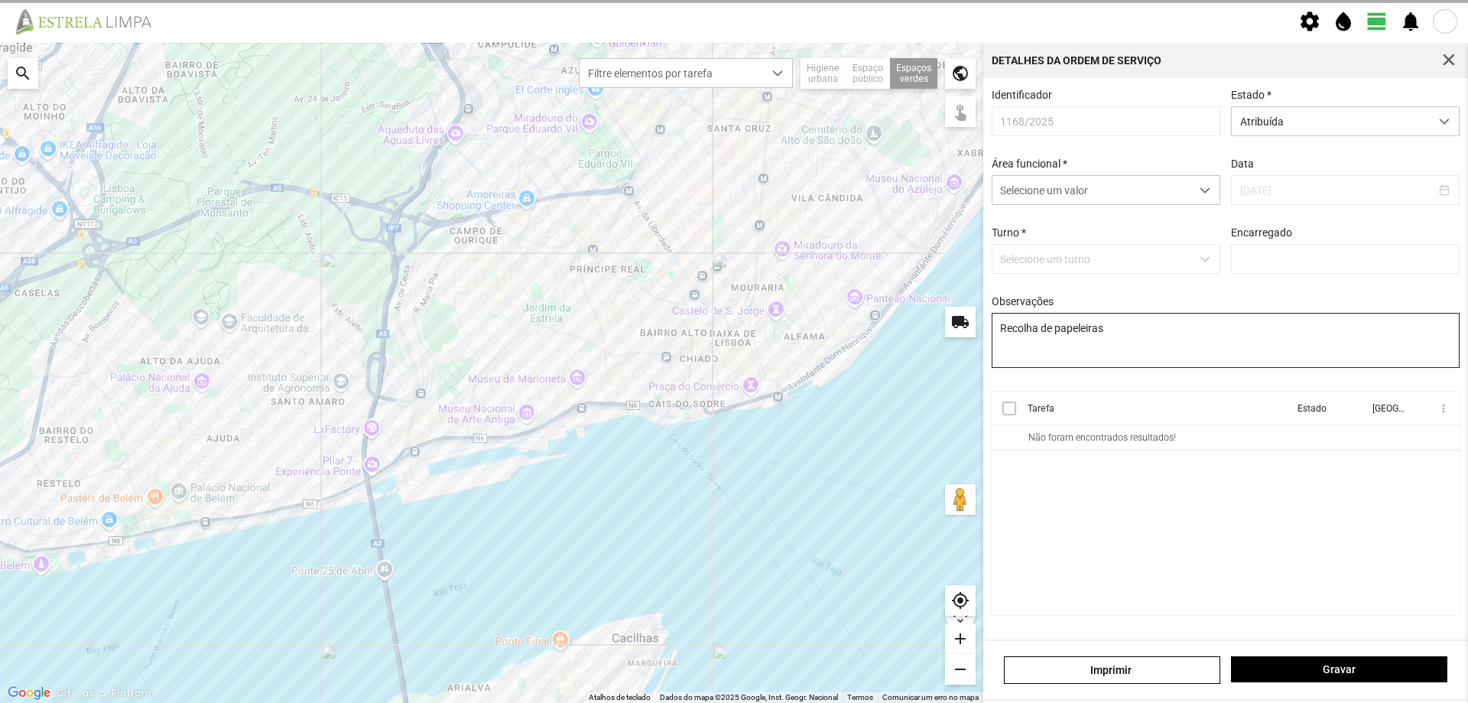
type input "[PERSON_NAME]"
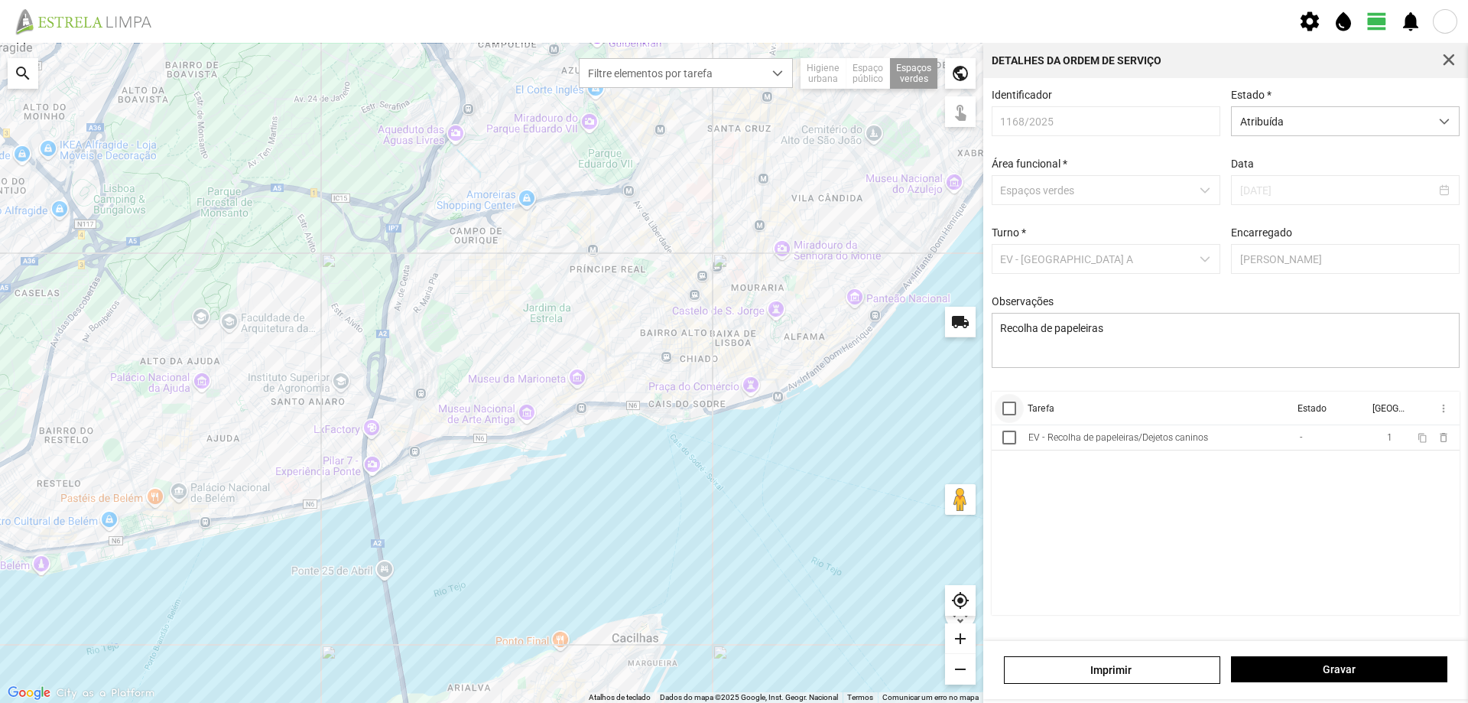
click at [1011, 415] on div at bounding box center [1010, 409] width 14 height 14
click at [1446, 410] on span "more_vert" at bounding box center [1443, 408] width 12 height 12
click at [1361, 438] on span "Marcar como Concluída" at bounding box center [1361, 439] width 113 height 11
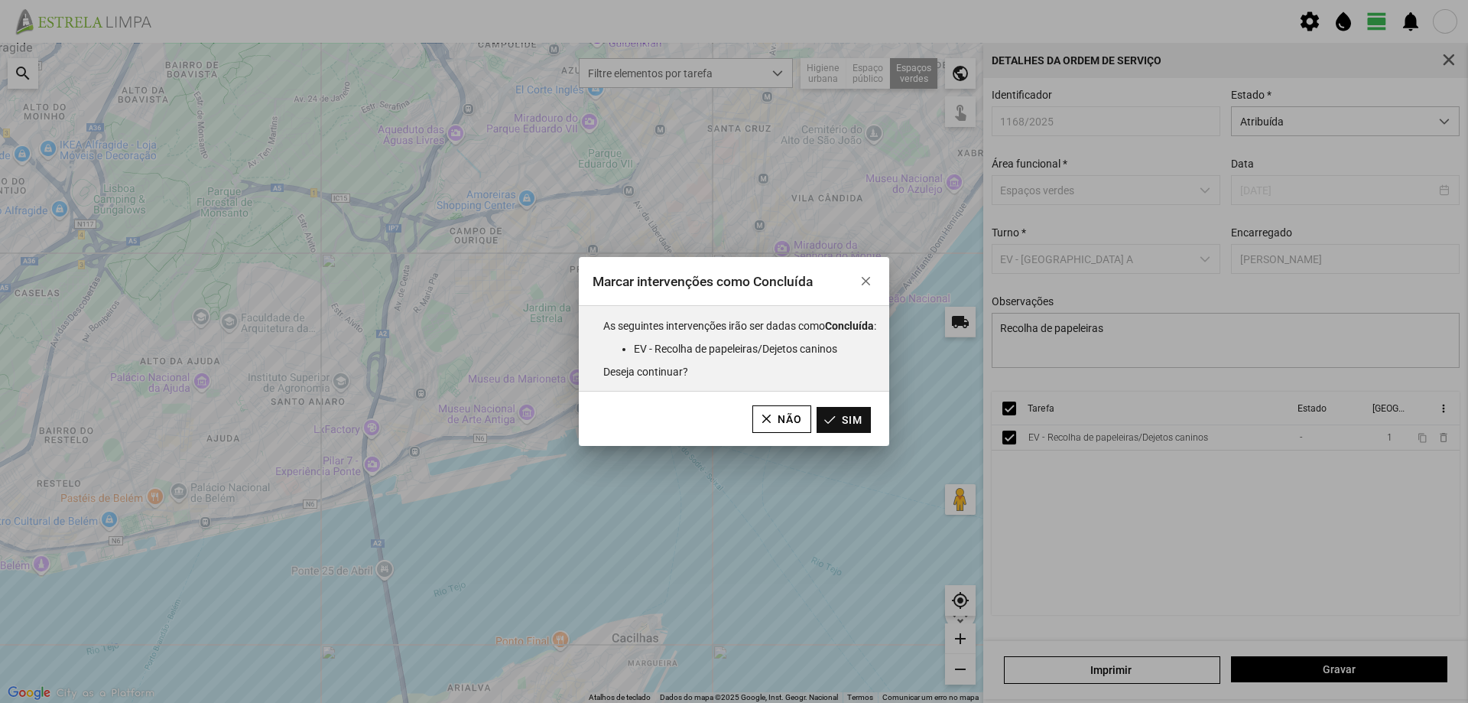
click at [857, 427] on button "Sim" at bounding box center [844, 420] width 54 height 26
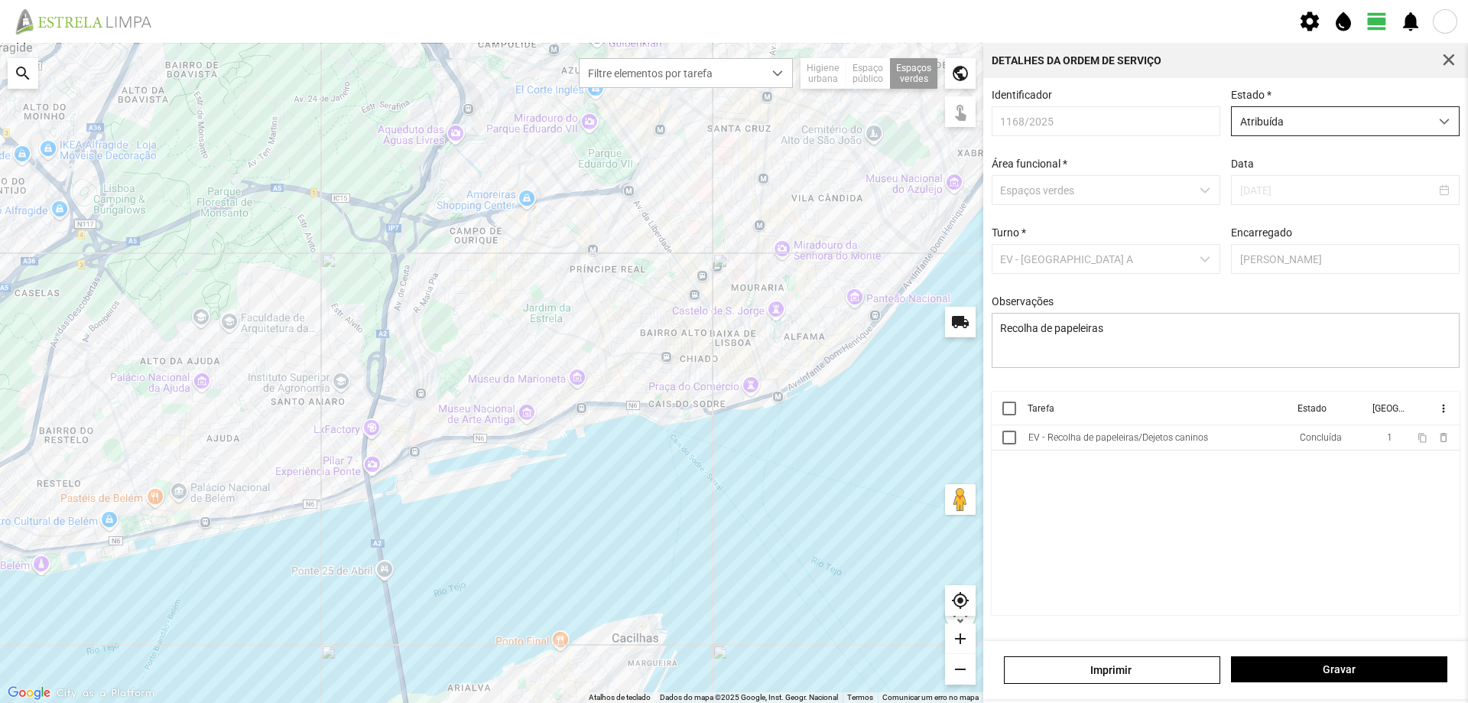
click at [1364, 125] on span "Atribuída" at bounding box center [1331, 121] width 198 height 28
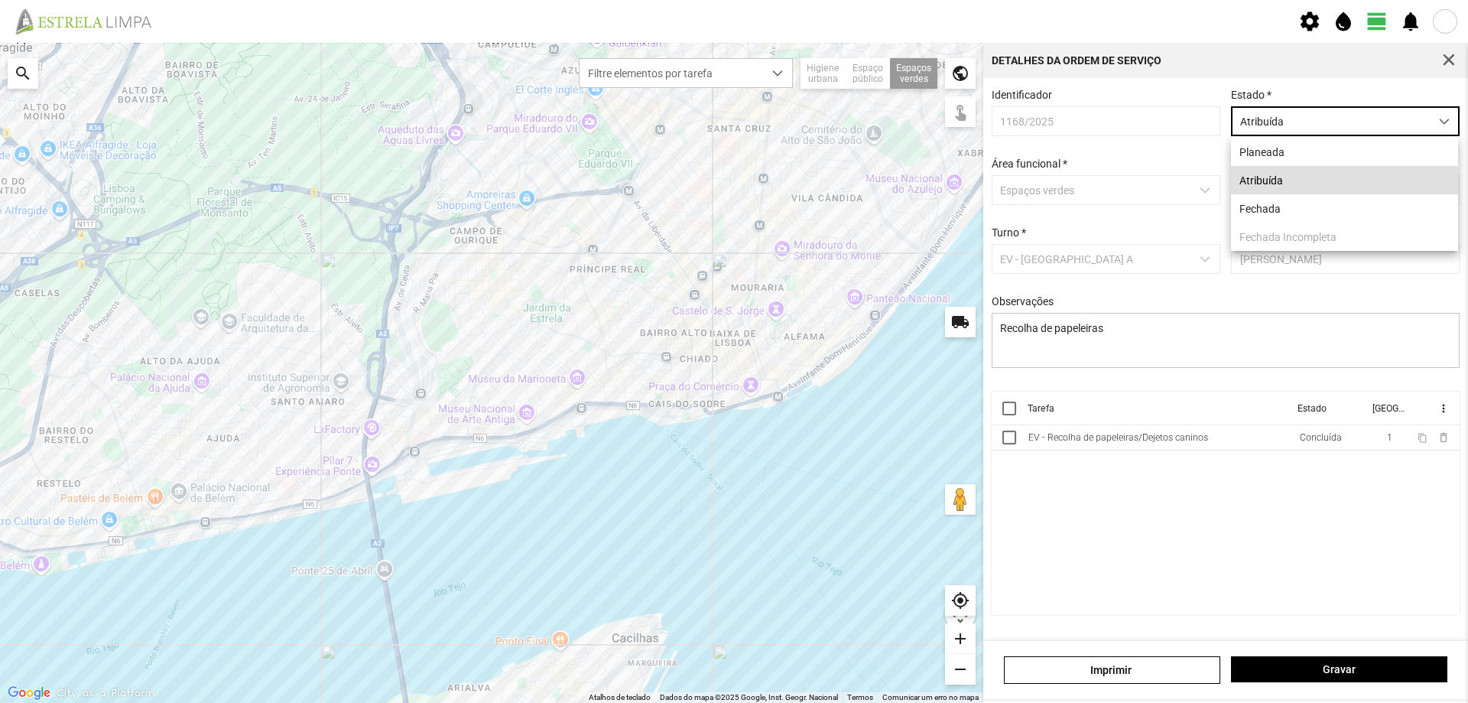
scroll to position [8, 68]
click at [1300, 210] on li "Fechada" at bounding box center [1344, 208] width 227 height 28
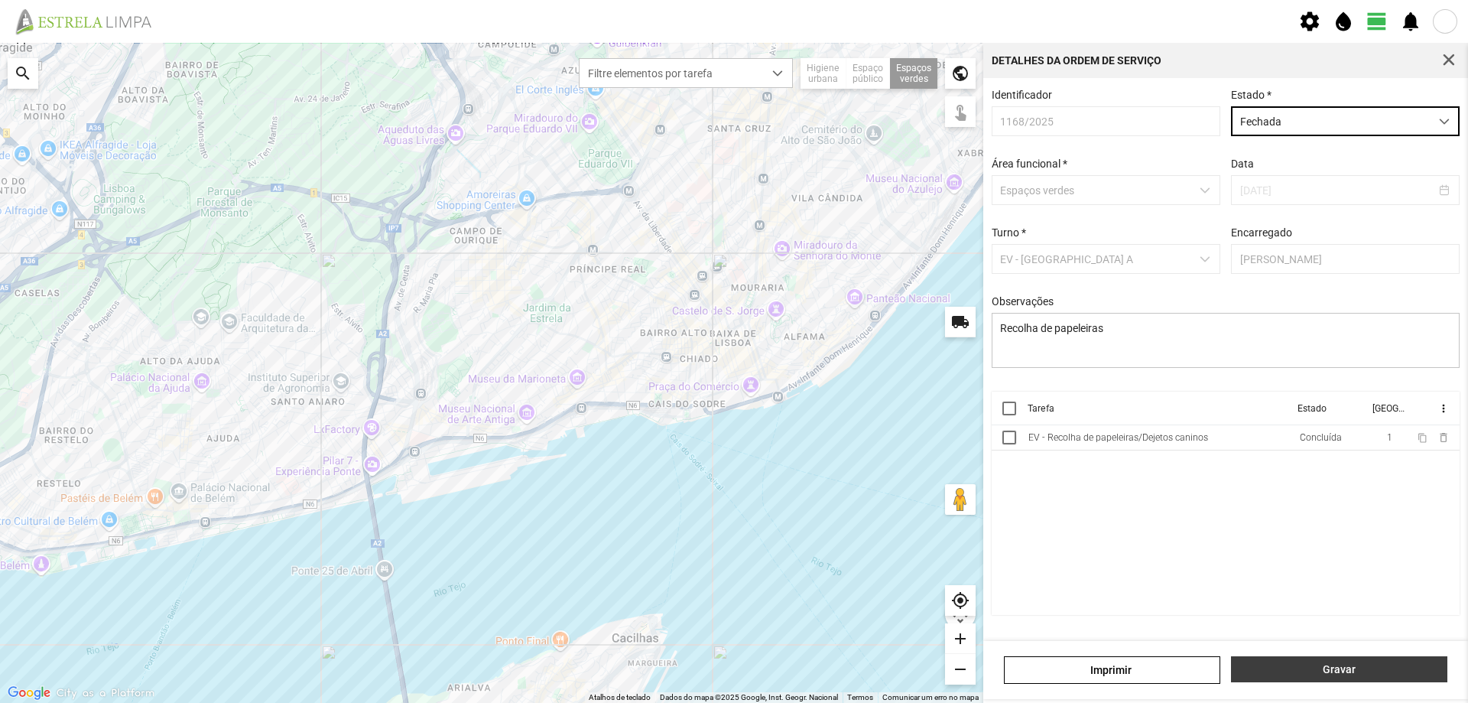
click at [1327, 670] on span "Gravar" at bounding box center [1340, 669] width 200 height 12
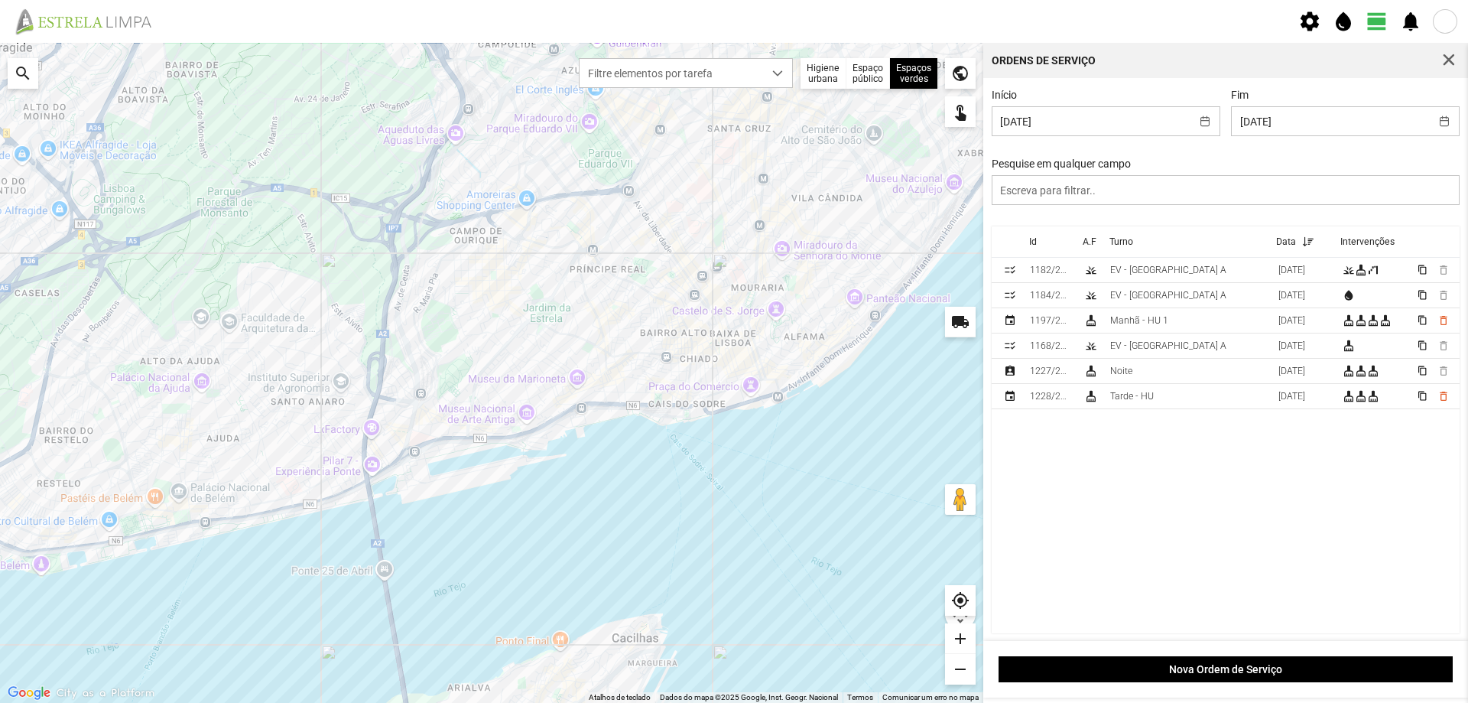
click at [1446, 57] on span "button" at bounding box center [1449, 61] width 14 height 14
